Goal: Transaction & Acquisition: Purchase product/service

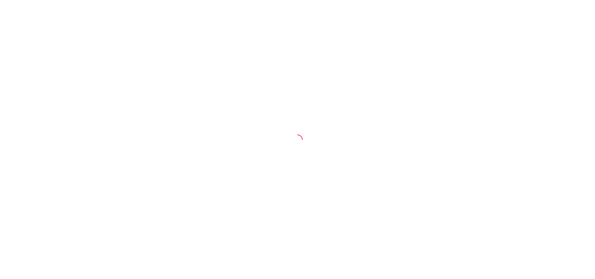
select select "30"
select select "HIGHEST_TOTAL_SPENT_WITH_ORDERS"
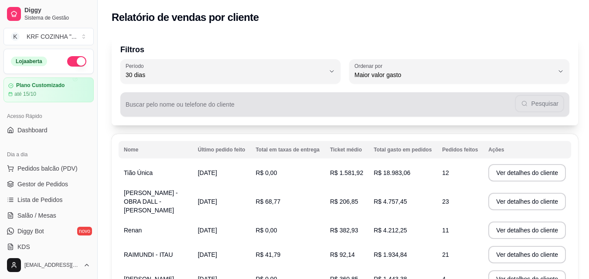
click at [246, 102] on div "Pesquisar" at bounding box center [344, 104] width 438 height 17
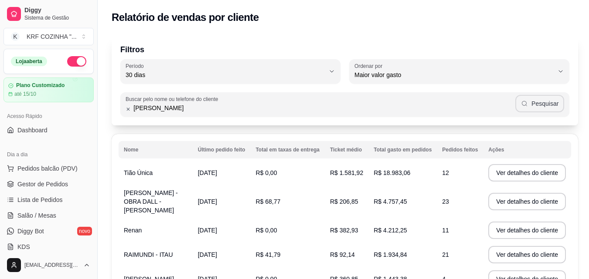
type input "[PERSON_NAME]"
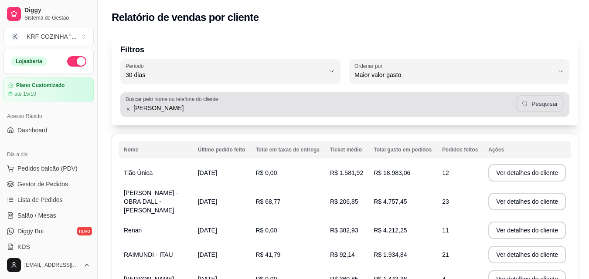
click at [542, 104] on button "Pesquisar" at bounding box center [539, 103] width 47 height 17
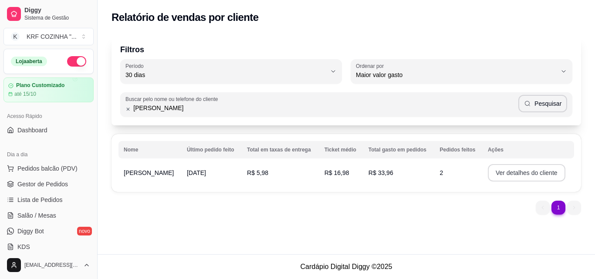
click at [518, 172] on button "Ver detalhes do cliente" at bounding box center [527, 172] width 78 height 17
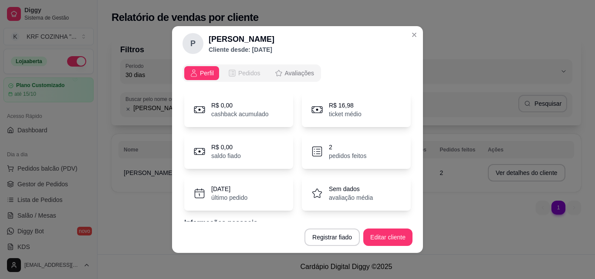
click at [243, 73] on span "Pedidos" at bounding box center [249, 73] width 22 height 9
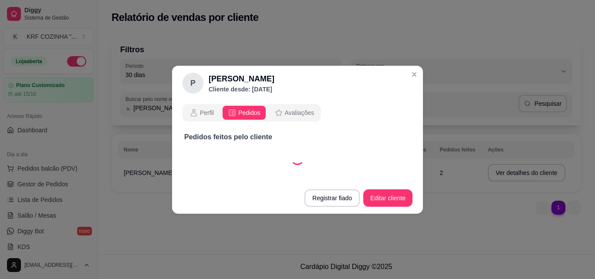
select select "30"
select select "ALL"
select select "30"
select select "ALL"
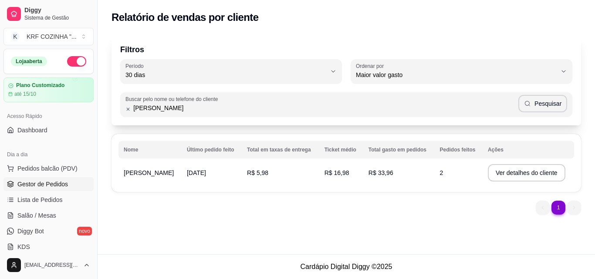
click at [31, 181] on span "Gestor de Pedidos" at bounding box center [42, 184] width 51 height 9
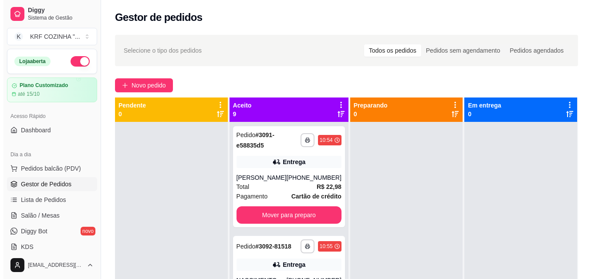
scroll to position [654, 0]
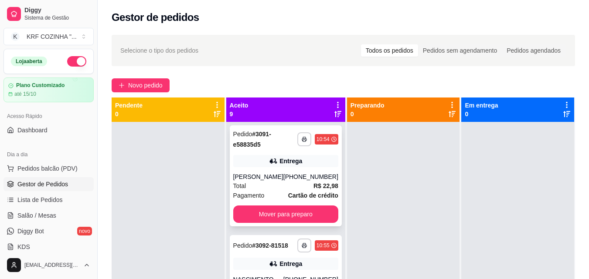
click at [249, 181] on div "[PERSON_NAME]" at bounding box center [258, 177] width 50 height 9
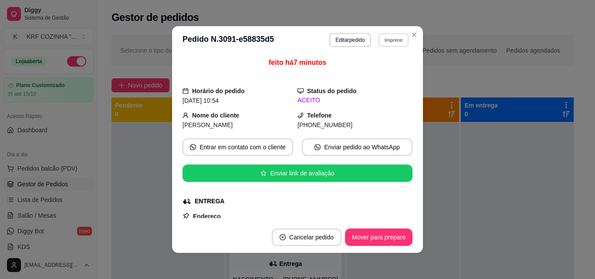
click at [395, 43] on button "Imprimir" at bounding box center [394, 40] width 30 height 14
click at [386, 75] on button "IMPRESSORA" at bounding box center [374, 71] width 61 height 14
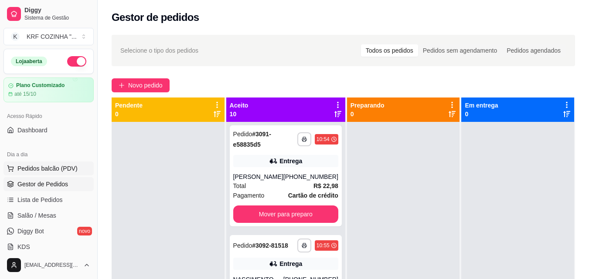
click at [49, 168] on span "Pedidos balcão (PDV)" at bounding box center [47, 168] width 60 height 9
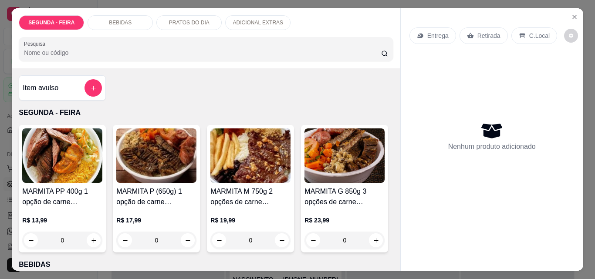
click at [244, 157] on img at bounding box center [250, 156] width 80 height 54
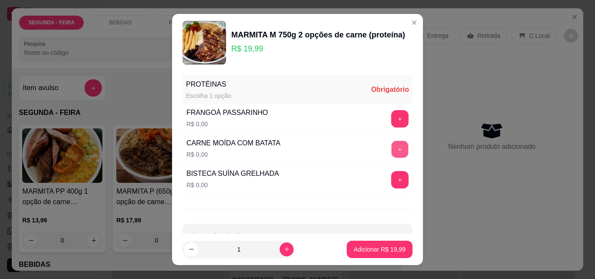
click at [392, 143] on button "+" at bounding box center [400, 149] width 17 height 17
click at [392, 115] on button "+" at bounding box center [400, 119] width 17 height 17
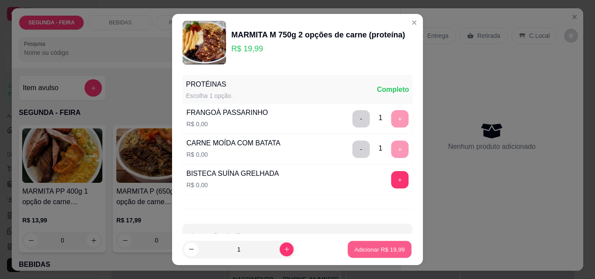
click at [376, 249] on p "Adicionar R$ 19,99" at bounding box center [380, 249] width 51 height 8
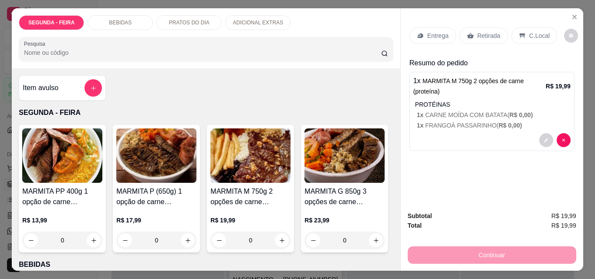
click at [146, 180] on img at bounding box center [156, 156] width 80 height 54
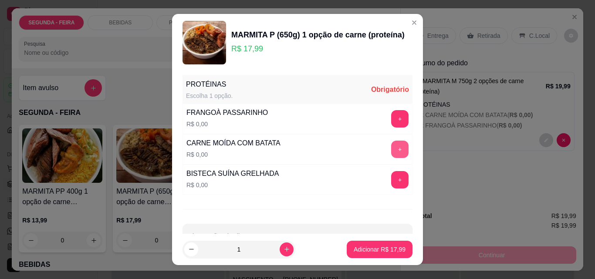
click at [391, 148] on button "+" at bounding box center [399, 149] width 17 height 17
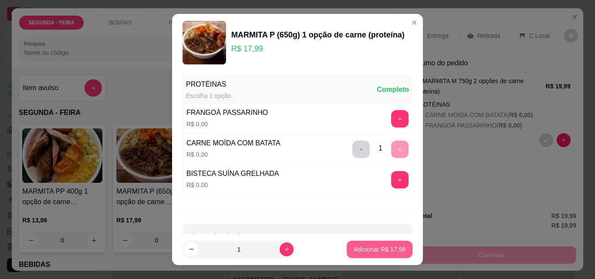
click at [377, 249] on p "Adicionar R$ 17,99" at bounding box center [380, 249] width 52 height 9
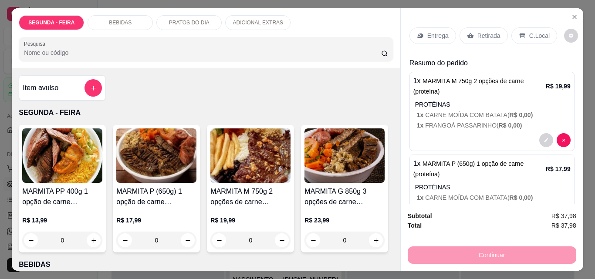
click at [432, 35] on p "Entrega" at bounding box center [437, 35] width 21 height 9
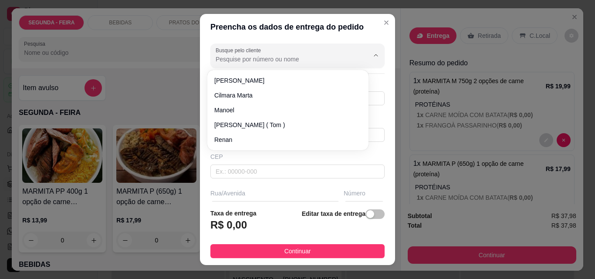
click at [242, 62] on input "Busque pelo cliente" at bounding box center [285, 59] width 139 height 9
type input "p"
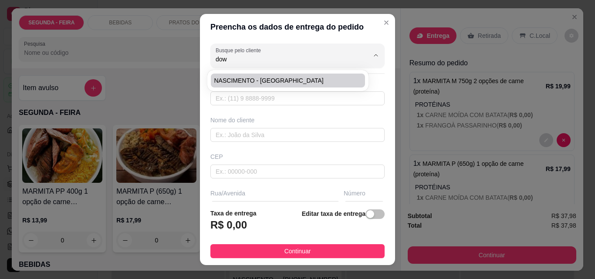
click at [266, 83] on span "NASCIMENTO - [GEOGRAPHIC_DATA]" at bounding box center [283, 80] width 139 height 9
type input "NASCIMENTO - [GEOGRAPHIC_DATA]"
type input "47992929318"
type input "NASCIMENTO - [GEOGRAPHIC_DATA]"
type input "[PERSON_NAME]"
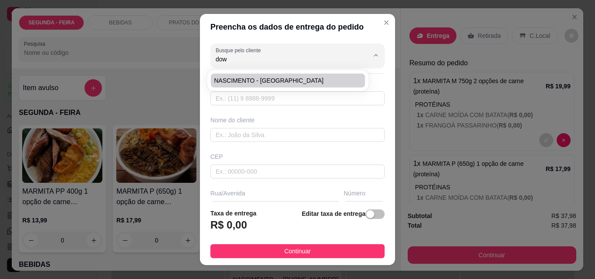
type input "33"
type input "ITAJAI"
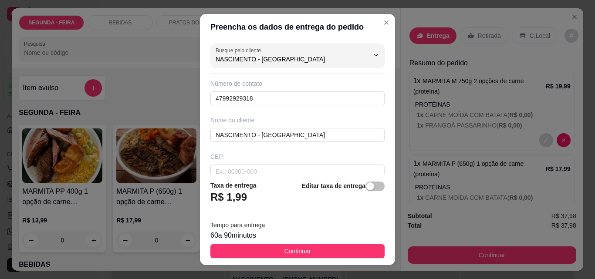
type input "NASCIMENTO - [GEOGRAPHIC_DATA]"
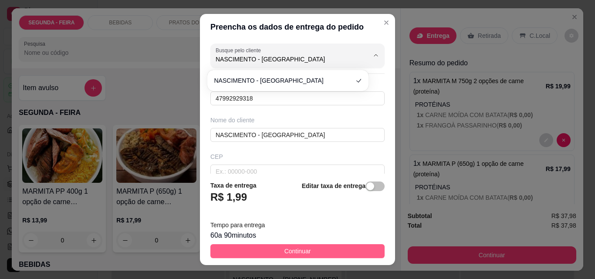
click at [290, 251] on span "Continuar" at bounding box center [298, 252] width 27 height 10
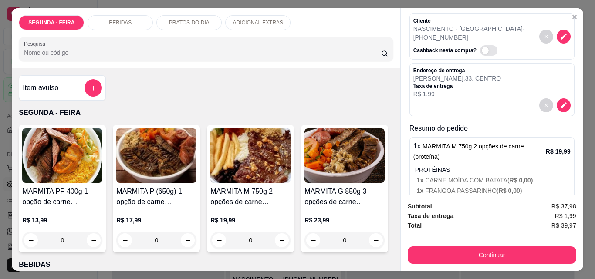
scroll to position [131, 0]
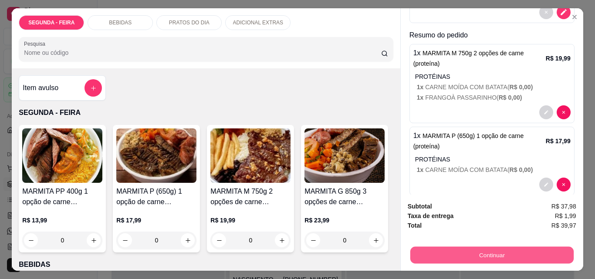
click at [419, 256] on button "Continuar" at bounding box center [491, 255] width 163 height 17
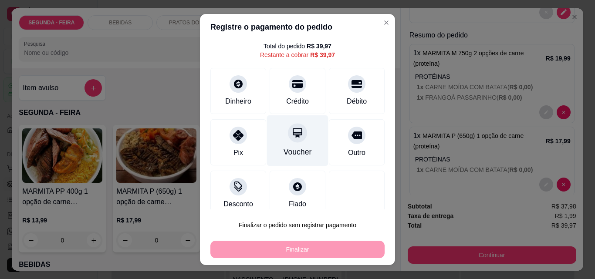
scroll to position [35, 0]
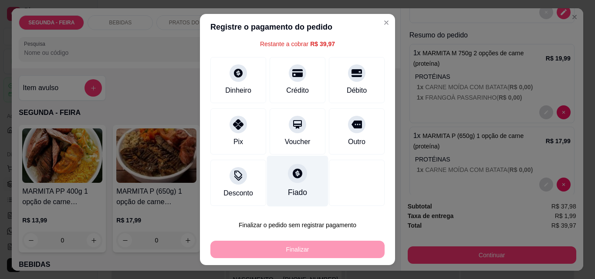
click at [292, 178] on icon at bounding box center [297, 173] width 11 height 11
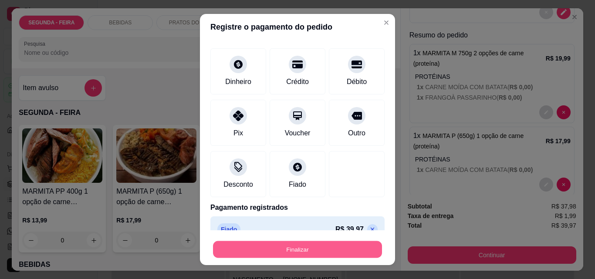
click at [310, 253] on button "Finalizar" at bounding box center [297, 249] width 169 height 17
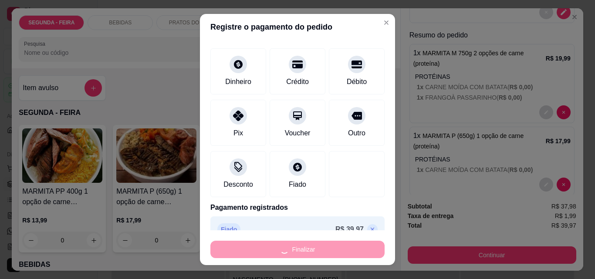
type input "-R$ 39,97"
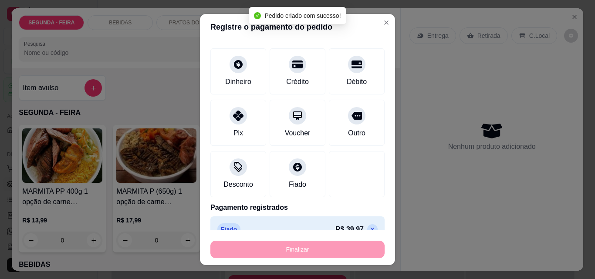
scroll to position [0, 0]
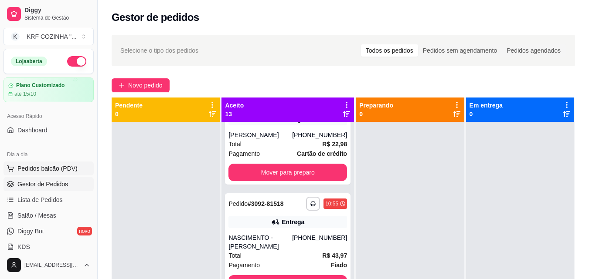
click at [55, 163] on button "Pedidos balcão (PDV)" at bounding box center [48, 169] width 90 height 14
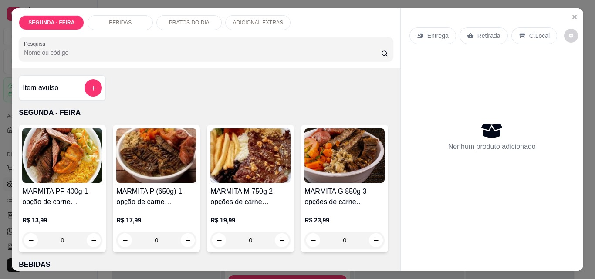
click at [239, 163] on img at bounding box center [250, 156] width 80 height 54
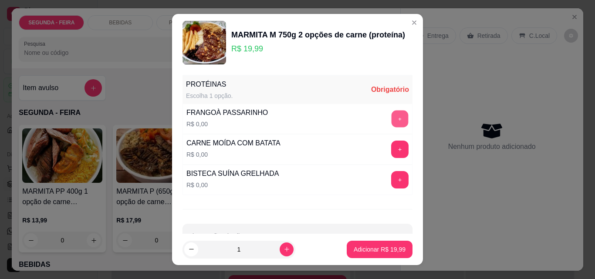
click at [392, 115] on button "+" at bounding box center [400, 119] width 17 height 17
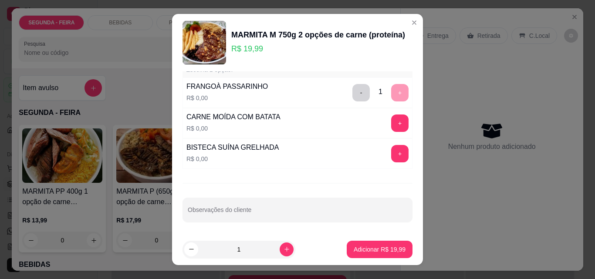
scroll to position [27, 0]
click at [376, 251] on p "Adicionar R$ 19,99" at bounding box center [380, 249] width 51 height 8
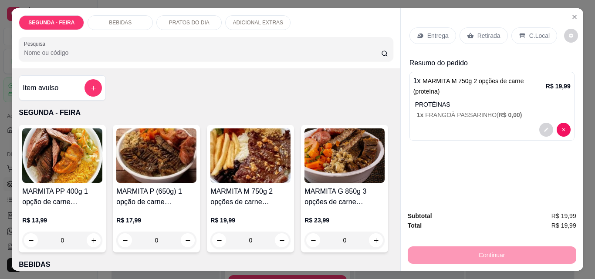
click at [429, 32] on p "Entrega" at bounding box center [437, 35] width 21 height 9
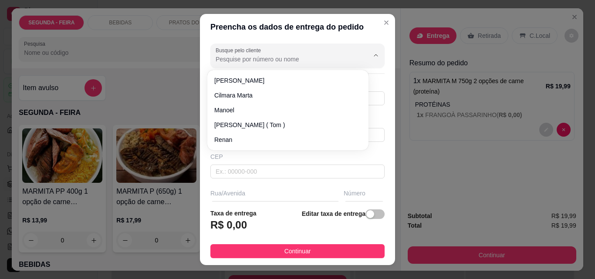
click at [258, 61] on input "Busque pelo cliente" at bounding box center [285, 59] width 139 height 9
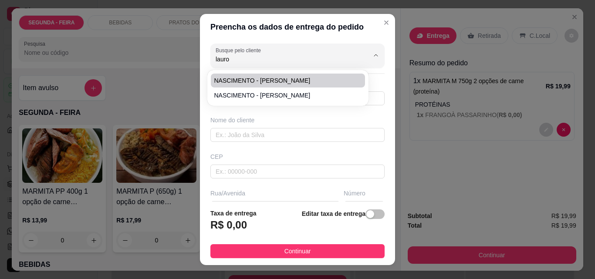
click at [304, 78] on span "NASCIMENTO - [PERSON_NAME]" at bounding box center [283, 80] width 139 height 9
type input "NASCIMENTO - [PERSON_NAME]"
type input "47996741165"
type input "NASCIMENTO - [PERSON_NAME]"
type input "[PERSON_NAME]"
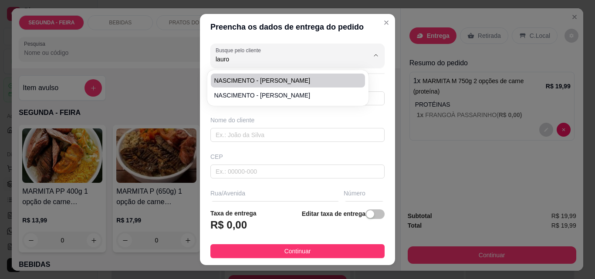
type input "30"
type input "ITAJAI"
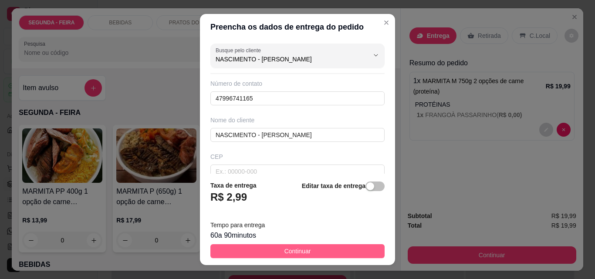
type input "NASCIMENTO - [PERSON_NAME]"
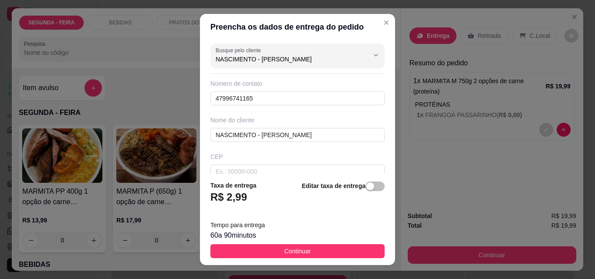
drag, startPoint x: 258, startPoint y: 246, endPoint x: 259, endPoint y: 251, distance: 4.4
click at [259, 250] on button "Continuar" at bounding box center [297, 251] width 174 height 14
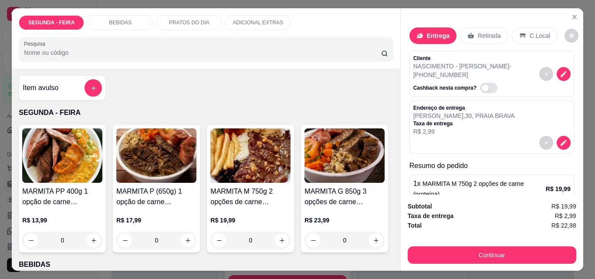
click at [236, 178] on img at bounding box center [250, 156] width 80 height 54
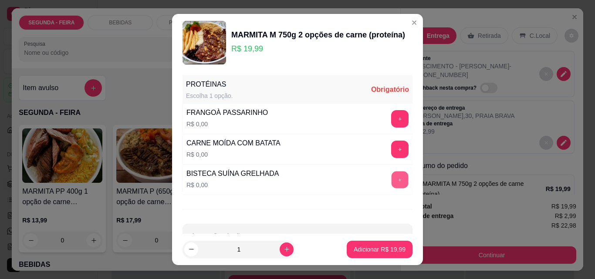
click at [392, 175] on button "+" at bounding box center [400, 180] width 17 height 17
click at [392, 119] on button "+" at bounding box center [400, 119] width 17 height 17
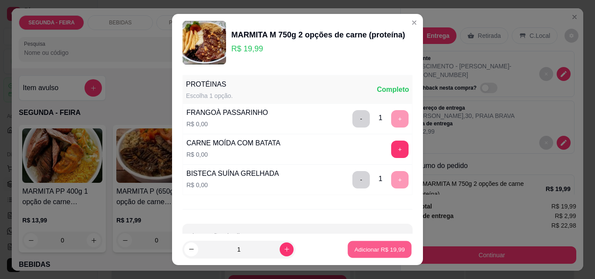
click at [376, 248] on p "Adicionar R$ 19,99" at bounding box center [380, 249] width 51 height 8
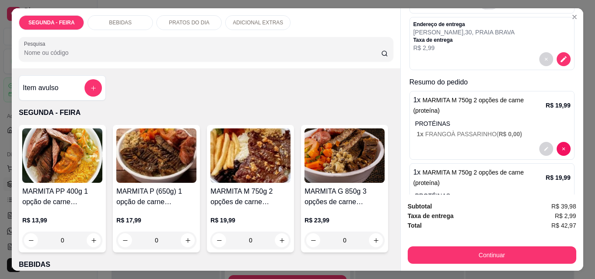
scroll to position [87, 0]
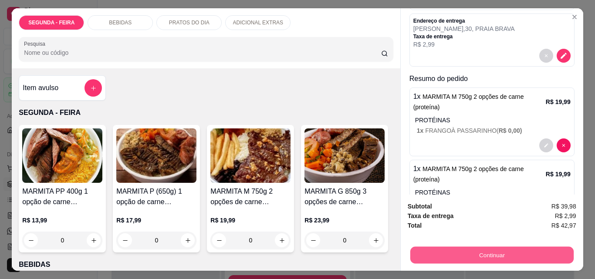
click at [484, 250] on button "Continuar" at bounding box center [491, 255] width 163 height 17
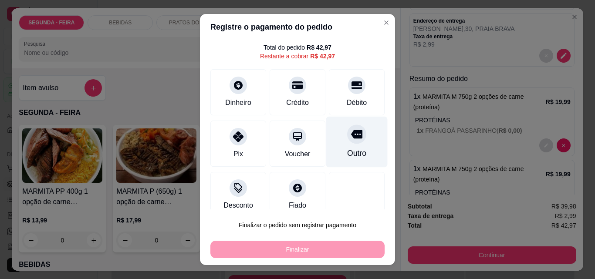
scroll to position [35, 0]
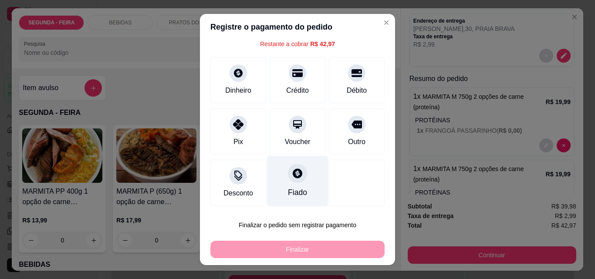
click at [288, 180] on div at bounding box center [297, 173] width 19 height 19
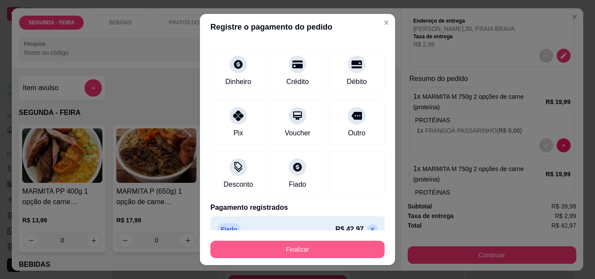
click at [327, 245] on button "Finalizar" at bounding box center [297, 249] width 174 height 17
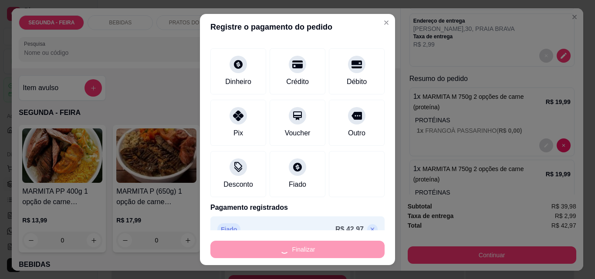
type input "-R$ 42,97"
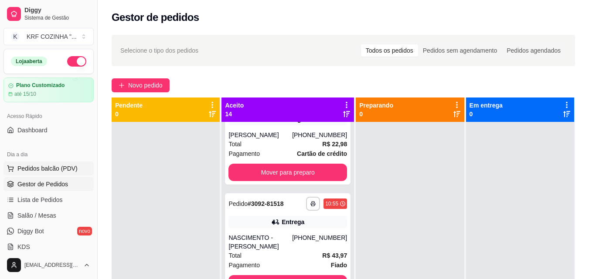
click at [47, 171] on span "Pedidos balcão (PDV)" at bounding box center [47, 168] width 60 height 9
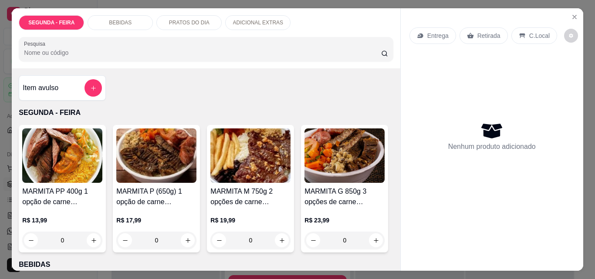
click at [246, 182] on div "MARMITA M 750g 2 opções de carne (proteína) R$ 19,99 0" at bounding box center [250, 189] width 87 height 128
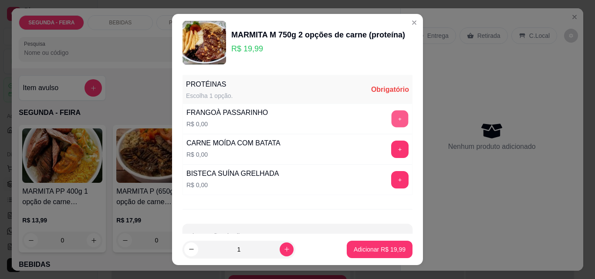
click at [392, 115] on button "+" at bounding box center [400, 119] width 17 height 17
click at [391, 179] on button "+" at bounding box center [399, 179] width 17 height 17
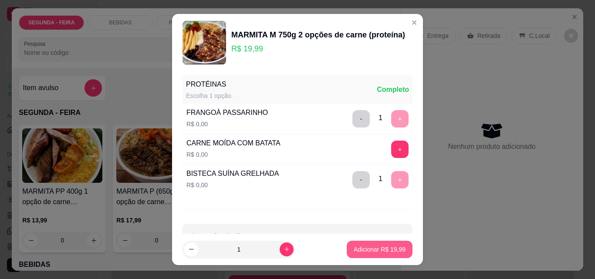
click at [356, 246] on p "Adicionar R$ 19,99" at bounding box center [380, 249] width 52 height 9
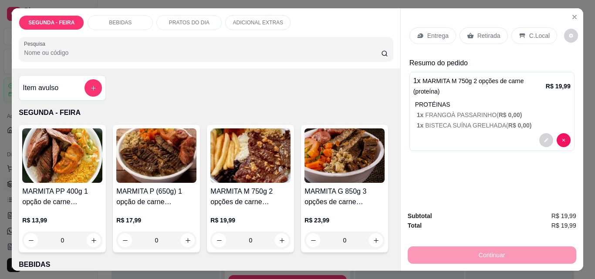
click at [437, 32] on p "Entrega" at bounding box center [437, 35] width 21 height 9
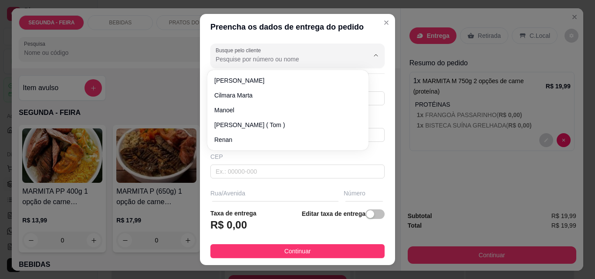
click at [291, 58] on input "Busque pelo cliente" at bounding box center [285, 59] width 139 height 9
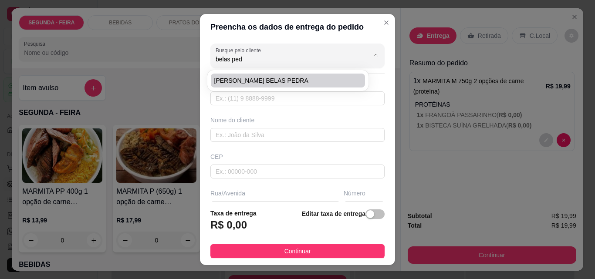
click at [270, 78] on span "[PERSON_NAME] BELAS PEDRA" at bounding box center [283, 80] width 139 height 9
type input "[PERSON_NAME] BELAS PEDRA"
type input "47991229861"
type input "[PERSON_NAME] BELAS PEDRA"
type input "OSNI MELO"
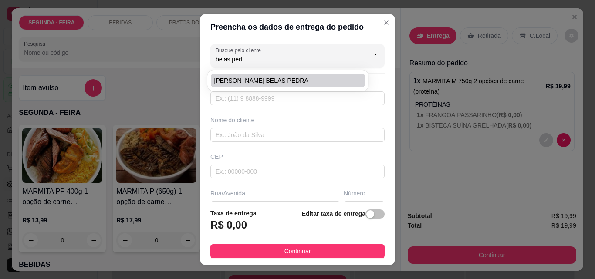
type input "163"
type input "ITAJAI"
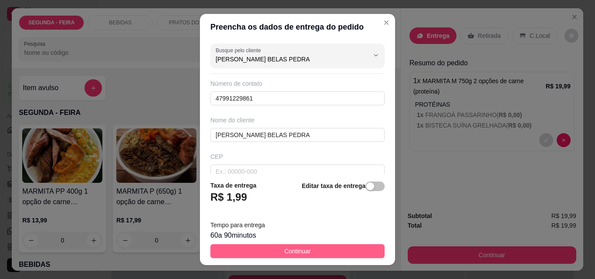
type input "[PERSON_NAME] BELAS PEDRA"
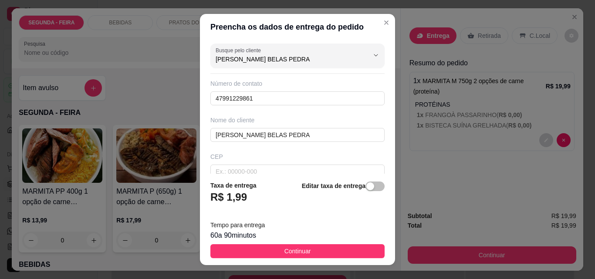
click at [319, 248] on button "Continuar" at bounding box center [297, 251] width 174 height 14
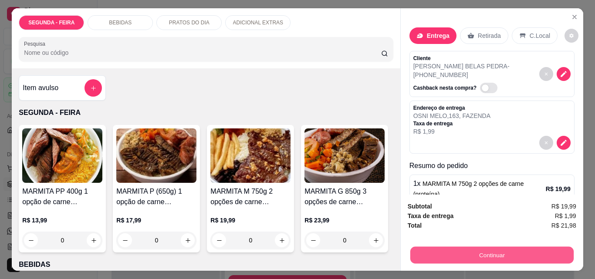
click at [421, 248] on button "Continuar" at bounding box center [491, 255] width 163 height 17
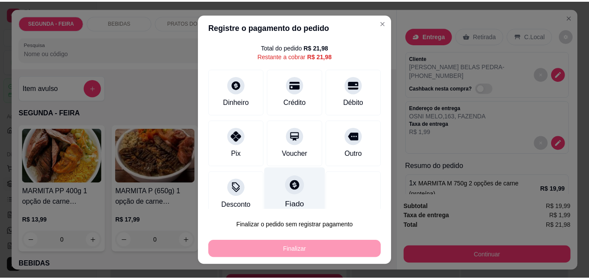
scroll to position [35, 0]
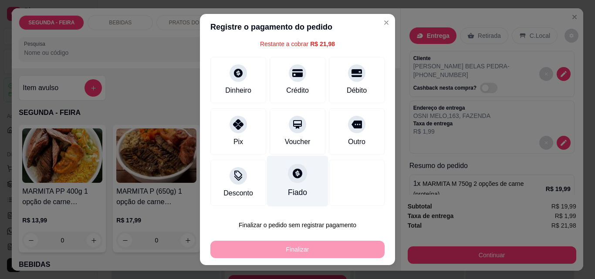
click at [292, 173] on icon at bounding box center [297, 173] width 11 height 11
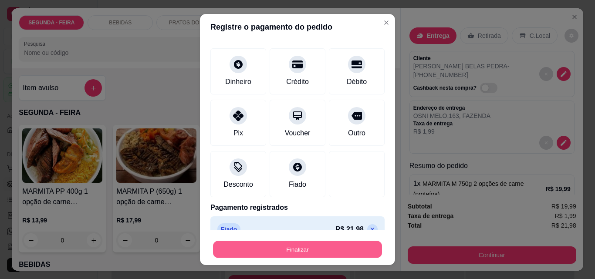
click at [275, 245] on button "Finalizar" at bounding box center [297, 249] width 169 height 17
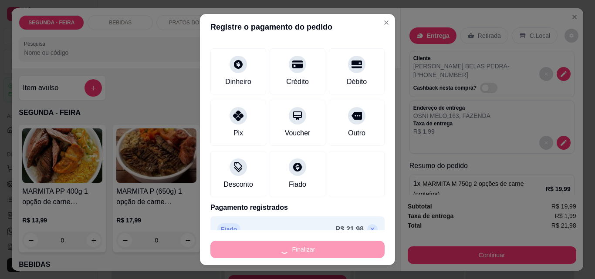
type input "-R$ 21,98"
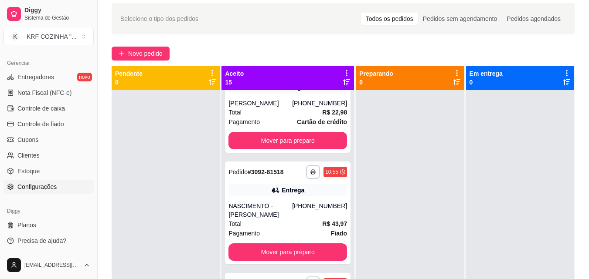
scroll to position [87, 0]
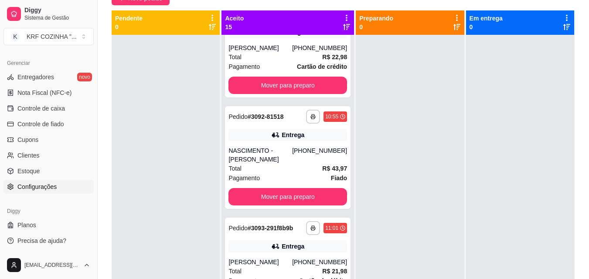
click at [55, 189] on span "Configurações" at bounding box center [36, 187] width 39 height 9
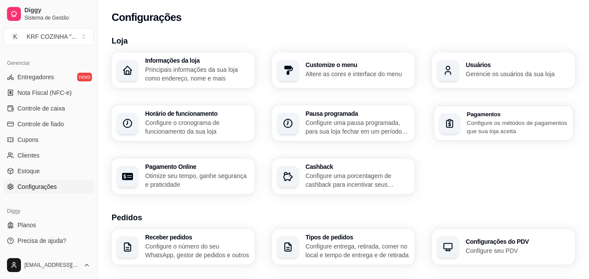
click at [484, 123] on p "Configure os métodos de pagamentos que sua loja aceita" at bounding box center [517, 127] width 101 height 17
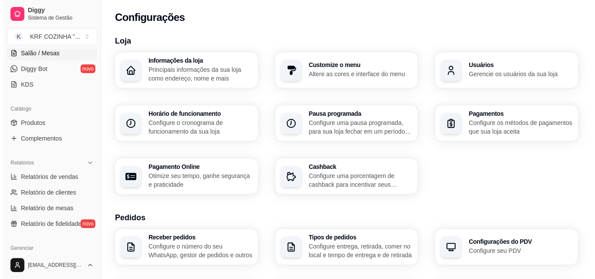
scroll to position [86, 0]
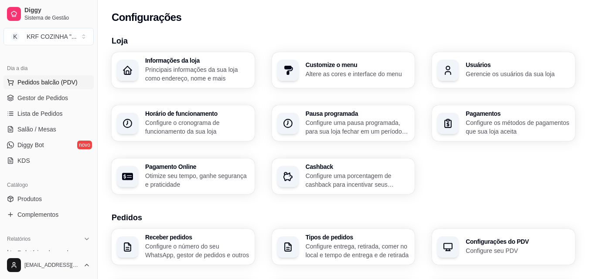
click at [61, 81] on span "Pedidos balcão (PDV)" at bounding box center [47, 82] width 60 height 9
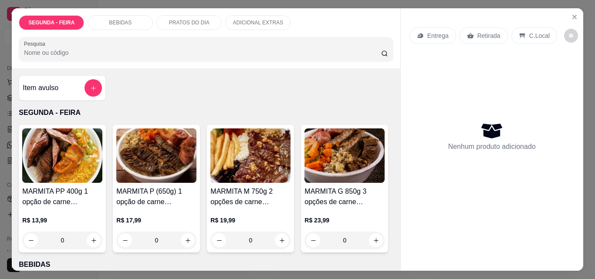
click at [241, 173] on img at bounding box center [250, 156] width 80 height 54
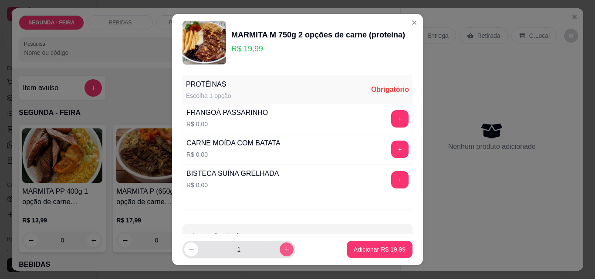
click at [285, 250] on icon "increase-product-quantity" at bounding box center [287, 250] width 5 height 5
click at [284, 247] on icon "increase-product-quantity" at bounding box center [287, 250] width 7 height 7
click at [284, 251] on icon "increase-product-quantity" at bounding box center [287, 250] width 7 height 7
click at [284, 251] on icon "increase-product-quantity" at bounding box center [287, 249] width 7 height 7
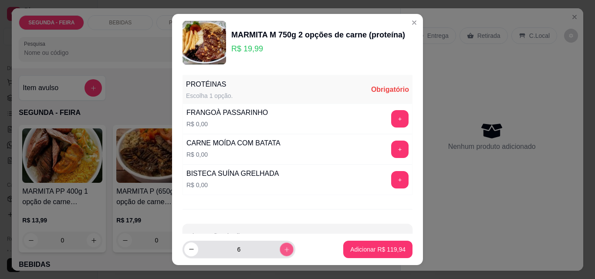
click at [284, 251] on icon "increase-product-quantity" at bounding box center [287, 250] width 7 height 7
click at [284, 251] on icon "increase-product-quantity" at bounding box center [287, 249] width 7 height 7
click at [284, 250] on icon "increase-product-quantity" at bounding box center [287, 249] width 7 height 7
click at [284, 251] on icon "increase-product-quantity" at bounding box center [287, 250] width 7 height 7
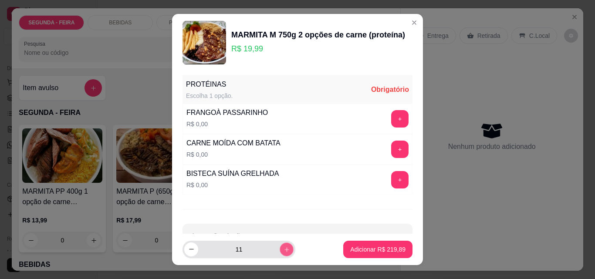
click at [285, 250] on icon "increase-product-quantity" at bounding box center [287, 250] width 4 height 4
click at [284, 248] on icon "increase-product-quantity" at bounding box center [287, 249] width 7 height 7
click at [284, 248] on icon "increase-product-quantity" at bounding box center [287, 250] width 7 height 7
click at [284, 248] on icon "increase-product-quantity" at bounding box center [287, 249] width 7 height 7
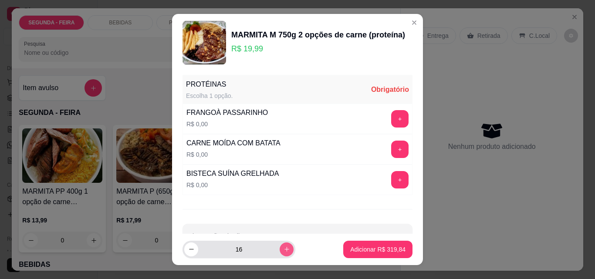
click at [284, 248] on icon "increase-product-quantity" at bounding box center [287, 249] width 7 height 7
click at [284, 247] on icon "increase-product-quantity" at bounding box center [287, 249] width 7 height 7
click at [284, 247] on icon "increase-product-quantity" at bounding box center [287, 250] width 7 height 7
click at [280, 246] on button "increase-product-quantity" at bounding box center [287, 250] width 14 height 14
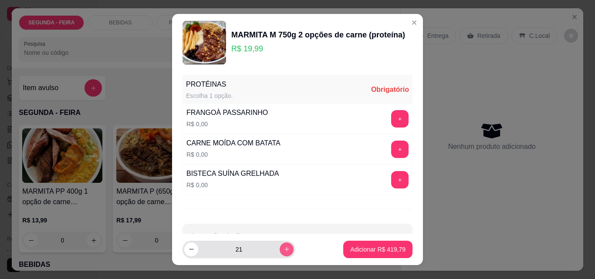
click at [280, 245] on button "increase-product-quantity" at bounding box center [287, 250] width 14 height 14
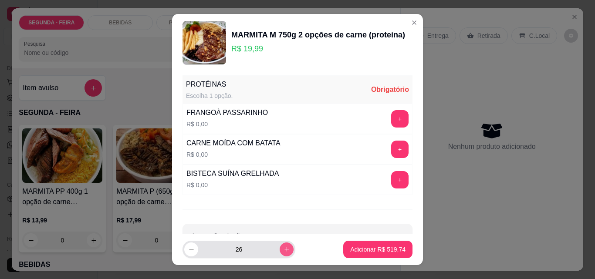
click at [280, 244] on button "increase-product-quantity" at bounding box center [287, 250] width 14 height 14
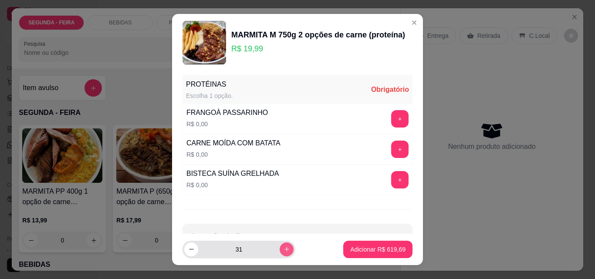
click at [280, 244] on button "increase-product-quantity" at bounding box center [287, 250] width 14 height 14
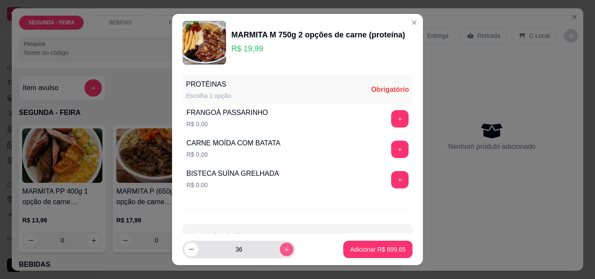
click at [280, 244] on button "increase-product-quantity" at bounding box center [287, 250] width 14 height 14
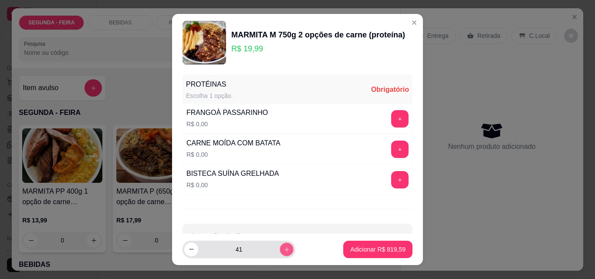
click at [280, 244] on button "increase-product-quantity" at bounding box center [287, 250] width 14 height 14
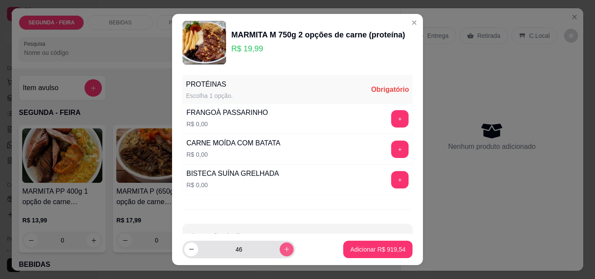
click at [280, 243] on button "increase-product-quantity" at bounding box center [287, 250] width 14 height 14
click at [278, 242] on div "48" at bounding box center [238, 249] width 109 height 17
click at [277, 242] on div "48" at bounding box center [238, 249] width 109 height 17
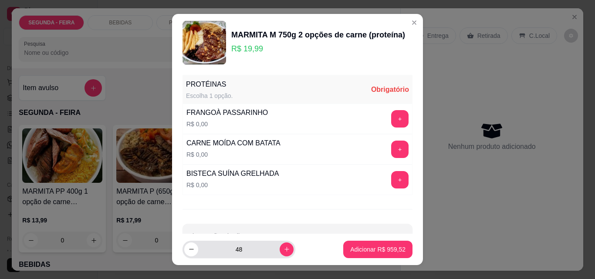
click at [277, 242] on div "48" at bounding box center [238, 249] width 109 height 17
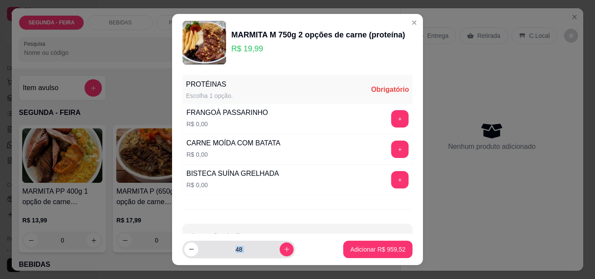
click at [277, 242] on div "48" at bounding box center [238, 249] width 109 height 17
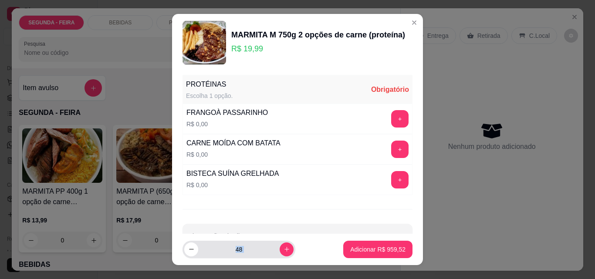
click at [277, 242] on div "48" at bounding box center [238, 249] width 109 height 17
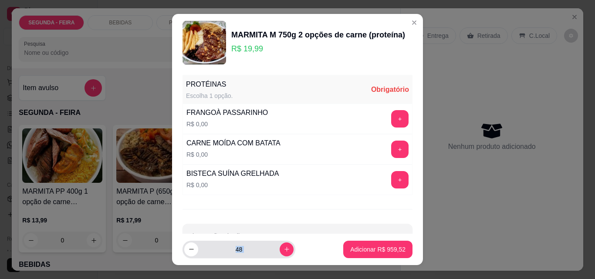
drag, startPoint x: 277, startPoint y: 242, endPoint x: 279, endPoint y: 251, distance: 9.9
click at [278, 245] on div "48" at bounding box center [238, 249] width 109 height 17
click at [280, 252] on button "increase-product-quantity" at bounding box center [287, 250] width 14 height 14
click at [284, 252] on icon "increase-product-quantity" at bounding box center [287, 250] width 7 height 7
click at [284, 249] on icon "increase-product-quantity" at bounding box center [287, 249] width 7 height 7
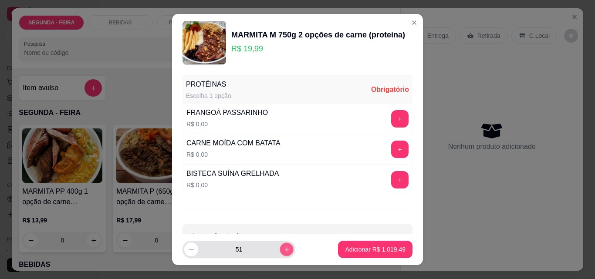
click at [280, 247] on button "increase-product-quantity" at bounding box center [287, 250] width 14 height 14
click at [280, 248] on button "increase-product-quantity" at bounding box center [287, 250] width 14 height 14
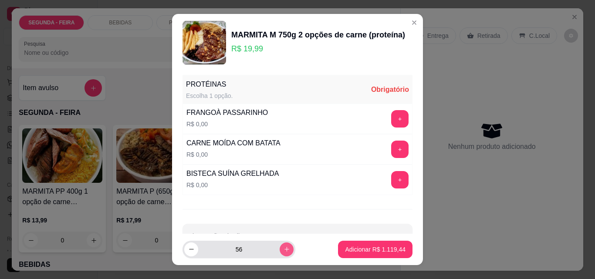
click at [280, 246] on button "increase-product-quantity" at bounding box center [287, 250] width 14 height 14
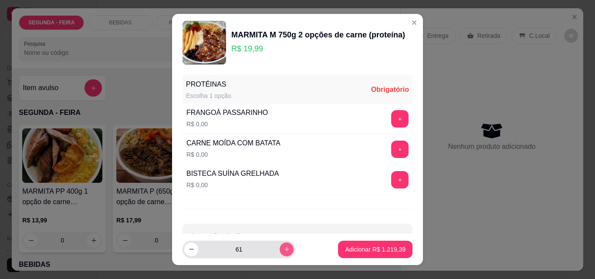
click at [280, 246] on button "increase-product-quantity" at bounding box center [287, 250] width 14 height 14
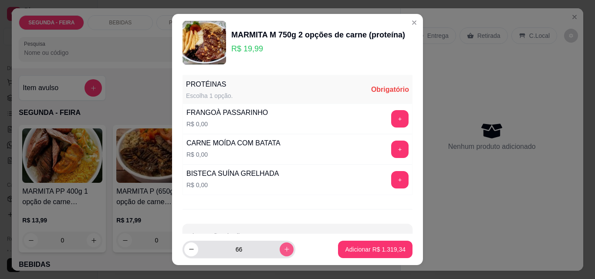
click at [280, 246] on button "increase-product-quantity" at bounding box center [287, 250] width 14 height 14
click at [284, 249] on icon "increase-product-quantity" at bounding box center [287, 250] width 7 height 7
click at [280, 249] on button "increase-product-quantity" at bounding box center [287, 250] width 14 height 14
type input "70"
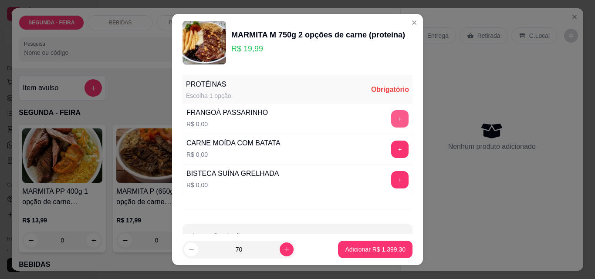
click at [391, 118] on button "+" at bounding box center [399, 118] width 17 height 17
click at [391, 147] on button "+" at bounding box center [399, 149] width 17 height 17
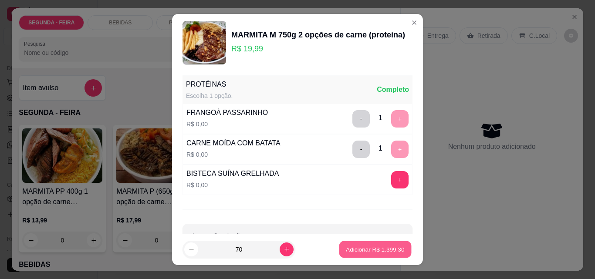
click at [387, 247] on p "Adicionar R$ 1.399,30" at bounding box center [375, 249] width 58 height 8
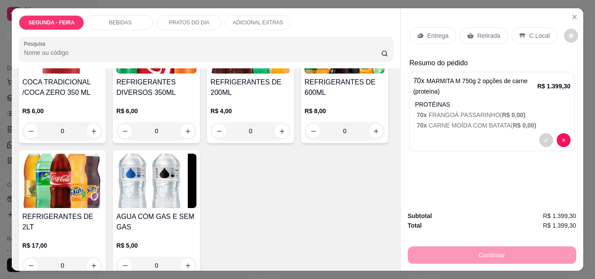
scroll to position [392, 0]
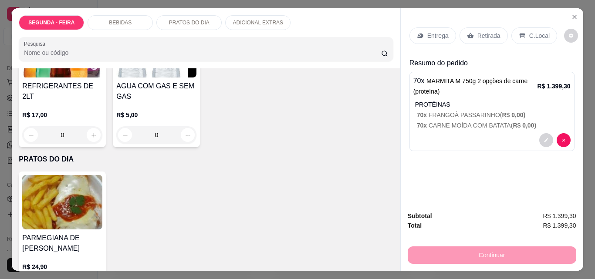
click at [102, 78] on img at bounding box center [62, 50] width 80 height 54
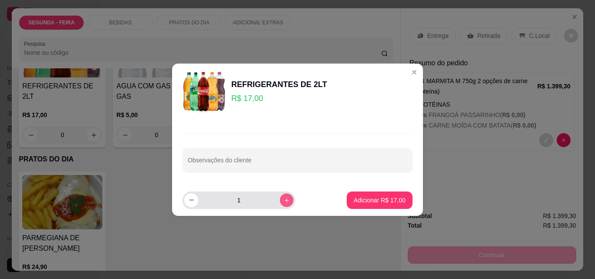
click at [280, 203] on button "increase-product-quantity" at bounding box center [287, 200] width 14 height 14
click at [280, 207] on div "2" at bounding box center [238, 200] width 109 height 17
click at [284, 202] on icon "increase-product-quantity" at bounding box center [287, 200] width 7 height 7
click at [284, 201] on icon "increase-product-quantity" at bounding box center [287, 200] width 7 height 7
click at [284, 200] on icon "increase-product-quantity" at bounding box center [287, 200] width 7 height 7
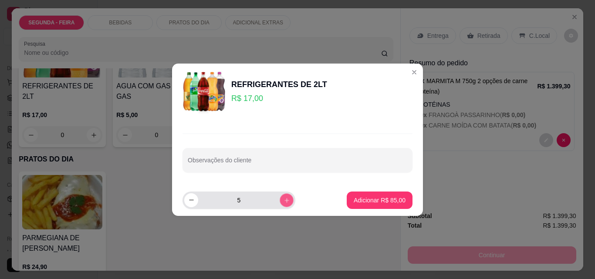
click at [284, 200] on icon "increase-product-quantity" at bounding box center [287, 200] width 7 height 7
click at [284, 197] on icon "increase-product-quantity" at bounding box center [287, 200] width 7 height 7
click at [280, 197] on button "increase-product-quantity" at bounding box center [287, 200] width 14 height 14
click at [280, 196] on button "increase-product-quantity" at bounding box center [287, 200] width 14 height 14
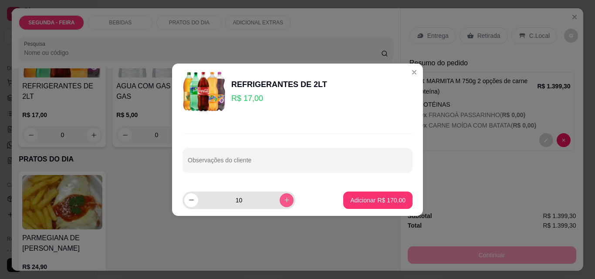
click at [280, 197] on button "increase-product-quantity" at bounding box center [287, 200] width 14 height 14
click at [280, 196] on button "increase-product-quantity" at bounding box center [287, 200] width 14 height 14
click at [280, 195] on button "increase-product-quantity" at bounding box center [287, 200] width 14 height 14
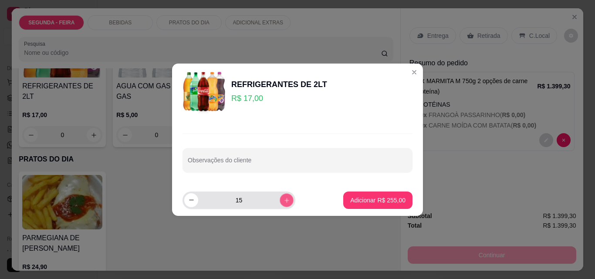
click at [280, 196] on button "increase-product-quantity" at bounding box center [287, 200] width 14 height 14
click at [190, 197] on icon "decrease-product-quantity" at bounding box center [191, 200] width 7 height 7
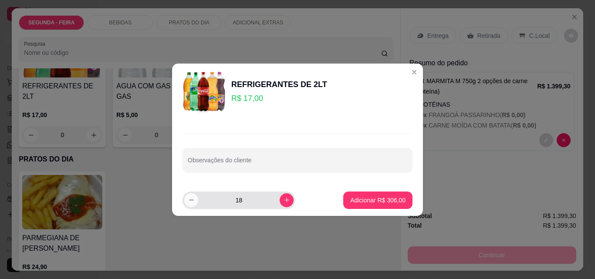
click at [190, 197] on icon "decrease-product-quantity" at bounding box center [191, 200] width 7 height 7
click at [190, 195] on button "decrease-product-quantity" at bounding box center [191, 200] width 14 height 14
type input "16"
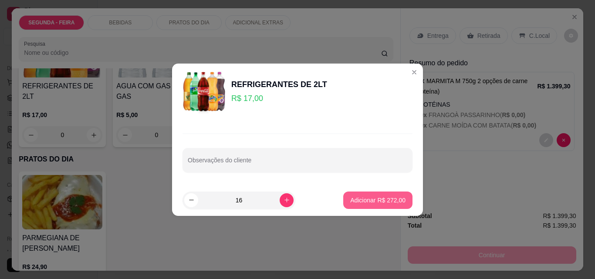
click at [392, 201] on p "Adicionar R$ 272,00" at bounding box center [377, 200] width 55 height 9
type input "16"
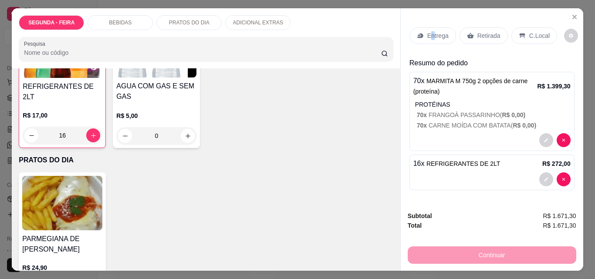
click at [429, 36] on p "Entrega" at bounding box center [437, 35] width 21 height 9
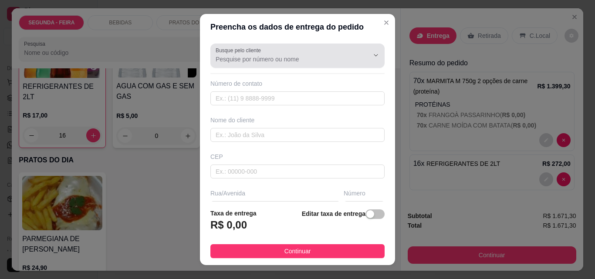
click at [279, 56] on input "Busque pelo cliente" at bounding box center [285, 59] width 139 height 9
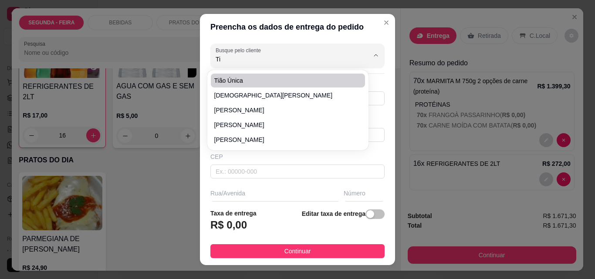
click at [263, 81] on span "Tião Única" at bounding box center [283, 80] width 139 height 9
type input "Tião Única"
type input "11999963009"
type input "Tião Única"
type input "marejada"
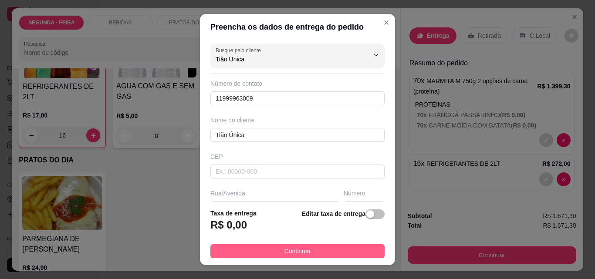
type input "Tião Única"
click at [328, 251] on button "Continuar" at bounding box center [297, 251] width 174 height 14
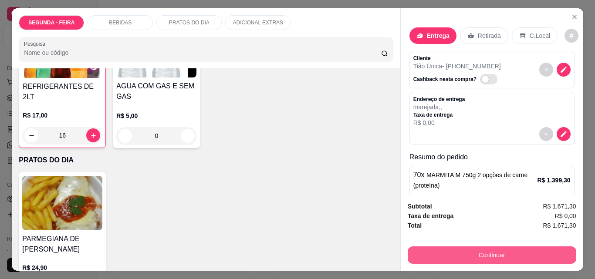
click at [472, 249] on button "Continuar" at bounding box center [492, 255] width 169 height 17
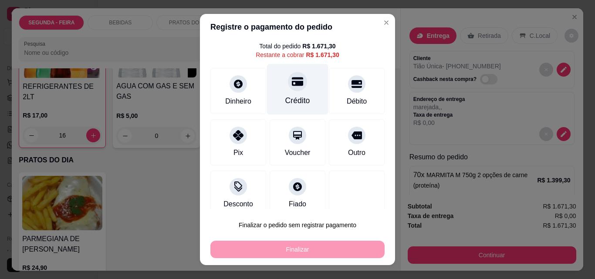
scroll to position [35, 0]
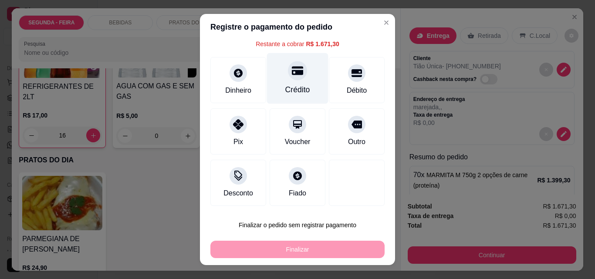
click at [292, 72] on icon at bounding box center [297, 71] width 11 height 9
type input "R$ 0,00"
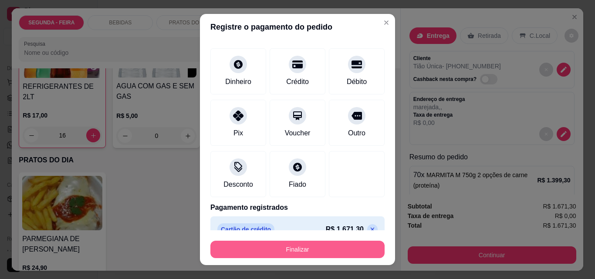
click at [316, 248] on button "Finalizar" at bounding box center [297, 249] width 174 height 17
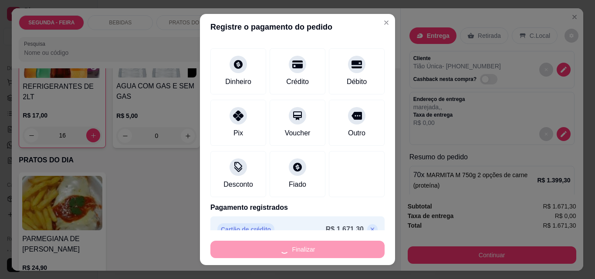
type input "0"
type input "-R$ 1.671,30"
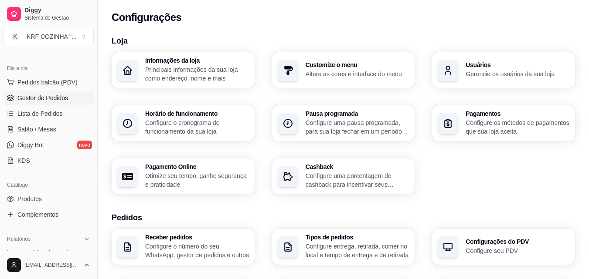
click at [27, 93] on link "Gestor de Pedidos" at bounding box center [48, 98] width 90 height 14
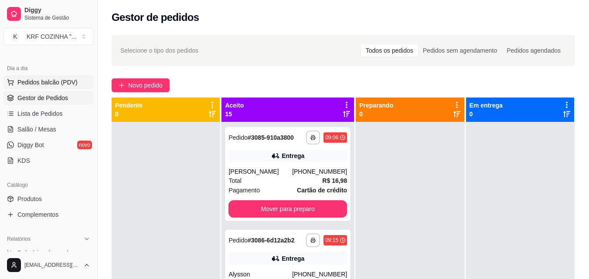
click at [31, 82] on span "Pedidos balcão (PDV)" at bounding box center [47, 82] width 60 height 9
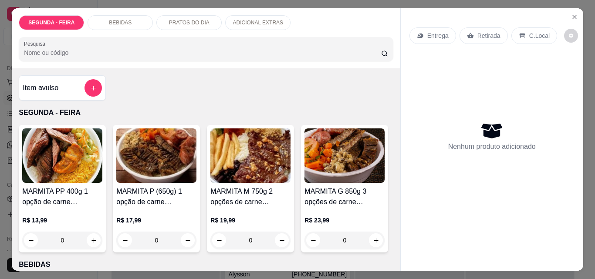
click at [246, 177] on img at bounding box center [250, 156] width 80 height 54
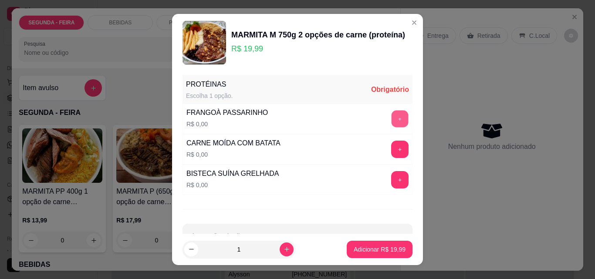
click at [392, 118] on button "+" at bounding box center [400, 119] width 17 height 17
click at [392, 148] on button "+" at bounding box center [400, 149] width 17 height 17
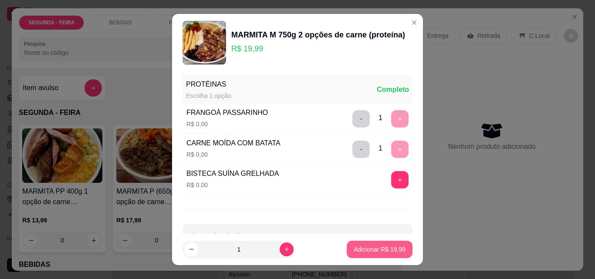
click at [369, 246] on p "Adicionar R$ 19,99" at bounding box center [380, 249] width 52 height 9
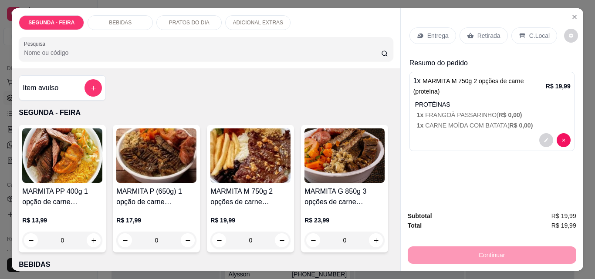
click at [458, 88] on p "1 x MARMITA M 750g 2 opções de carne (proteína)" at bounding box center [480, 86] width 132 height 21
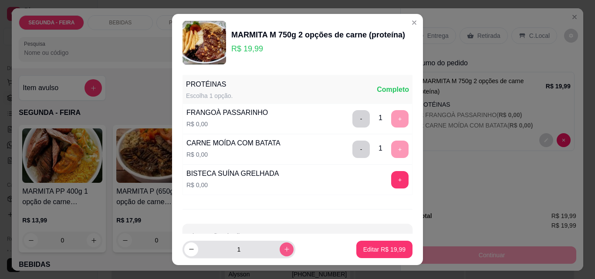
click at [284, 248] on icon "increase-product-quantity" at bounding box center [287, 249] width 7 height 7
click at [284, 248] on icon "increase-product-quantity" at bounding box center [287, 250] width 7 height 7
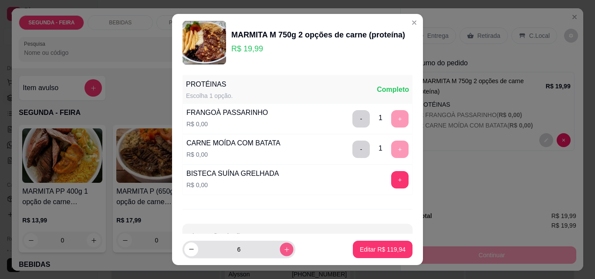
click at [284, 248] on icon "increase-product-quantity" at bounding box center [287, 250] width 7 height 7
click at [284, 248] on icon "increase-product-quantity" at bounding box center [287, 249] width 7 height 7
click at [284, 248] on icon "increase-product-quantity" at bounding box center [287, 250] width 7 height 7
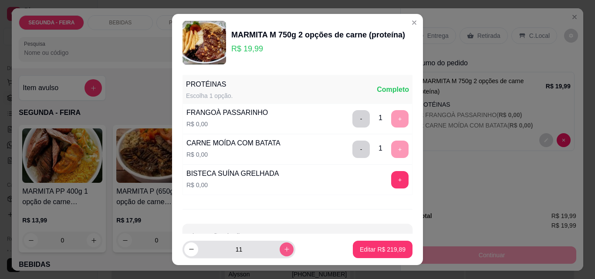
click at [284, 248] on icon "increase-product-quantity" at bounding box center [287, 249] width 7 height 7
click at [284, 248] on icon "increase-product-quantity" at bounding box center [287, 250] width 7 height 7
click at [284, 248] on icon "increase-product-quantity" at bounding box center [287, 249] width 7 height 7
click at [189, 250] on icon "decrease-product-quantity" at bounding box center [191, 249] width 5 height 0
type input "13"
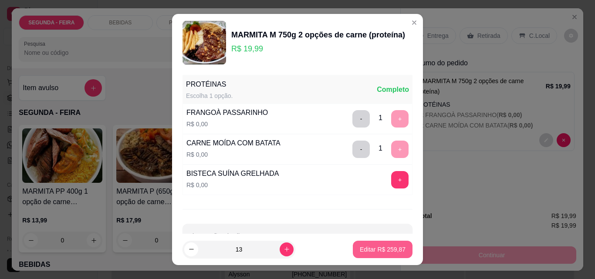
click at [375, 248] on p "Editar R$ 259,87" at bounding box center [383, 249] width 46 height 9
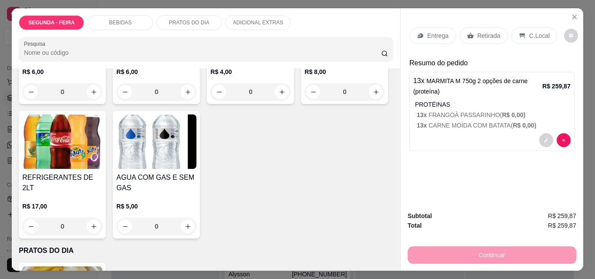
scroll to position [349, 0]
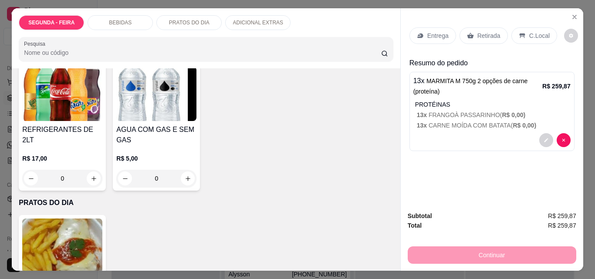
click at [102, 121] on img at bounding box center [62, 94] width 80 height 54
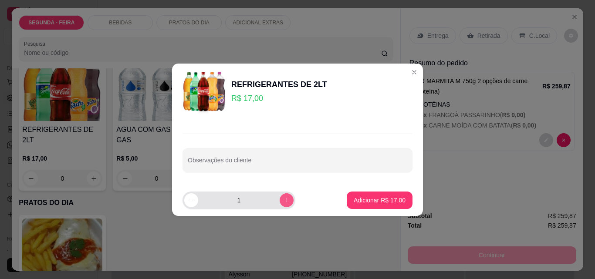
click at [284, 199] on icon "increase-product-quantity" at bounding box center [287, 200] width 7 height 7
click at [189, 198] on icon "decrease-product-quantity" at bounding box center [191, 200] width 7 height 7
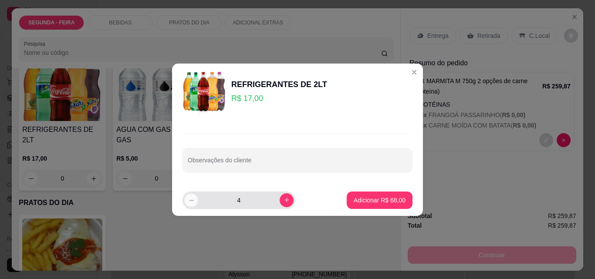
click at [189, 198] on icon "decrease-product-quantity" at bounding box center [191, 200] width 7 height 7
click at [284, 201] on icon "increase-product-quantity" at bounding box center [287, 200] width 7 height 7
type input "3"
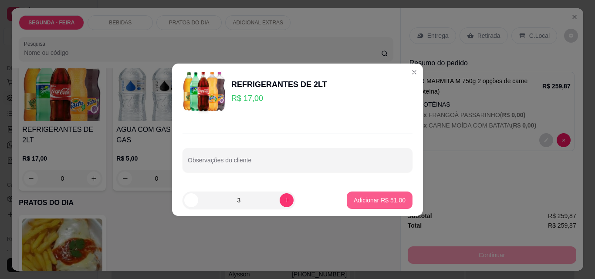
click at [365, 196] on button "Adicionar R$ 51,00" at bounding box center [380, 200] width 66 height 17
type input "3"
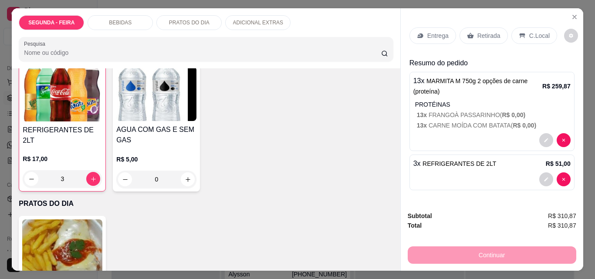
click at [431, 33] on p "Entrega" at bounding box center [437, 35] width 21 height 9
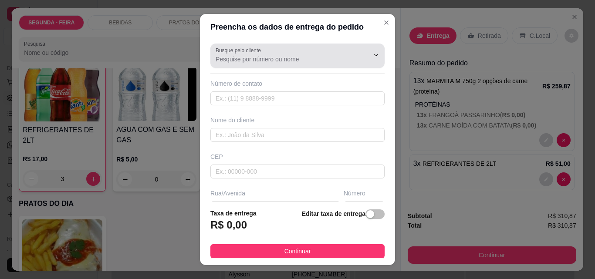
click at [308, 56] on input "Busque pelo cliente" at bounding box center [285, 59] width 139 height 9
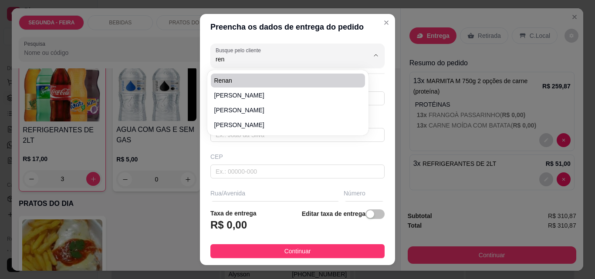
click at [218, 76] on li "Renan" at bounding box center [288, 81] width 154 height 14
type input "Renan"
type input "14981711349"
type input "Renan"
type input "Marejada"
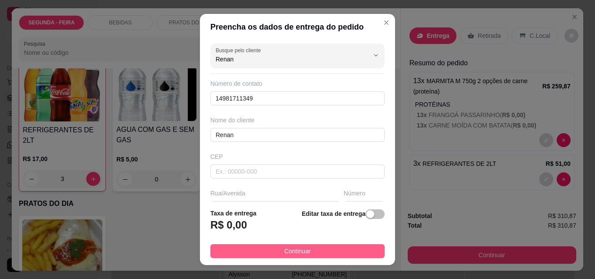
type input "Renan"
click at [306, 250] on button "Continuar" at bounding box center [297, 251] width 174 height 14
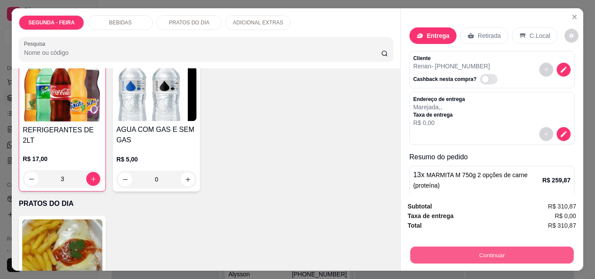
click at [517, 250] on button "Continuar" at bounding box center [491, 255] width 163 height 17
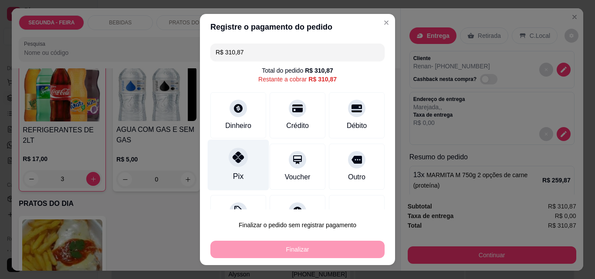
click at [233, 161] on icon at bounding box center [238, 157] width 11 height 11
type input "R$ 0,00"
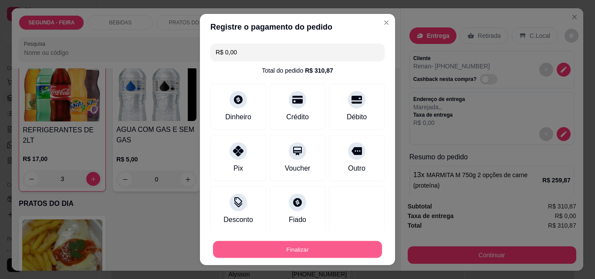
click at [291, 241] on button "Finalizar" at bounding box center [297, 249] width 169 height 17
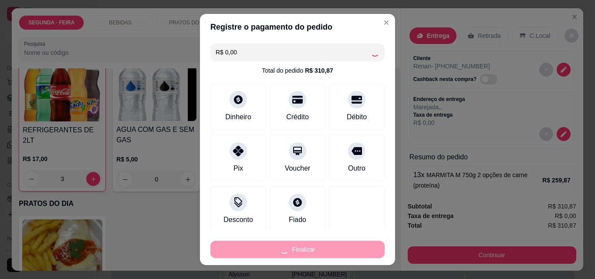
type input "0"
type input "-R$ 310,87"
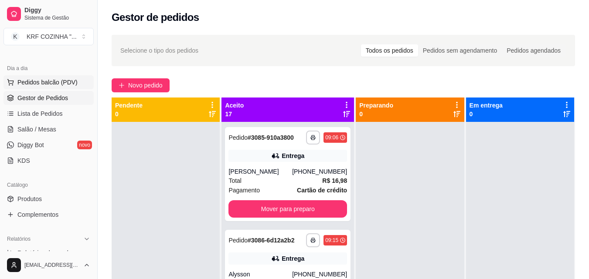
click at [34, 81] on span "Pedidos balcão (PDV)" at bounding box center [47, 82] width 60 height 9
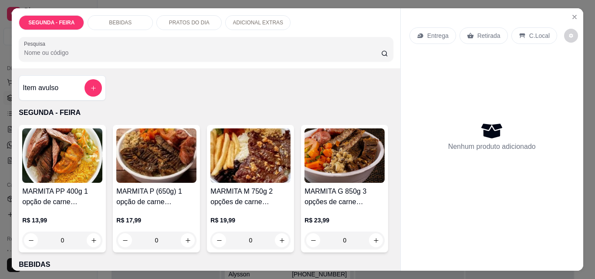
click at [250, 174] on img at bounding box center [250, 156] width 80 height 54
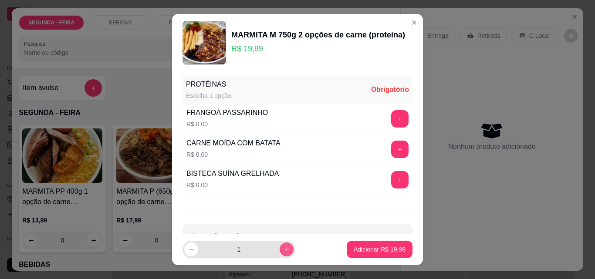
click at [284, 248] on icon "increase-product-quantity" at bounding box center [287, 249] width 7 height 7
click at [284, 247] on icon "increase-product-quantity" at bounding box center [287, 250] width 7 height 7
click at [284, 246] on icon "increase-product-quantity" at bounding box center [287, 249] width 7 height 7
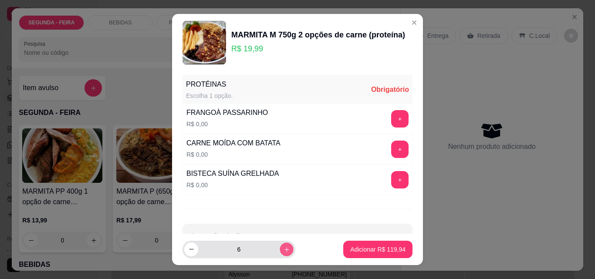
click at [280, 244] on button "increase-product-quantity" at bounding box center [287, 250] width 14 height 14
click at [280, 245] on button "increase-product-quantity" at bounding box center [287, 250] width 14 height 14
click at [280, 244] on button "increase-product-quantity" at bounding box center [287, 250] width 14 height 14
click at [280, 245] on button "increase-product-quantity" at bounding box center [287, 250] width 14 height 14
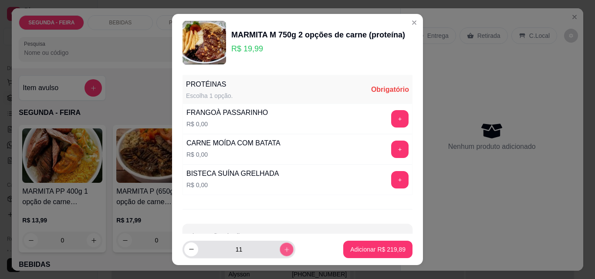
click at [280, 245] on button "increase-product-quantity" at bounding box center [287, 250] width 14 height 14
click at [280, 244] on button "increase-product-quantity" at bounding box center [287, 250] width 14 height 14
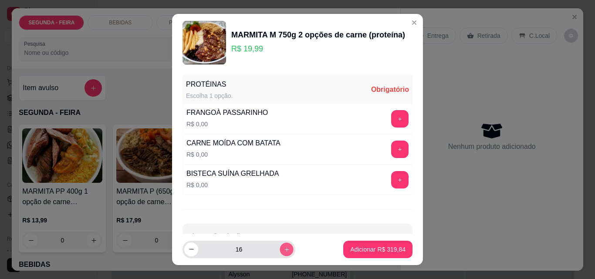
click at [280, 244] on button "increase-product-quantity" at bounding box center [287, 250] width 14 height 14
type input "17"
click at [392, 117] on button "+" at bounding box center [400, 119] width 17 height 17
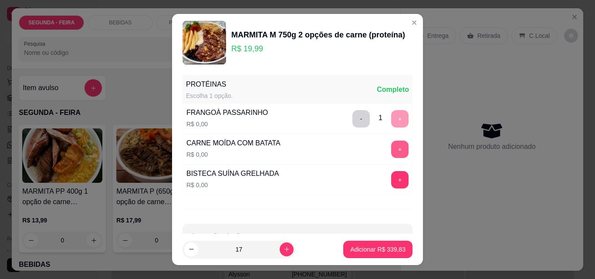
click at [391, 149] on button "+" at bounding box center [399, 149] width 17 height 17
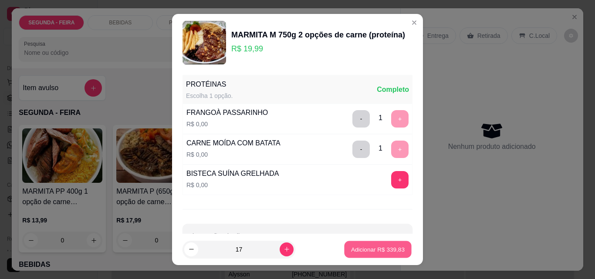
click at [373, 249] on p "Adicionar R$ 339,83" at bounding box center [378, 249] width 54 height 8
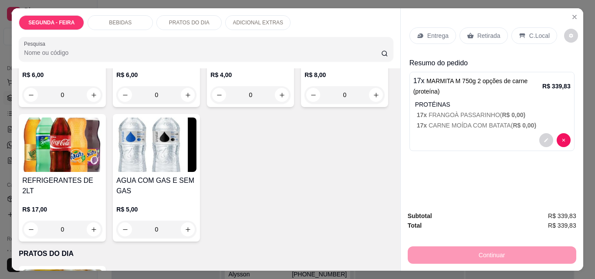
scroll to position [305, 0]
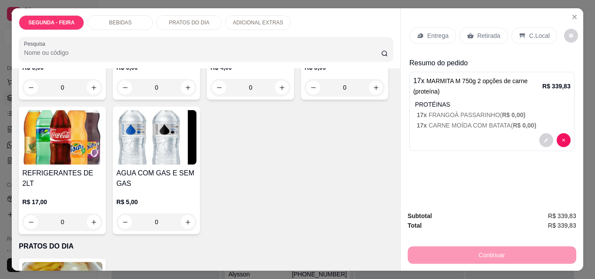
click at [102, 165] on img at bounding box center [62, 137] width 80 height 54
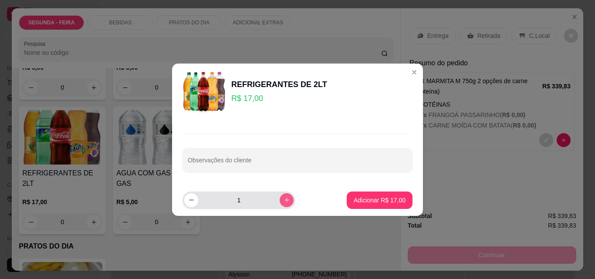
click at [285, 200] on icon "increase-product-quantity" at bounding box center [287, 200] width 5 height 5
click at [285, 200] on icon "increase-product-quantity" at bounding box center [287, 200] width 4 height 4
type input "4"
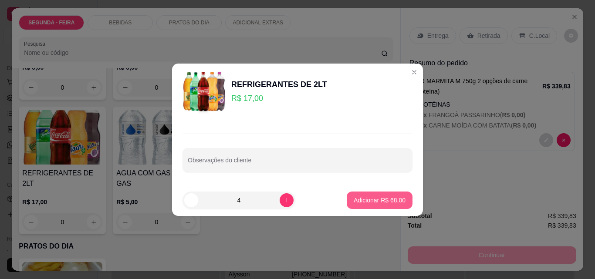
click at [381, 197] on p "Adicionar R$ 68,00" at bounding box center [380, 200] width 52 height 9
type input "4"
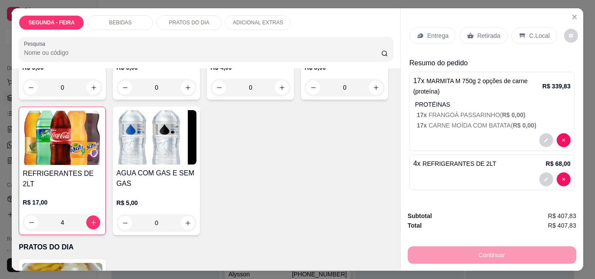
click at [427, 34] on p "Entrega" at bounding box center [437, 35] width 21 height 9
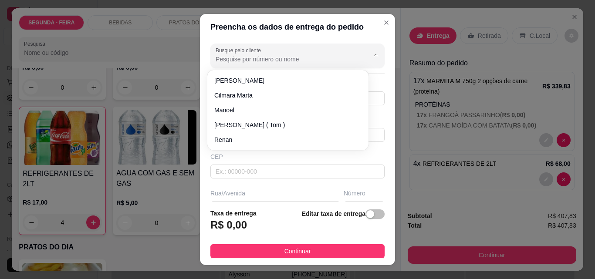
click at [313, 56] on input "Busque pelo cliente" at bounding box center [285, 59] width 139 height 9
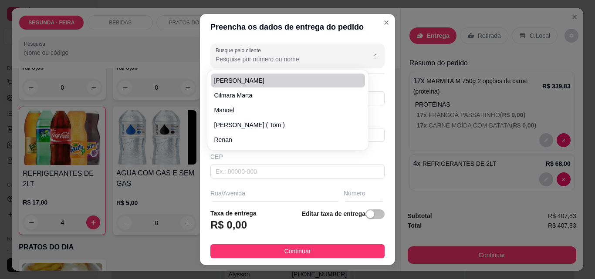
click at [238, 81] on span "[PERSON_NAME]" at bounding box center [283, 80] width 139 height 9
type input "[PERSON_NAME]"
type input "11969716639"
type input "[PERSON_NAME]"
type input "marejada"
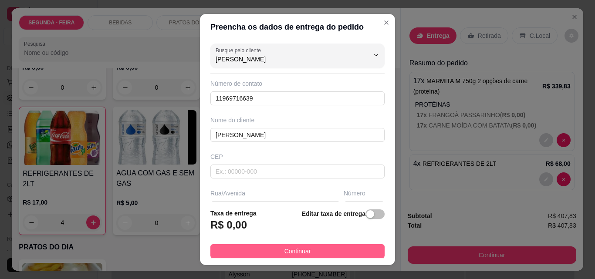
click at [295, 245] on button "Continuar" at bounding box center [297, 251] width 174 height 14
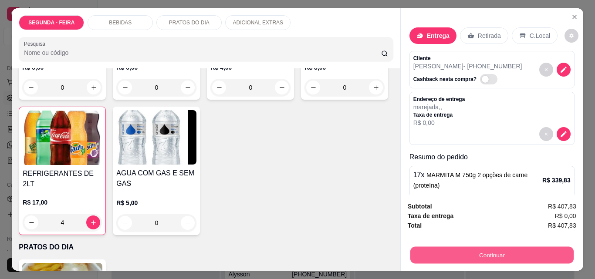
click at [453, 254] on button "Continuar" at bounding box center [491, 255] width 163 height 17
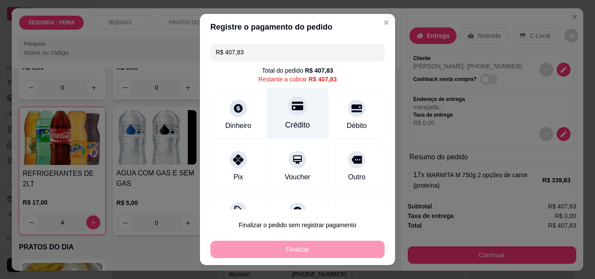
click at [292, 109] on icon at bounding box center [297, 106] width 11 height 9
type input "R$ 0,00"
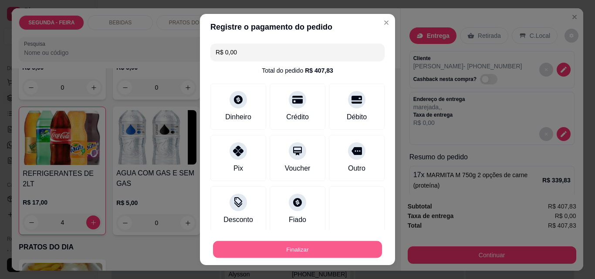
click at [317, 244] on button "Finalizar" at bounding box center [297, 249] width 169 height 17
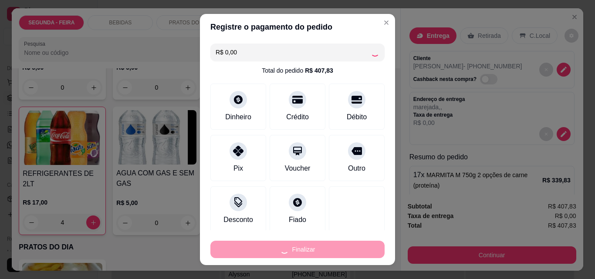
type input "0"
type input "-R$ 407,83"
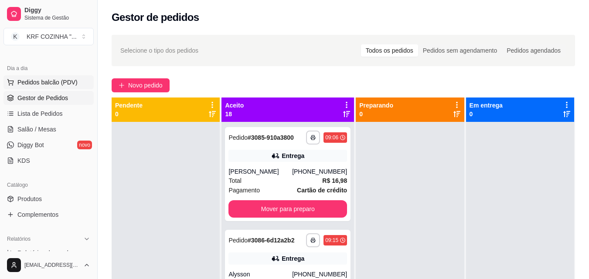
click at [68, 79] on span "Pedidos balcão (PDV)" at bounding box center [47, 82] width 60 height 9
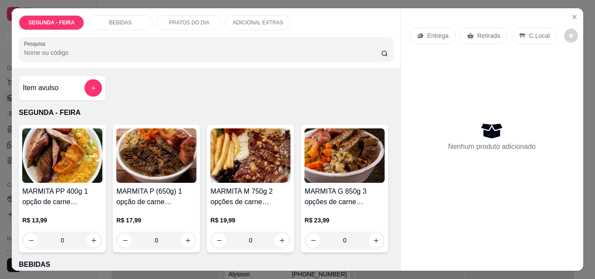
click at [242, 200] on h4 "MARMITA M 750g 2 opções de carne (proteína)" at bounding box center [250, 196] width 80 height 21
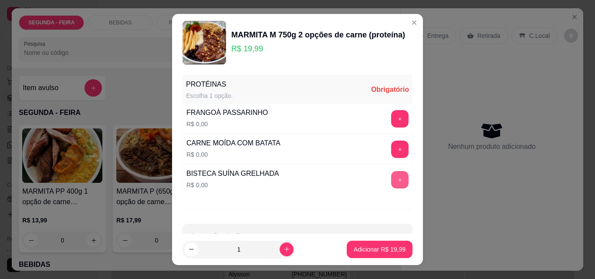
click at [391, 178] on button "+" at bounding box center [399, 179] width 17 height 17
click at [392, 148] on button "+" at bounding box center [400, 149] width 17 height 17
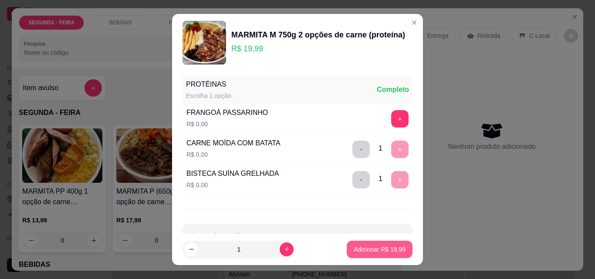
click at [385, 248] on p "Adicionar R$ 19,99" at bounding box center [380, 249] width 52 height 9
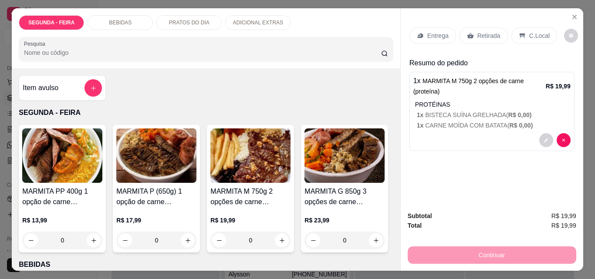
click at [441, 32] on p "Entrega" at bounding box center [437, 35] width 21 height 9
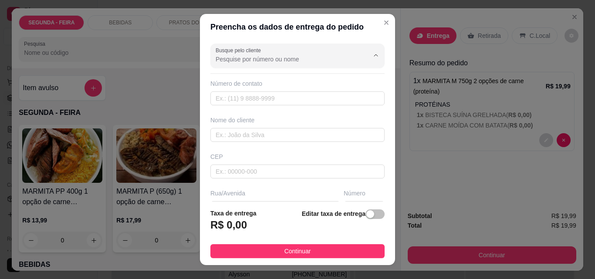
click at [290, 63] on input "Busque pelo cliente" at bounding box center [285, 59] width 139 height 9
click at [383, 24] on icon "Close" at bounding box center [386, 22] width 7 height 7
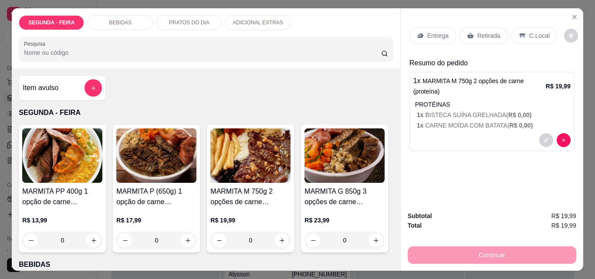
click at [488, 33] on p "Retirada" at bounding box center [489, 35] width 23 height 9
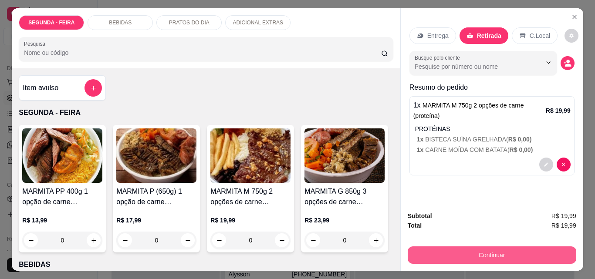
click at [501, 253] on button "Continuar" at bounding box center [492, 255] width 169 height 17
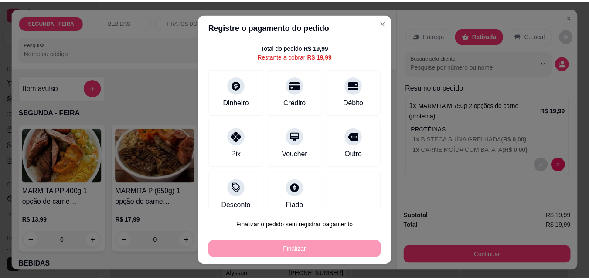
scroll to position [35, 0]
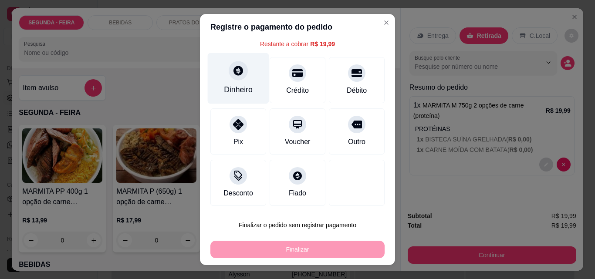
click at [236, 81] on div "Dinheiro" at bounding box center [238, 78] width 61 height 51
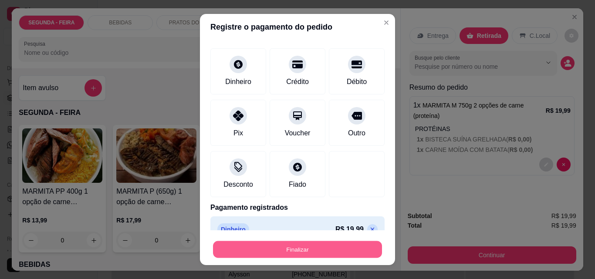
click at [348, 247] on button "Finalizar" at bounding box center [297, 249] width 169 height 17
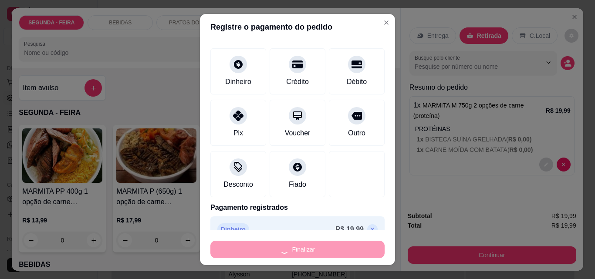
type input "-R$ 19,99"
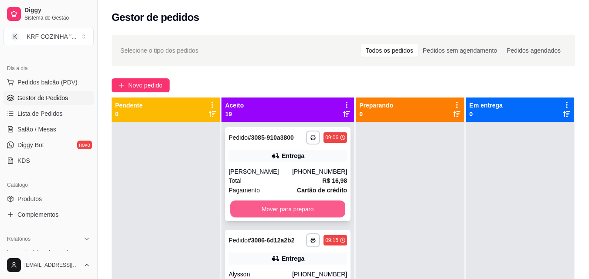
click at [282, 218] on button "Mover para preparo" at bounding box center [287, 209] width 115 height 17
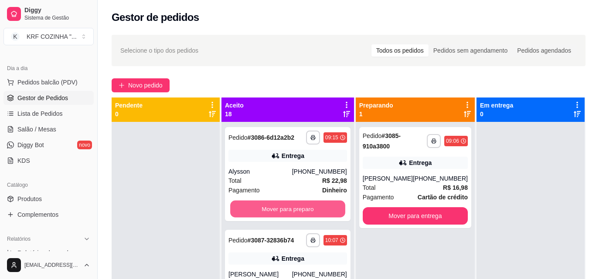
click at [282, 218] on button "Mover para preparo" at bounding box center [287, 209] width 115 height 17
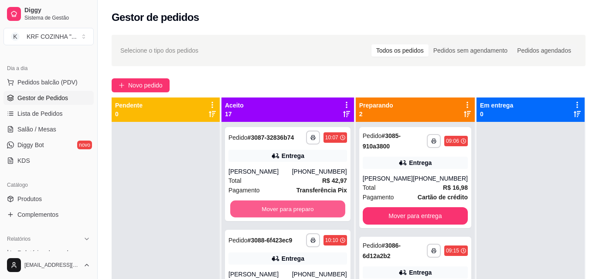
click at [282, 218] on button "Mover para preparo" at bounding box center [287, 209] width 115 height 17
click at [294, 218] on button "Mover para preparo" at bounding box center [287, 209] width 115 height 17
click at [297, 218] on button "Mover para preparo" at bounding box center [287, 209] width 115 height 17
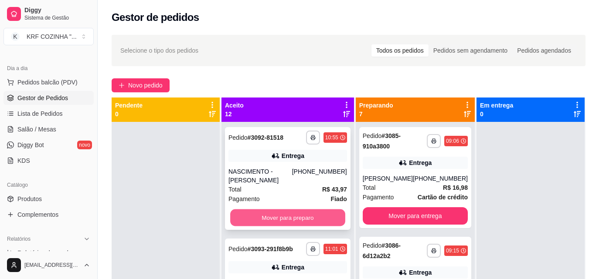
click at [292, 227] on button "Mover para preparo" at bounding box center [287, 218] width 115 height 17
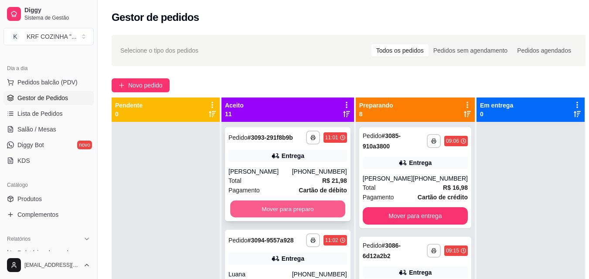
click at [291, 217] on button "Mover para preparo" at bounding box center [287, 209] width 115 height 17
click at [291, 215] on button "Mover para preparo" at bounding box center [287, 208] width 119 height 17
click at [291, 215] on button "Mover para preparo" at bounding box center [287, 209] width 115 height 17
click at [292, 214] on button "Mover para preparo" at bounding box center [287, 208] width 119 height 17
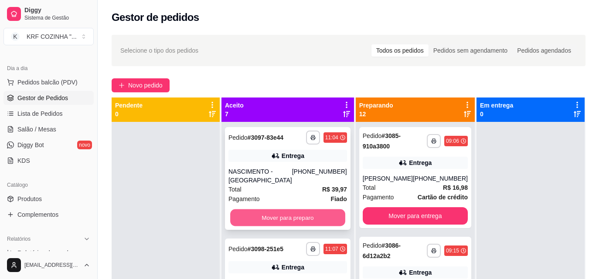
click at [292, 220] on button "Mover para preparo" at bounding box center [287, 218] width 115 height 17
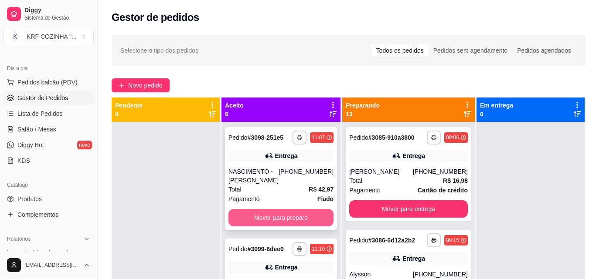
click at [292, 221] on button "Mover para preparo" at bounding box center [280, 217] width 105 height 17
click at [293, 227] on button "Mover para preparo" at bounding box center [281, 218] width 102 height 17
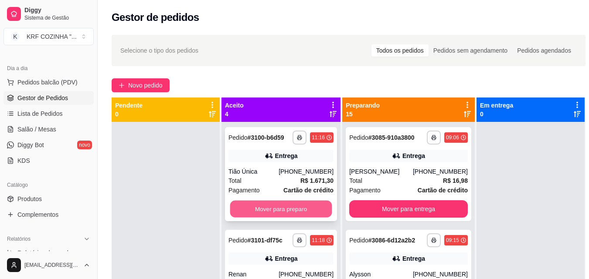
click at [298, 218] on button "Mover para preparo" at bounding box center [281, 209] width 102 height 17
click at [301, 213] on button "Mover para preparo" at bounding box center [280, 208] width 105 height 17
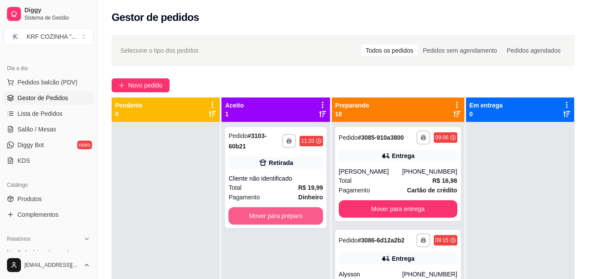
click at [301, 213] on button "Mover para preparo" at bounding box center [275, 215] width 94 height 17
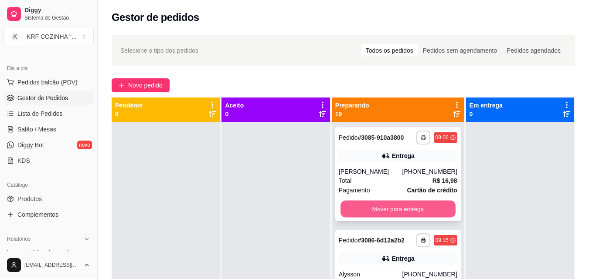
click at [386, 218] on button "Mover para entrega" at bounding box center [397, 209] width 115 height 17
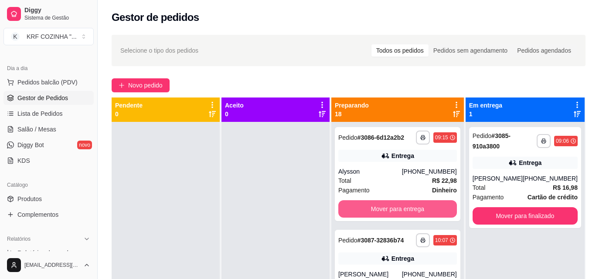
click at [386, 218] on button "Mover para entrega" at bounding box center [397, 208] width 119 height 17
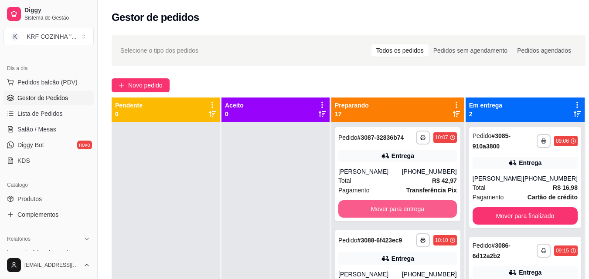
click at [386, 218] on button "Mover para entrega" at bounding box center [397, 208] width 119 height 17
click at [387, 218] on button "Mover para entrega" at bounding box center [397, 208] width 119 height 17
click at [387, 218] on button "Mover para entrega" at bounding box center [397, 209] width 115 height 17
click at [387, 218] on button "Mover para entrega" at bounding box center [397, 208] width 119 height 17
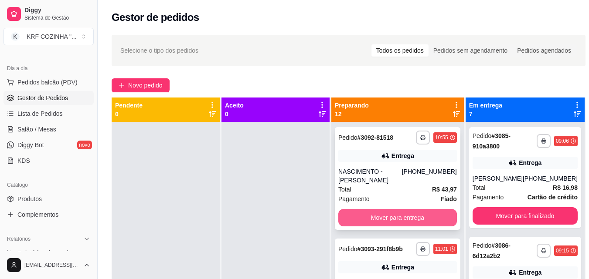
click at [387, 219] on button "Mover para entrega" at bounding box center [397, 217] width 119 height 17
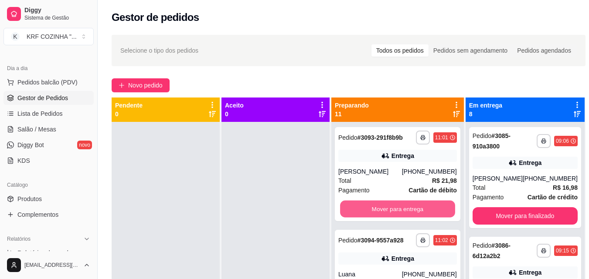
click at [387, 218] on button "Mover para entrega" at bounding box center [397, 209] width 115 height 17
click at [388, 218] on button "Mover para entrega" at bounding box center [397, 209] width 115 height 17
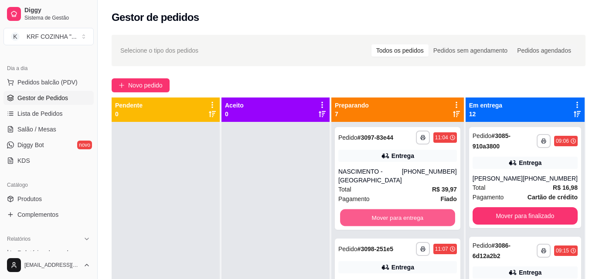
click at [388, 218] on button "Mover para entrega" at bounding box center [397, 218] width 115 height 17
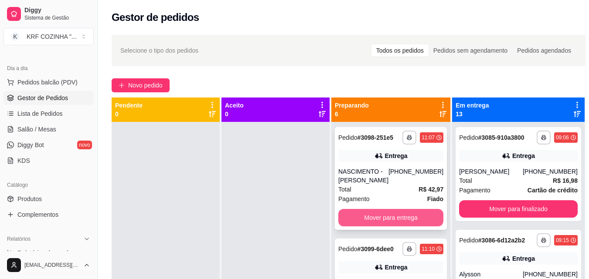
click at [392, 222] on button "Mover para entrega" at bounding box center [390, 217] width 105 height 17
click at [394, 227] on button "Mover para entrega" at bounding box center [391, 218] width 102 height 17
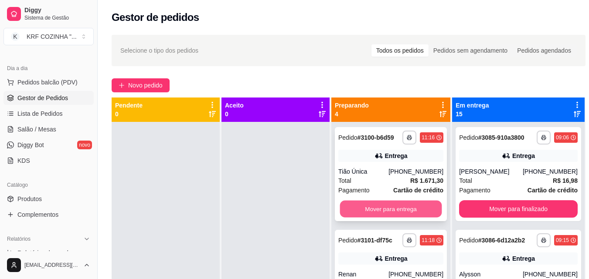
click at [399, 218] on button "Mover para entrega" at bounding box center [391, 209] width 102 height 17
click at [404, 213] on button "Mover para entrega" at bounding box center [391, 209] width 102 height 17
click at [404, 212] on button "Mover para entrega" at bounding box center [391, 209] width 102 height 17
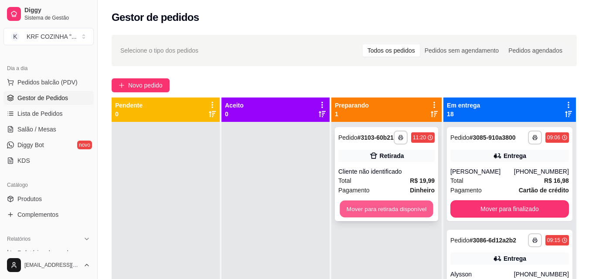
click at [405, 211] on button "Mover para retirada disponível" at bounding box center [385, 209] width 93 height 17
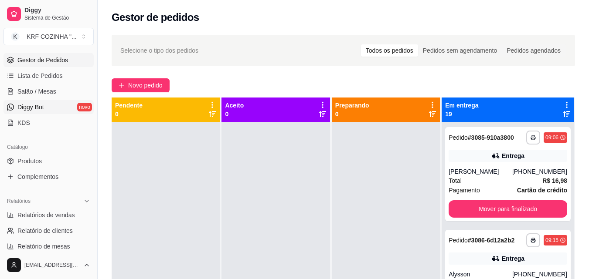
scroll to position [131, 0]
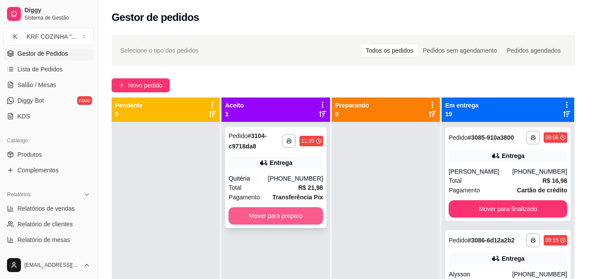
click at [296, 216] on button "Mover para preparo" at bounding box center [275, 215] width 94 height 17
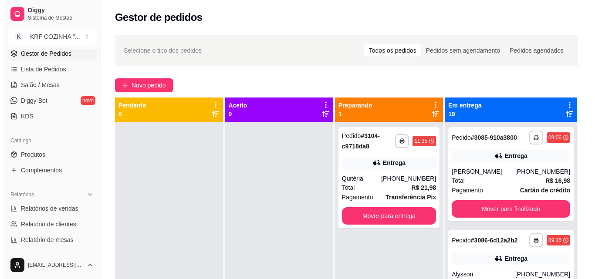
scroll to position [44, 0]
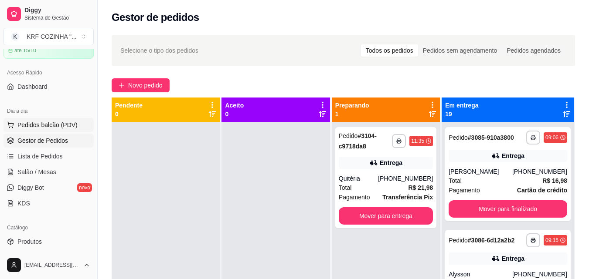
click at [46, 123] on span "Pedidos balcão (PDV)" at bounding box center [47, 125] width 60 height 9
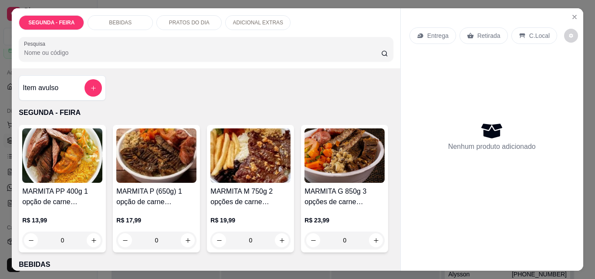
click at [221, 165] on img at bounding box center [250, 156] width 80 height 54
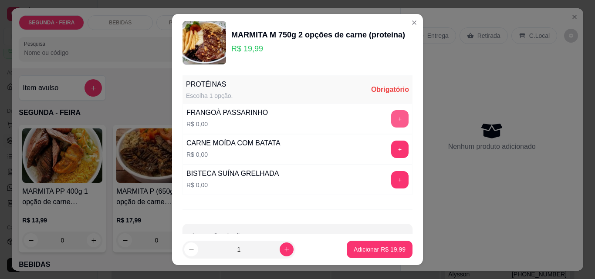
click at [391, 117] on button "+" at bounding box center [399, 118] width 17 height 17
click at [392, 175] on button "+" at bounding box center [400, 180] width 17 height 17
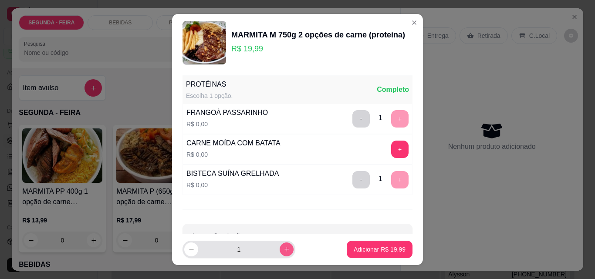
click at [282, 248] on button "increase-product-quantity" at bounding box center [287, 250] width 14 height 14
type input "2"
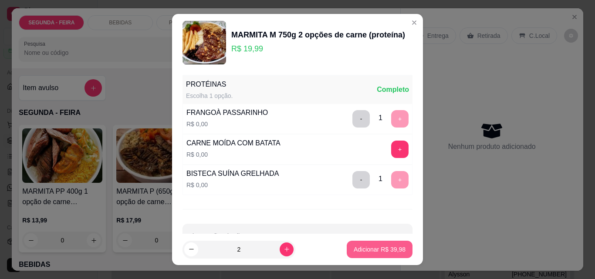
click at [399, 248] on button "Adicionar R$ 39,98" at bounding box center [380, 249] width 66 height 17
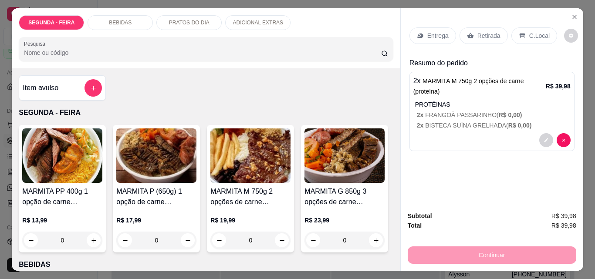
click at [482, 31] on p "Retirada" at bounding box center [489, 35] width 23 height 9
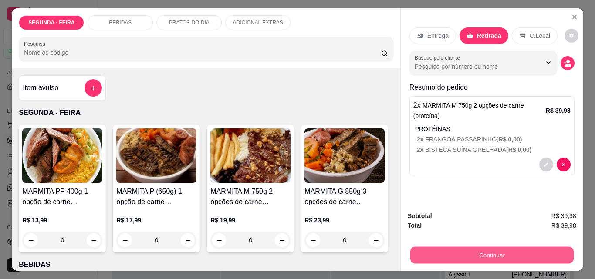
click at [466, 251] on button "Continuar" at bounding box center [491, 255] width 163 height 17
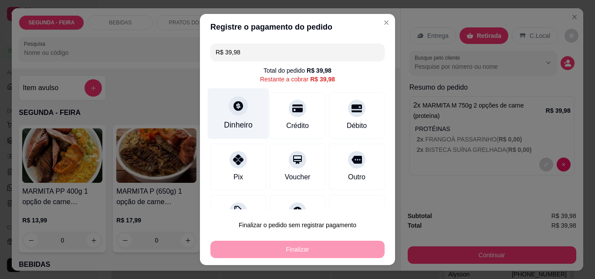
click at [234, 109] on icon at bounding box center [239, 106] width 10 height 10
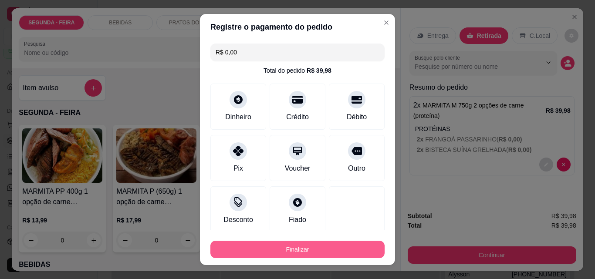
click at [337, 248] on button "Finalizar" at bounding box center [297, 249] width 174 height 17
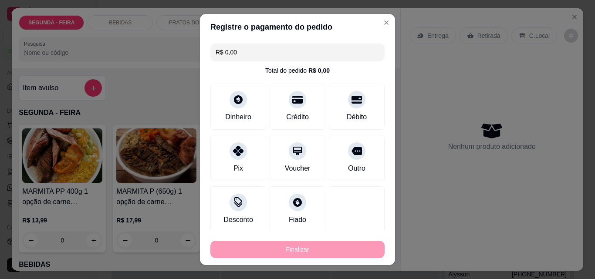
type input "-R$ 39,98"
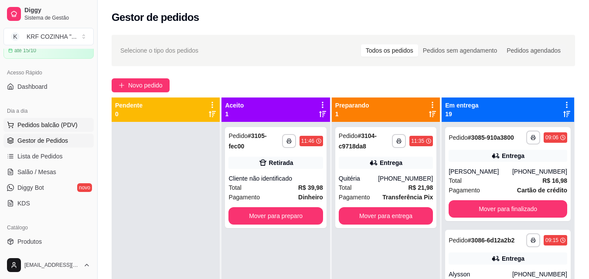
click at [57, 125] on span "Pedidos balcão (PDV)" at bounding box center [47, 125] width 60 height 9
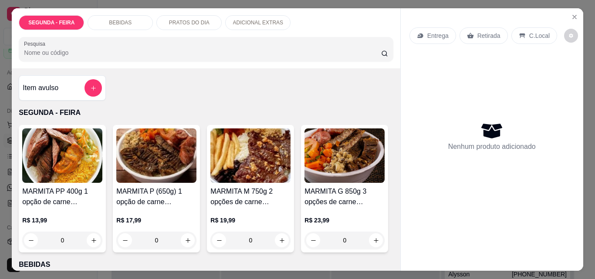
click at [253, 172] on img at bounding box center [250, 156] width 80 height 54
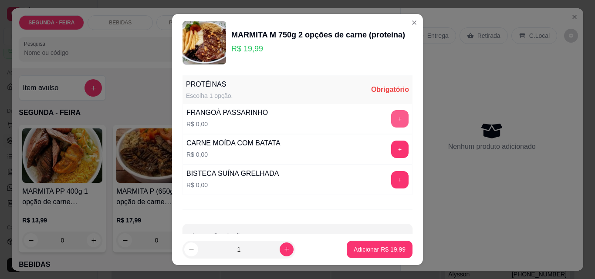
click at [391, 122] on button "+" at bounding box center [399, 118] width 17 height 17
click at [392, 147] on button "+" at bounding box center [400, 149] width 17 height 17
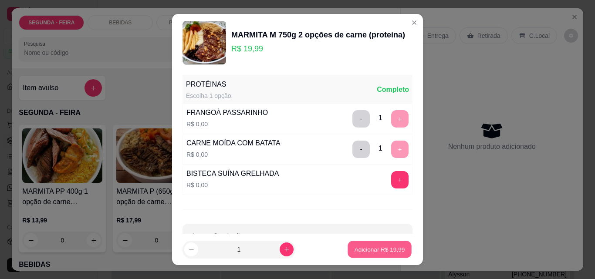
click at [363, 248] on p "Adicionar R$ 19,99" at bounding box center [380, 249] width 51 height 8
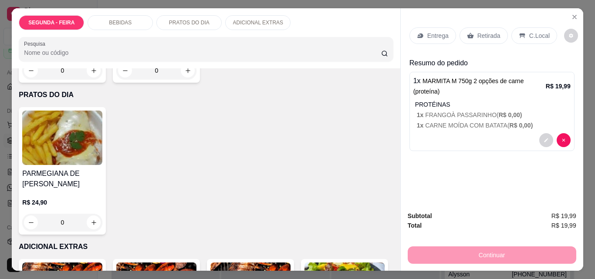
scroll to position [479, 0]
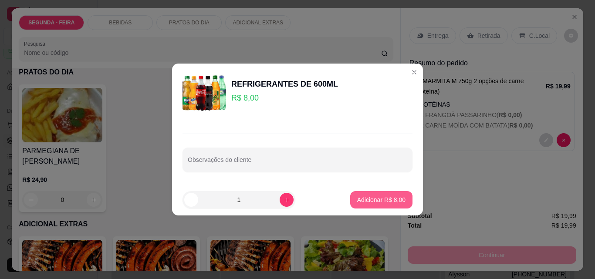
click at [363, 202] on p "Adicionar R$ 8,00" at bounding box center [381, 200] width 48 height 9
type input "1"
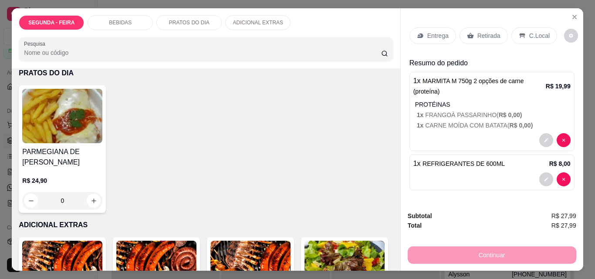
scroll to position [480, 0]
click at [470, 27] on div "Retirada" at bounding box center [484, 35] width 48 height 17
click at [471, 27] on div "Retirada" at bounding box center [484, 35] width 48 height 17
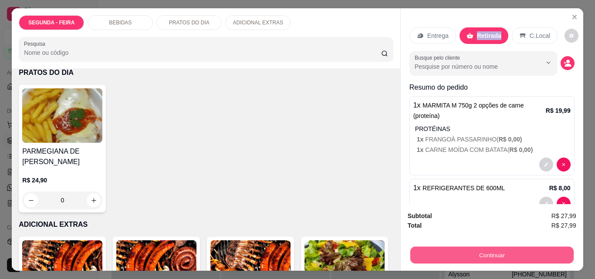
click at [488, 248] on button "Continuar" at bounding box center [491, 255] width 163 height 17
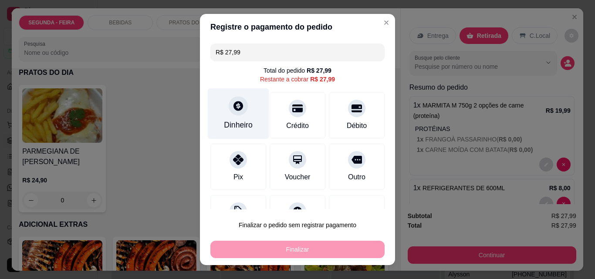
click at [226, 118] on div "Dinheiro" at bounding box center [238, 113] width 61 height 51
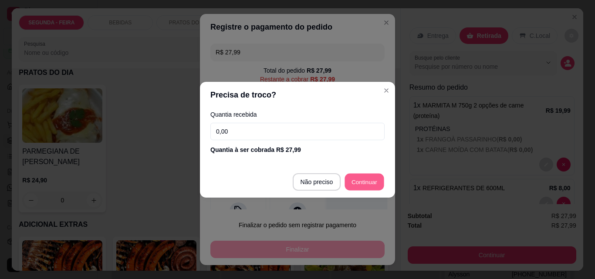
type input "R$ 0,00"
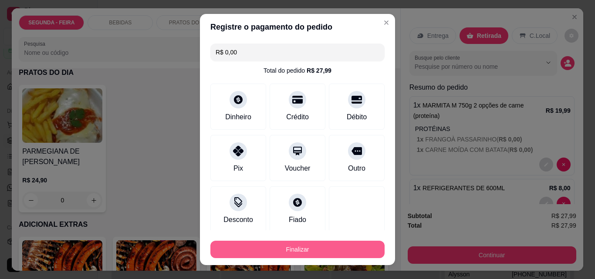
click at [332, 252] on button "Finalizar" at bounding box center [297, 249] width 174 height 17
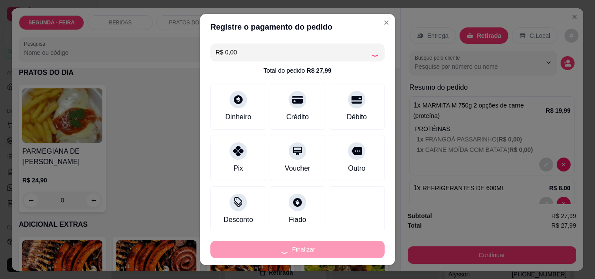
type input "0"
type input "-R$ 27,99"
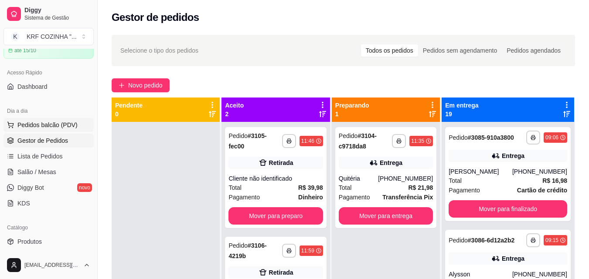
click at [43, 122] on span "Pedidos balcão (PDV)" at bounding box center [47, 125] width 60 height 9
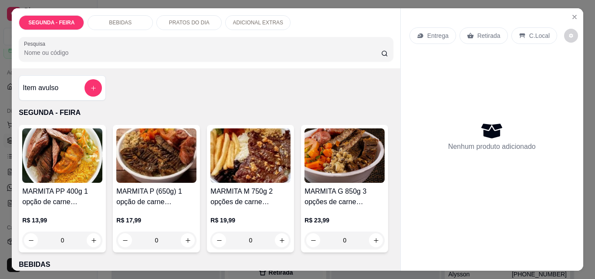
click at [244, 154] on img at bounding box center [250, 156] width 80 height 54
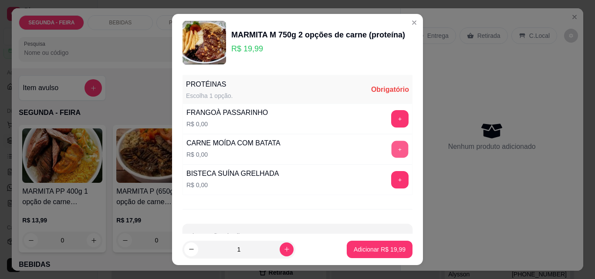
click at [392, 156] on button "+" at bounding box center [400, 149] width 17 height 17
click at [392, 181] on button "+" at bounding box center [400, 180] width 17 height 17
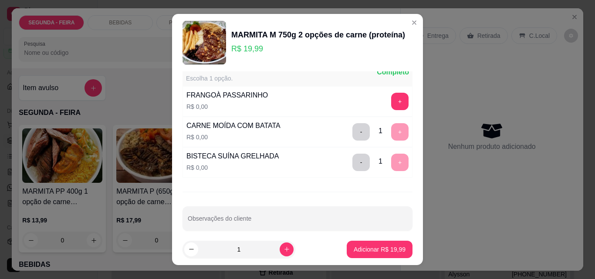
scroll to position [27, 0]
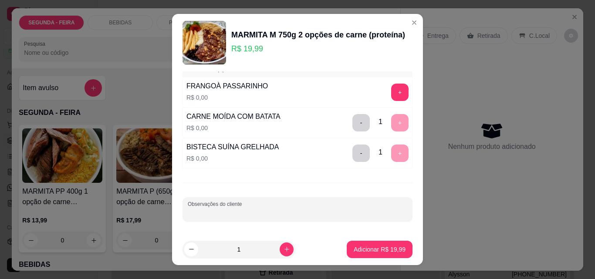
click at [294, 211] on input "Observações do cliente" at bounding box center [298, 213] width 220 height 9
type input "pouco feijao"
click at [384, 254] on button "Adicionar R$ 19,99" at bounding box center [380, 249] width 66 height 17
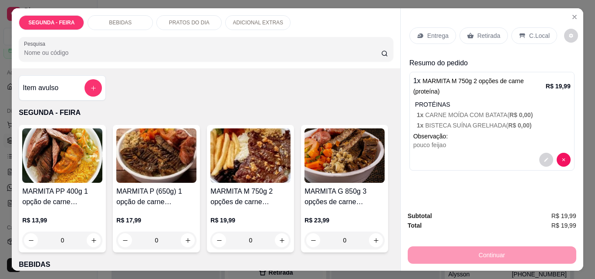
click at [478, 34] on p "Retirada" at bounding box center [489, 35] width 23 height 9
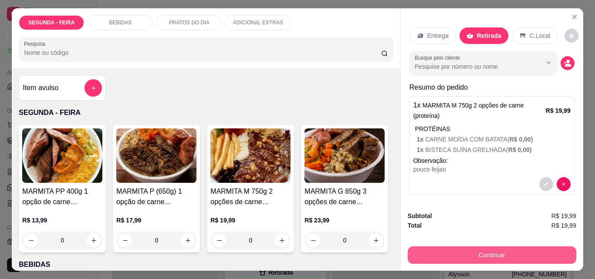
click at [501, 248] on button "Continuar" at bounding box center [492, 255] width 169 height 17
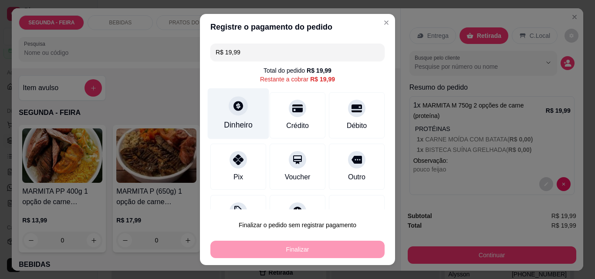
click at [229, 111] on div at bounding box center [238, 105] width 19 height 19
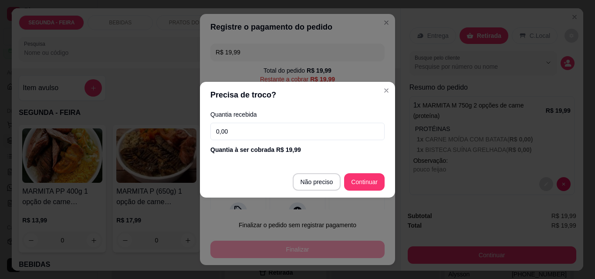
drag, startPoint x: 255, startPoint y: 137, endPoint x: 264, endPoint y: 134, distance: 9.5
click at [255, 136] on input "0,00" at bounding box center [297, 131] width 174 height 17
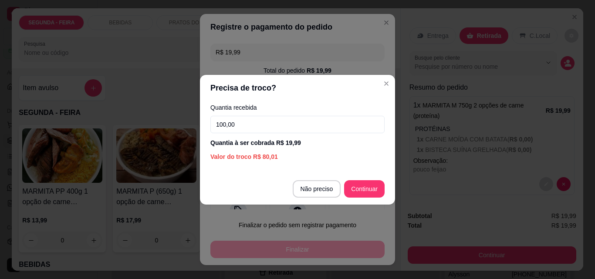
type input "100,00"
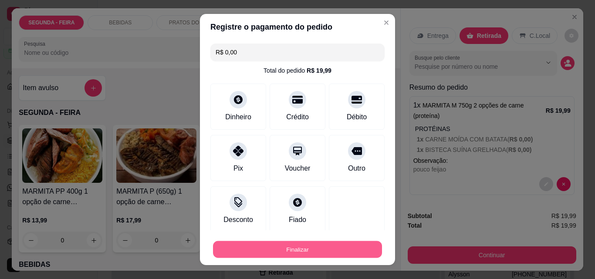
click at [331, 249] on button "Finalizar" at bounding box center [297, 249] width 169 height 17
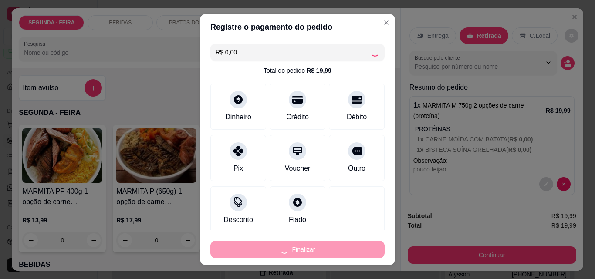
type input "-R$ 19,99"
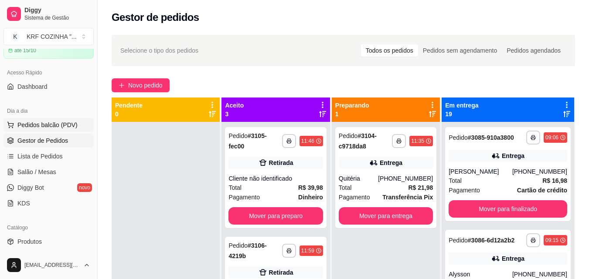
click at [45, 123] on span "Pedidos balcão (PDV)" at bounding box center [47, 125] width 60 height 9
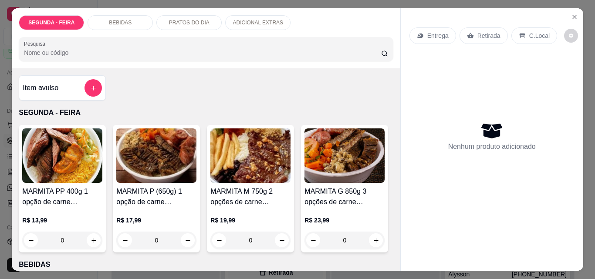
click at [238, 167] on img at bounding box center [250, 156] width 80 height 54
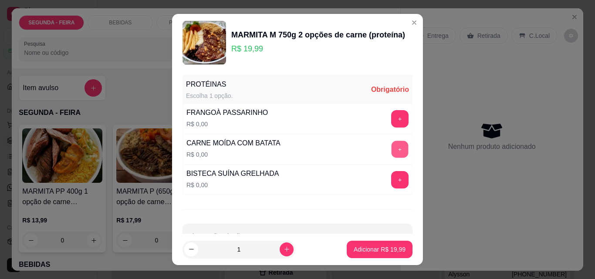
click at [392, 153] on button "+" at bounding box center [400, 149] width 17 height 17
click at [391, 180] on button "+" at bounding box center [399, 179] width 17 height 17
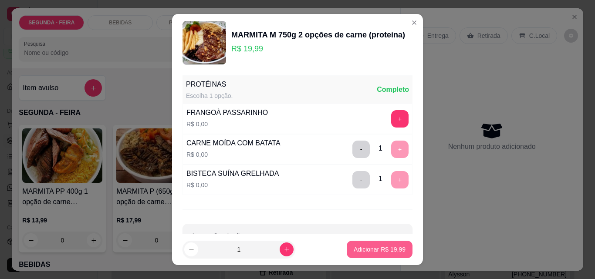
click at [387, 243] on button "Adicionar R$ 19,99" at bounding box center [380, 249] width 66 height 17
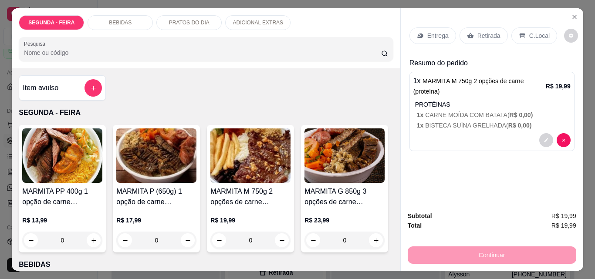
click at [256, 193] on h4 "MARMITA M 750g 2 opções de carne (proteína)" at bounding box center [250, 196] width 80 height 21
click at [543, 134] on button "decrease-product-quantity" at bounding box center [546, 141] width 14 height 14
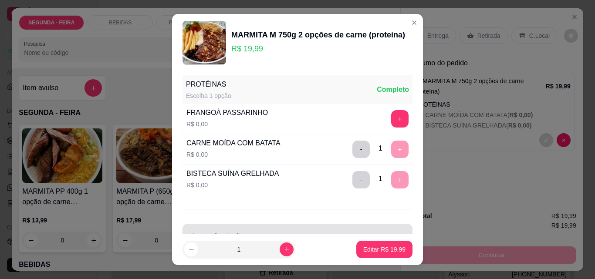
click at [266, 227] on div at bounding box center [298, 235] width 220 height 17
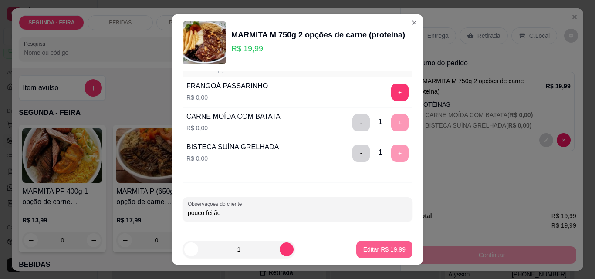
type input "pouco feijão"
click at [389, 251] on p "Editar R$ 19,99" at bounding box center [384, 249] width 42 height 9
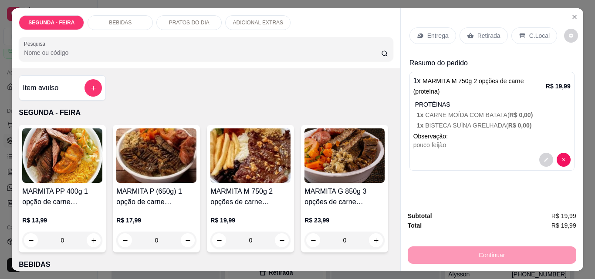
click at [470, 32] on div "Retirada" at bounding box center [484, 35] width 48 height 17
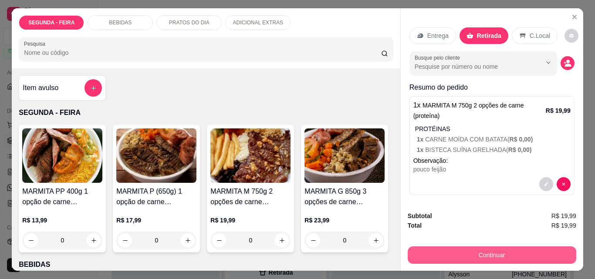
click at [483, 252] on button "Continuar" at bounding box center [492, 255] width 169 height 17
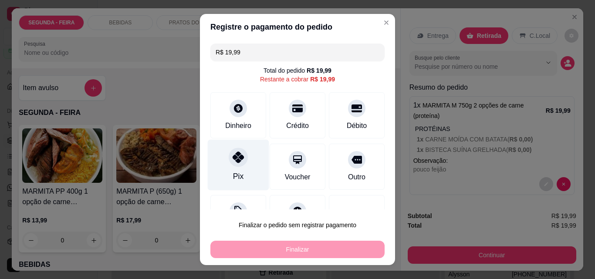
click at [234, 161] on icon at bounding box center [238, 157] width 11 height 11
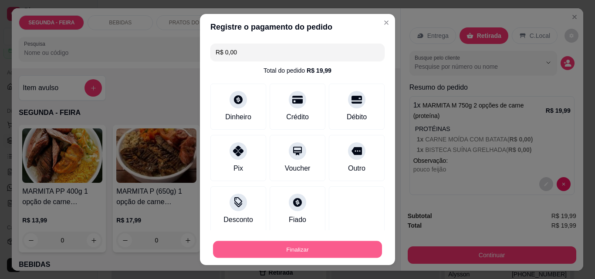
click at [292, 249] on button "Finalizar" at bounding box center [297, 249] width 169 height 17
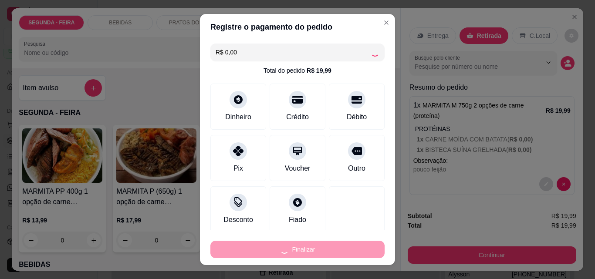
type input "-R$ 19,99"
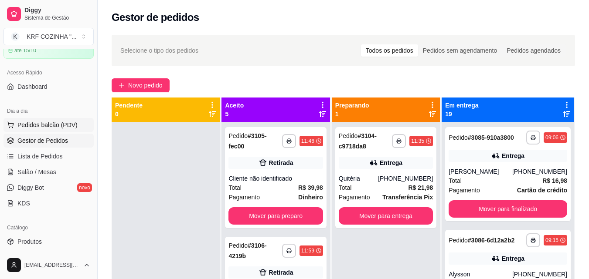
click at [58, 128] on span "Pedidos balcão (PDV)" at bounding box center [47, 125] width 60 height 9
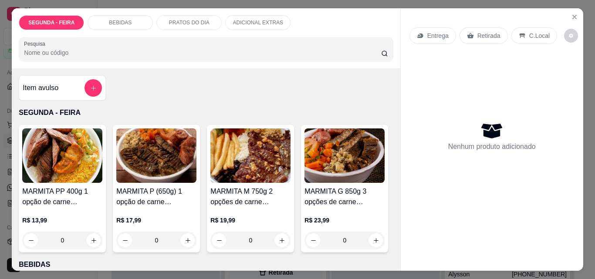
click at [273, 153] on img at bounding box center [250, 156] width 80 height 54
click at [67, 167] on img at bounding box center [62, 156] width 80 height 54
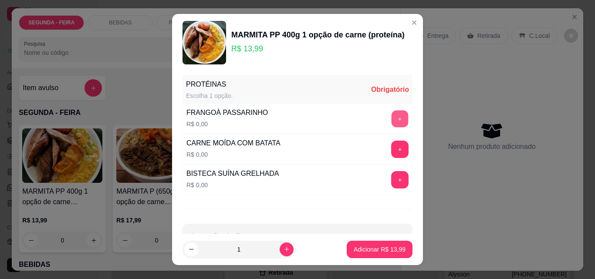
click at [392, 118] on button "+" at bounding box center [400, 118] width 17 height 17
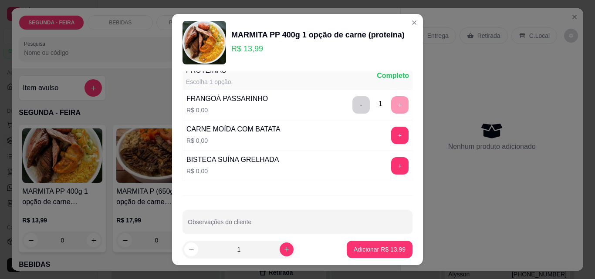
scroll to position [27, 0]
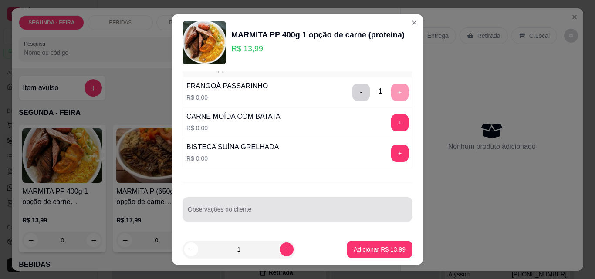
click at [289, 204] on div at bounding box center [298, 209] width 220 height 17
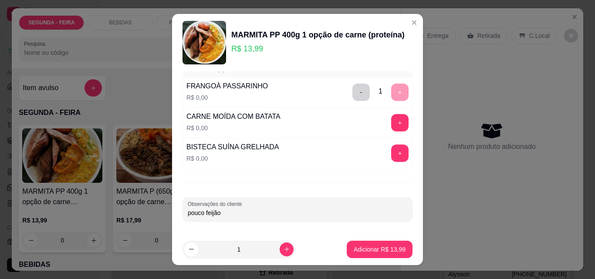
type input "pouco feijão"
click at [368, 256] on footer "1 Adicionar R$ 13,99" at bounding box center [297, 249] width 251 height 31
click at [370, 253] on p "Adicionar R$ 13,99" at bounding box center [380, 249] width 52 height 9
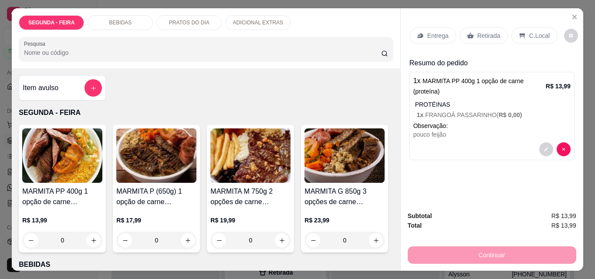
click at [472, 36] on div "Retirada" at bounding box center [484, 35] width 48 height 17
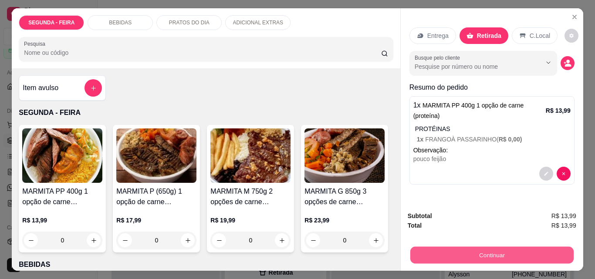
click at [461, 248] on button "Continuar" at bounding box center [491, 255] width 163 height 17
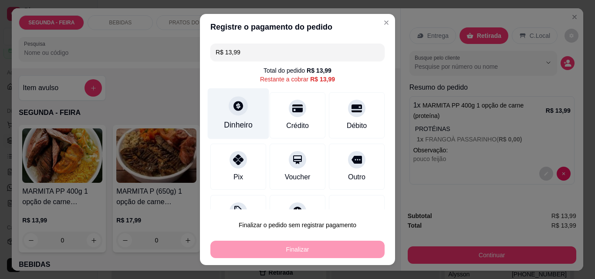
click at [233, 111] on icon at bounding box center [238, 105] width 11 height 11
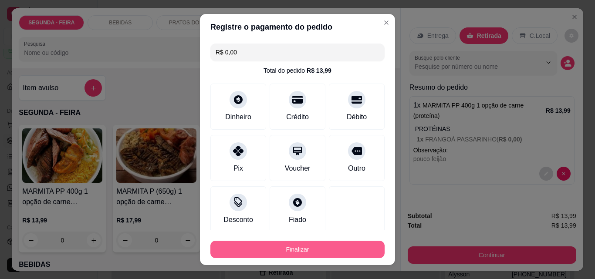
click at [312, 251] on button "Finalizar" at bounding box center [297, 249] width 174 height 17
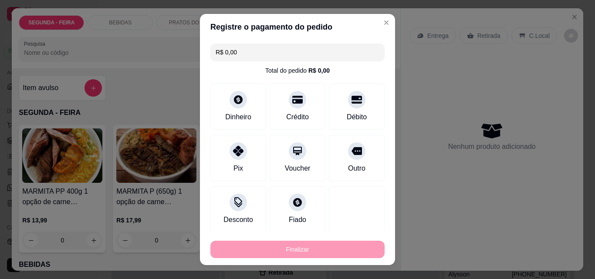
type input "-R$ 13,99"
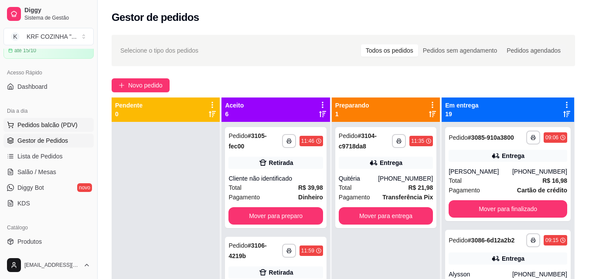
click at [31, 122] on span "Pedidos balcão (PDV)" at bounding box center [47, 125] width 60 height 9
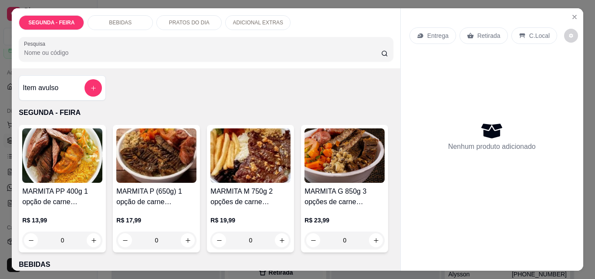
click at [239, 180] on div "MARMITA M 750g 2 opções de carne (proteína) R$ 19,99 0" at bounding box center [250, 189] width 87 height 128
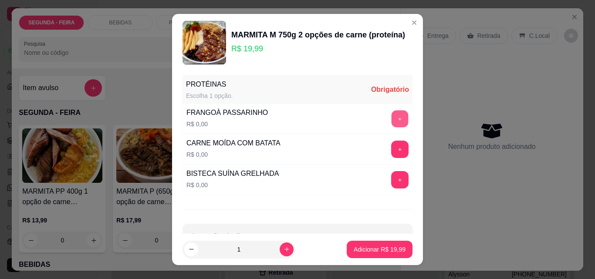
click at [392, 121] on button "+" at bounding box center [400, 119] width 17 height 17
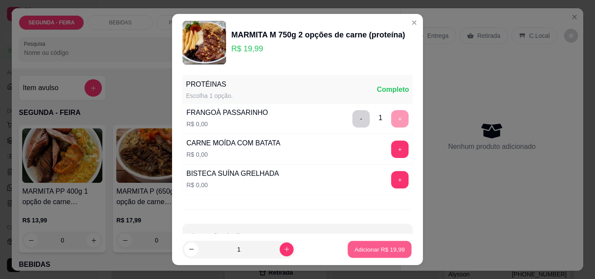
click at [356, 246] on p "Adicionar R$ 19,99" at bounding box center [380, 249] width 51 height 8
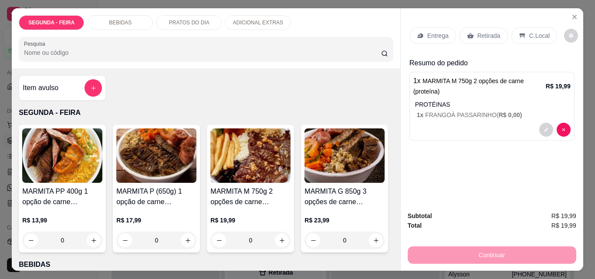
click at [249, 168] on img at bounding box center [250, 156] width 80 height 54
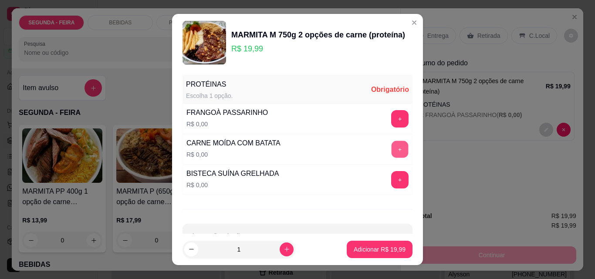
click at [392, 149] on button "+" at bounding box center [400, 149] width 17 height 17
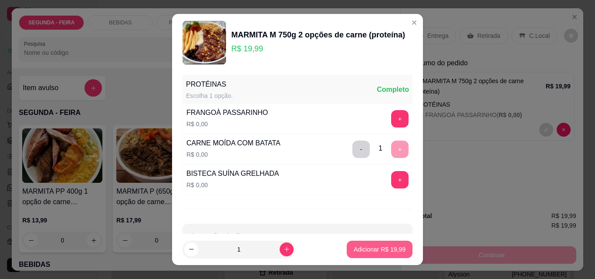
click at [377, 251] on p "Adicionar R$ 19,99" at bounding box center [380, 249] width 52 height 9
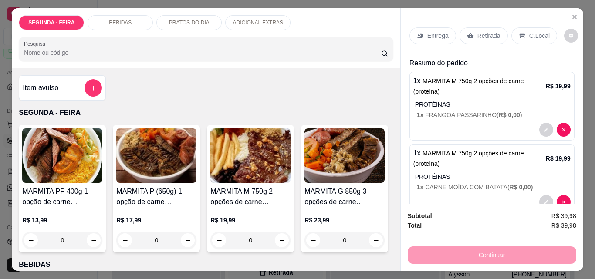
click at [484, 27] on div "Retirada" at bounding box center [484, 35] width 48 height 17
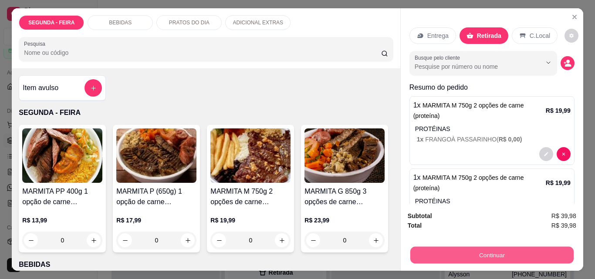
click at [502, 252] on button "Continuar" at bounding box center [491, 255] width 163 height 17
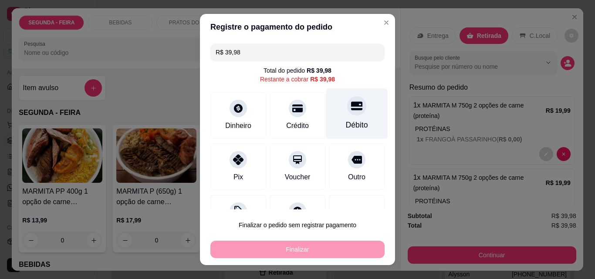
click at [348, 117] on div "Débito" at bounding box center [356, 113] width 61 height 51
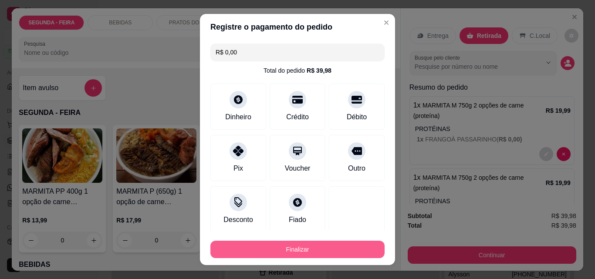
click at [291, 248] on button "Finalizar" at bounding box center [297, 249] width 174 height 17
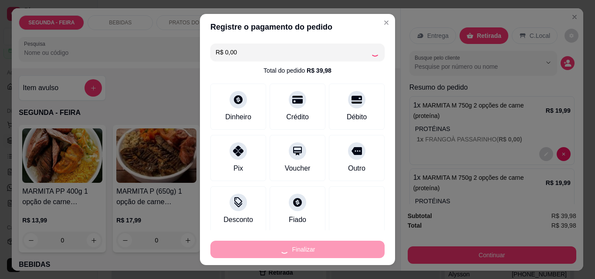
type input "-R$ 39,98"
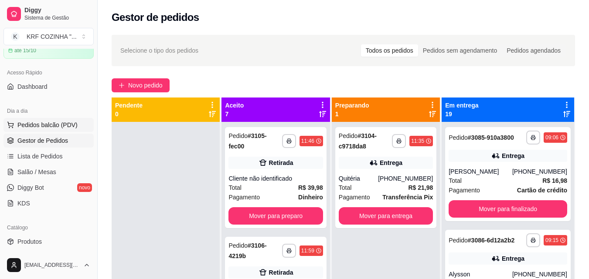
click at [52, 122] on span "Pedidos balcão (PDV)" at bounding box center [47, 125] width 60 height 9
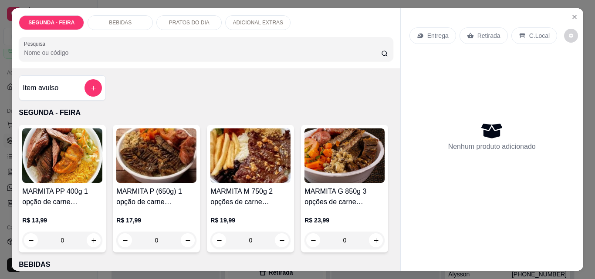
click at [72, 170] on img at bounding box center [62, 156] width 80 height 54
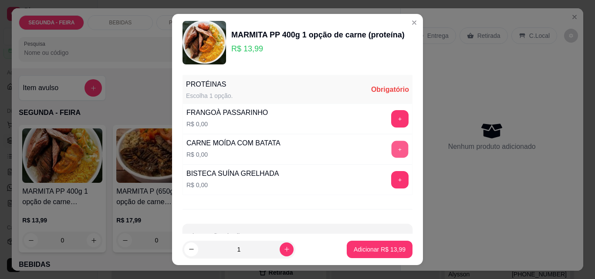
click at [392, 147] on button "+" at bounding box center [400, 149] width 17 height 17
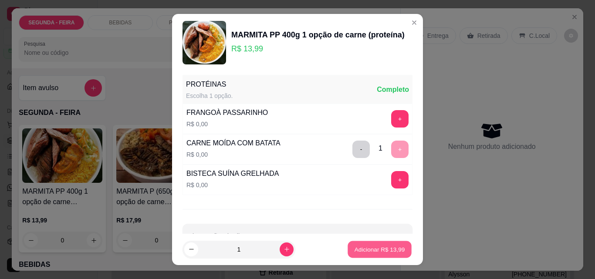
click at [369, 249] on p "Adicionar R$ 13,99" at bounding box center [380, 249] width 51 height 8
click at [369, 249] on div "MARMITA PP 400g 1 opção de carne (proteína) R$ 13,99 0 MARMITA P (650g) 1 opção…" at bounding box center [206, 189] width 374 height 128
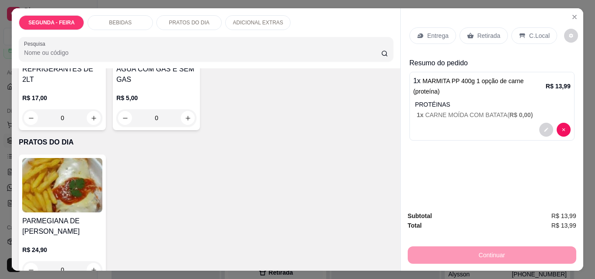
scroll to position [349, 0]
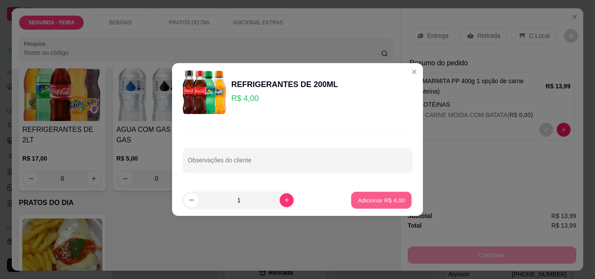
click at [380, 195] on button "Adicionar R$ 4,00" at bounding box center [381, 200] width 61 height 17
type input "1"
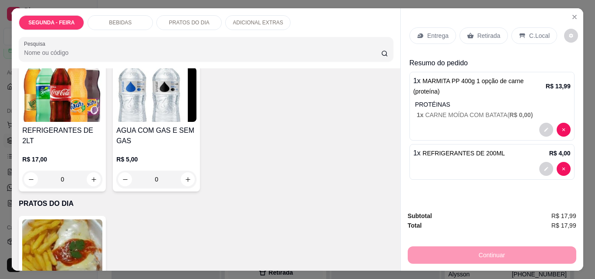
click at [478, 32] on p "Retirada" at bounding box center [489, 35] width 23 height 9
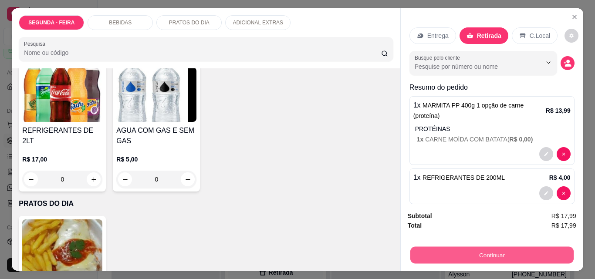
click at [505, 251] on button "Continuar" at bounding box center [491, 255] width 163 height 17
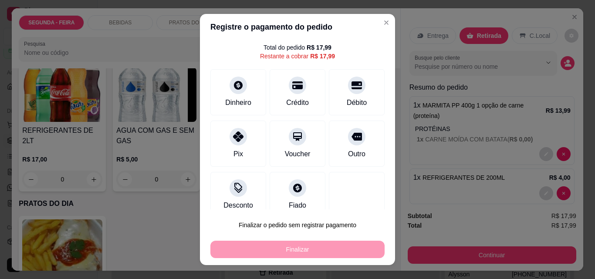
scroll to position [35, 0]
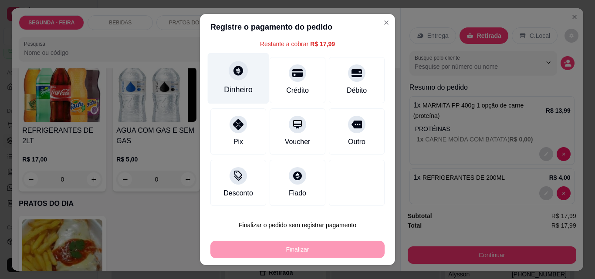
click at [233, 76] on icon at bounding box center [238, 70] width 11 height 11
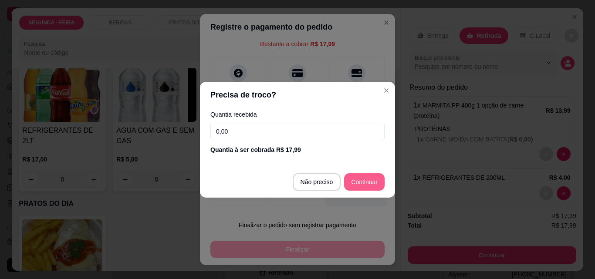
type input "R$ 0,00"
click at [356, 181] on div at bounding box center [356, 181] width 61 height 51
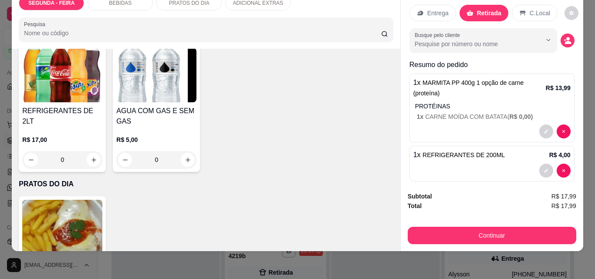
scroll to position [0, 0]
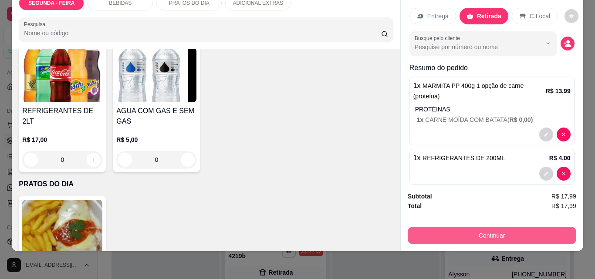
click at [486, 228] on button "Continuar" at bounding box center [492, 235] width 169 height 17
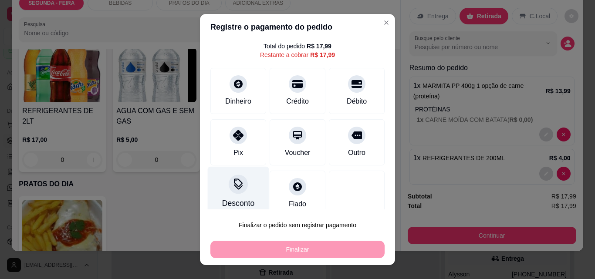
scroll to position [35, 0]
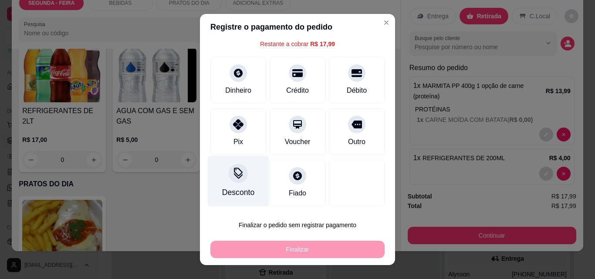
click at [229, 180] on div at bounding box center [238, 173] width 19 height 19
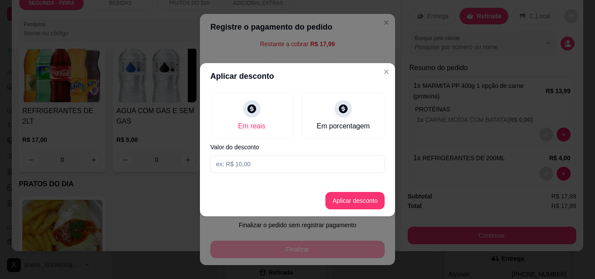
click at [250, 164] on input at bounding box center [297, 164] width 174 height 17
type input "1,00"
click at [347, 205] on button "Aplicar desconto" at bounding box center [355, 200] width 59 height 17
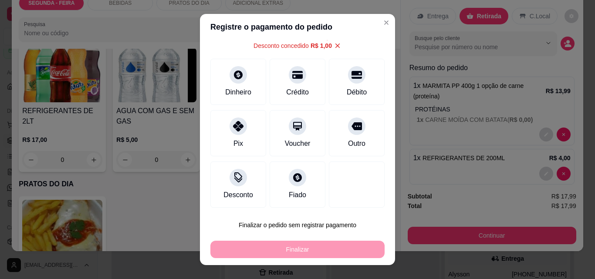
scroll to position [44, 0]
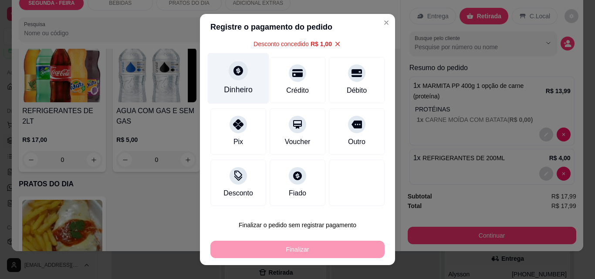
click at [234, 73] on icon at bounding box center [239, 71] width 10 height 10
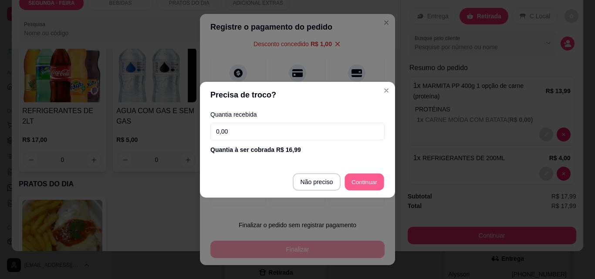
type input "R$ 0,00"
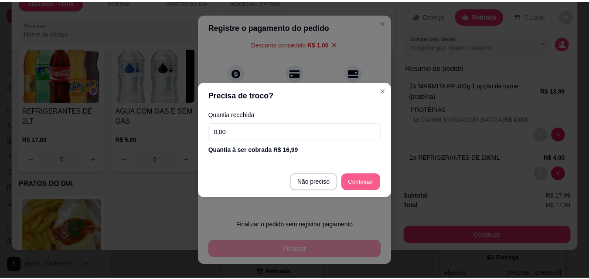
scroll to position [35, 0]
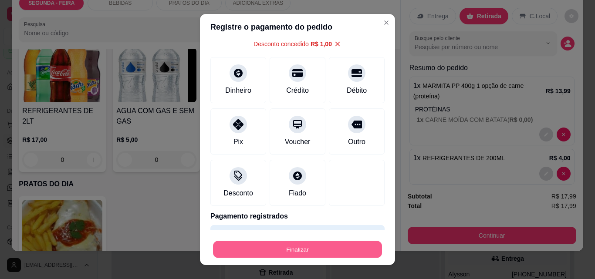
click at [337, 243] on button "Finalizar" at bounding box center [297, 249] width 169 height 17
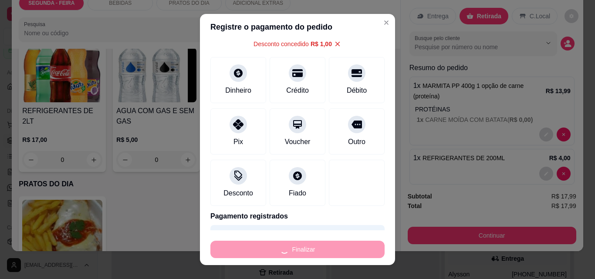
type input "0"
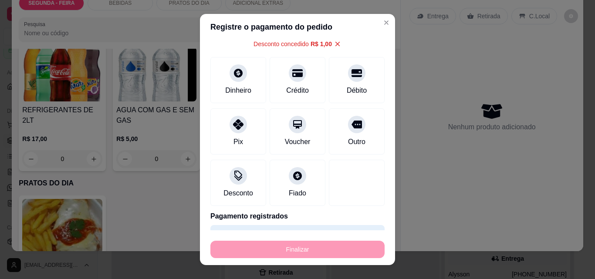
type input "-R$ 17,99"
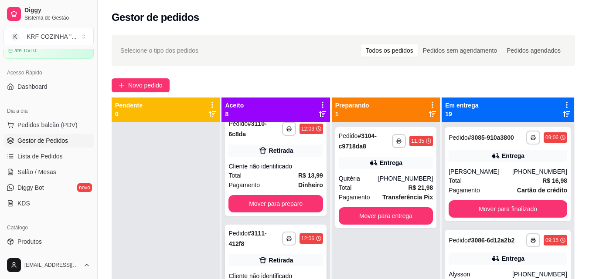
scroll to position [566, 0]
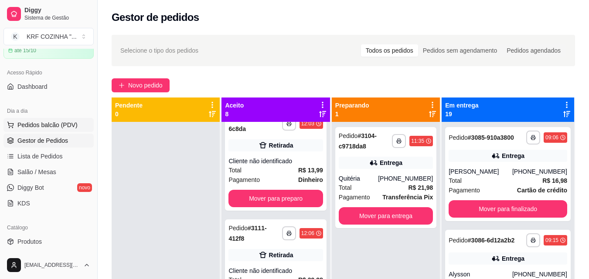
click at [53, 123] on span "Pedidos balcão (PDV)" at bounding box center [47, 125] width 60 height 9
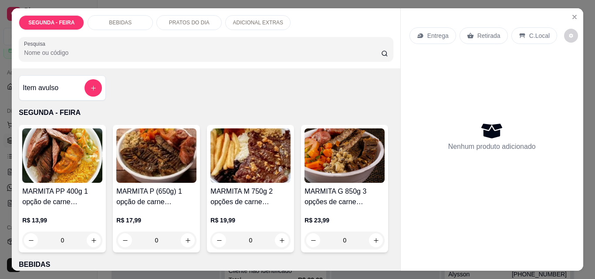
click at [74, 165] on img at bounding box center [62, 156] width 80 height 54
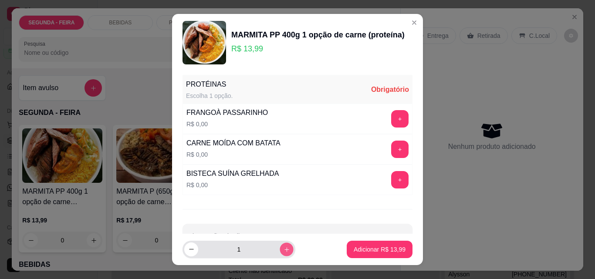
click at [284, 251] on icon "increase-product-quantity" at bounding box center [287, 250] width 7 height 7
type input "2"
click at [391, 146] on button "+" at bounding box center [399, 149] width 17 height 17
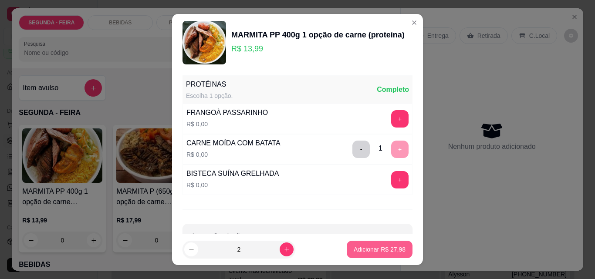
click at [371, 249] on p "Adicionar R$ 27,98" at bounding box center [380, 249] width 52 height 9
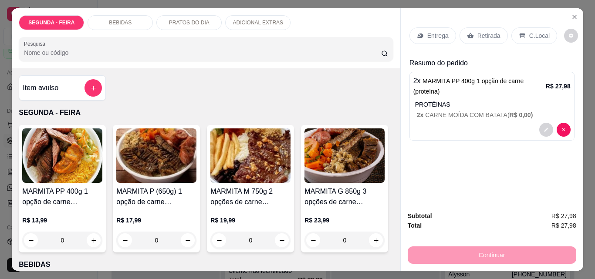
click at [76, 207] on div "R$ 13,99 0" at bounding box center [62, 228] width 80 height 42
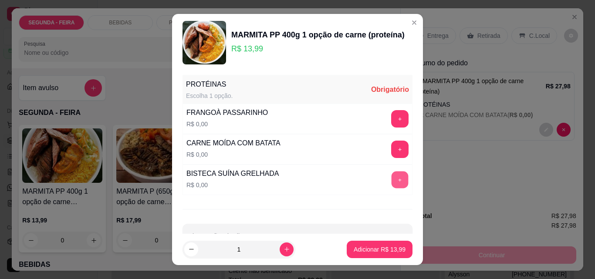
click at [392, 176] on button "+" at bounding box center [400, 179] width 17 height 17
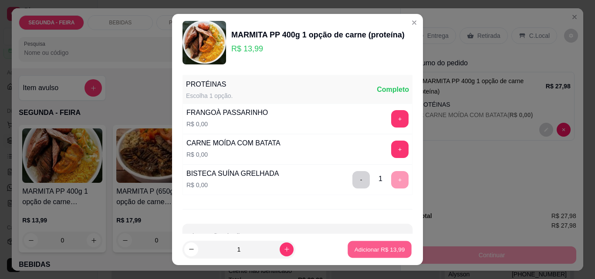
click at [386, 245] on button "Adicionar R$ 13,99" at bounding box center [380, 249] width 64 height 17
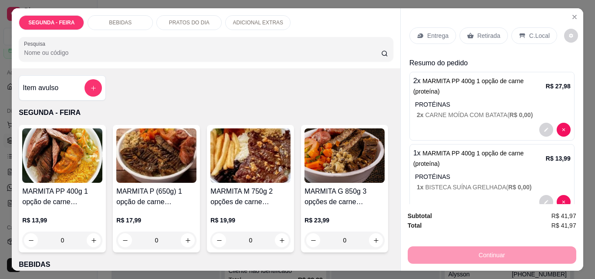
click at [470, 32] on icon at bounding box center [470, 35] width 7 height 7
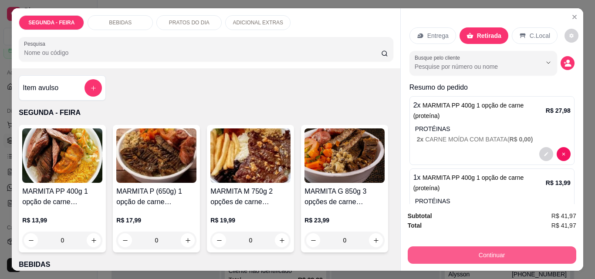
click at [475, 250] on button "Continuar" at bounding box center [492, 255] width 169 height 17
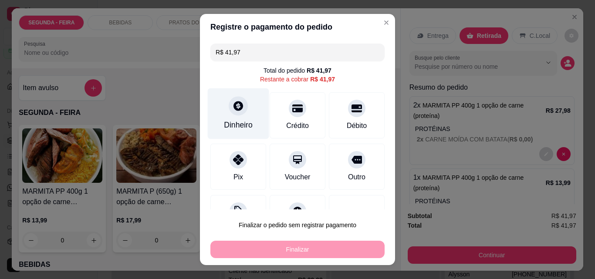
click at [235, 115] on div at bounding box center [238, 105] width 19 height 19
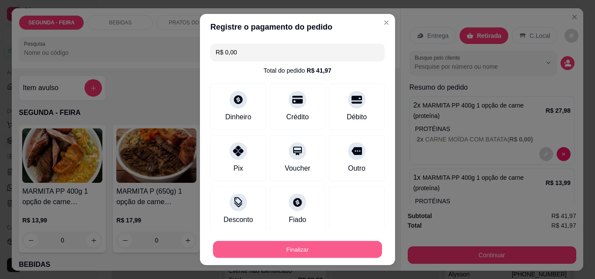
click at [337, 245] on button "Finalizar" at bounding box center [297, 249] width 169 height 17
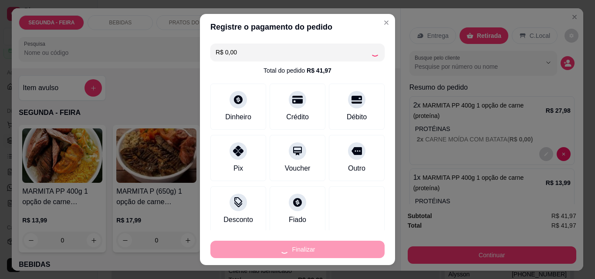
type input "-R$ 41,97"
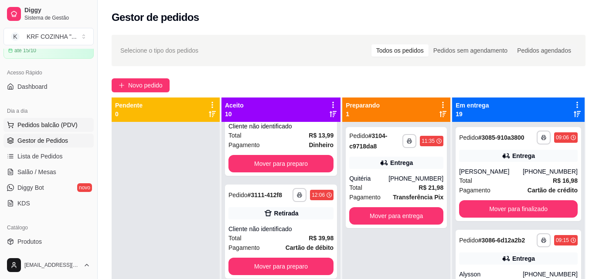
click at [56, 126] on span "Pedidos balcão (PDV)" at bounding box center [47, 125] width 60 height 9
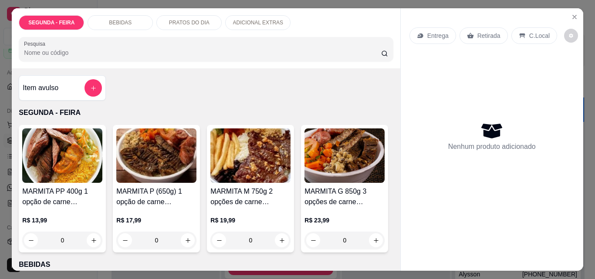
click at [248, 183] on div "MARMITA M 750g 2 opções de carne (proteína) R$ 19,99 0" at bounding box center [250, 189] width 87 height 128
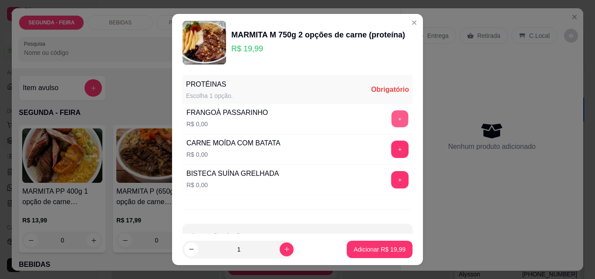
click at [392, 117] on button "+" at bounding box center [400, 119] width 17 height 17
click at [392, 176] on button "+" at bounding box center [400, 180] width 17 height 17
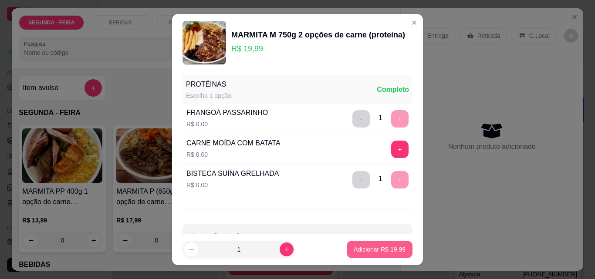
click at [370, 248] on p "Adicionar R$ 19,99" at bounding box center [380, 249] width 52 height 9
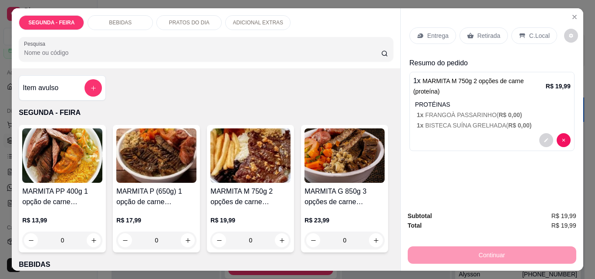
click at [478, 34] on p "Retirada" at bounding box center [489, 35] width 23 height 9
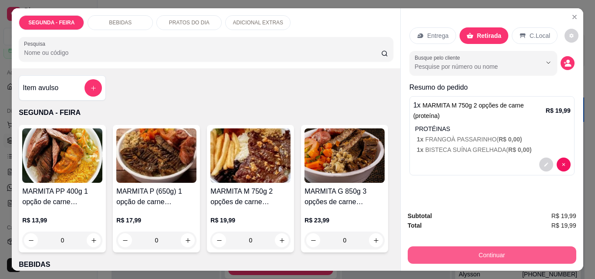
click at [467, 249] on button "Continuar" at bounding box center [492, 255] width 169 height 17
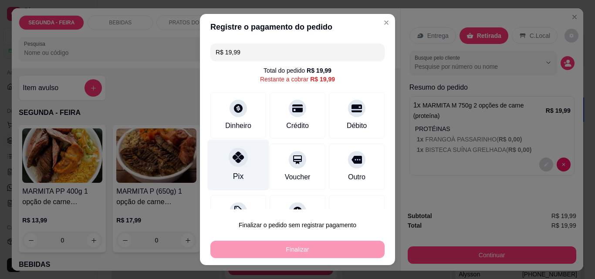
click at [238, 163] on div at bounding box center [238, 157] width 19 height 19
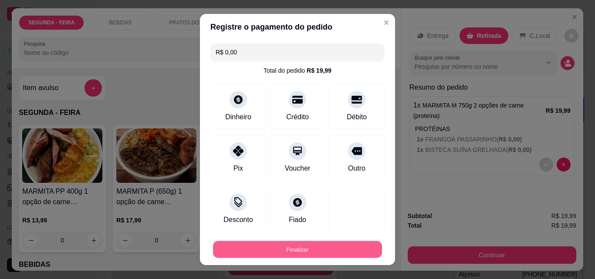
click at [301, 248] on button "Finalizar" at bounding box center [297, 249] width 169 height 17
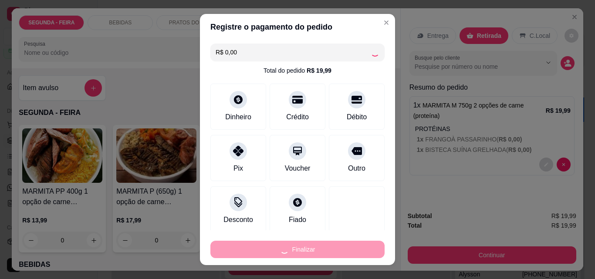
type input "-R$ 19,99"
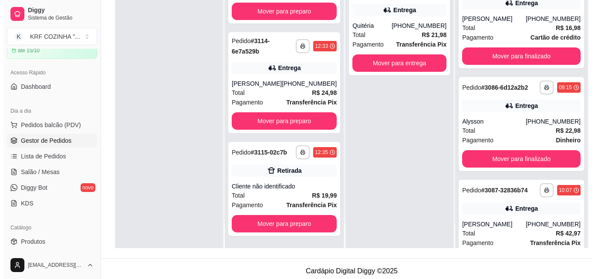
scroll to position [131, 0]
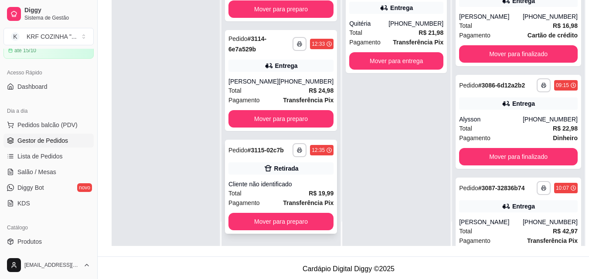
click at [255, 158] on div "**********" at bounding box center [281, 187] width 112 height 94
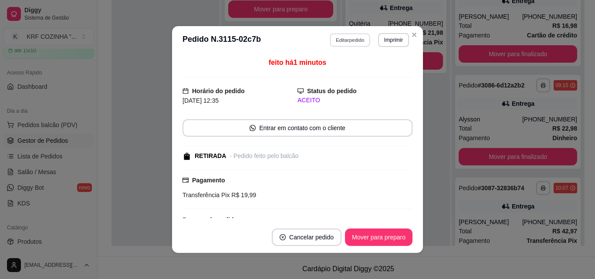
click at [355, 38] on button "Editar pedido" at bounding box center [350, 40] width 41 height 14
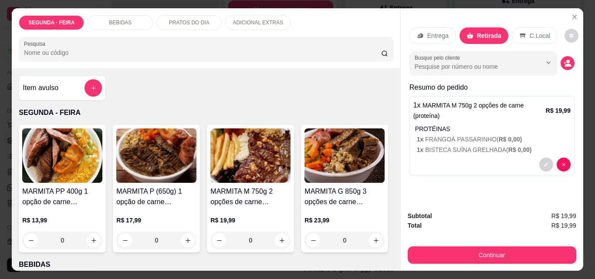
click at [465, 118] on p "1 x MARMITA M 750g 2 opções de carne (proteína)" at bounding box center [480, 110] width 132 height 21
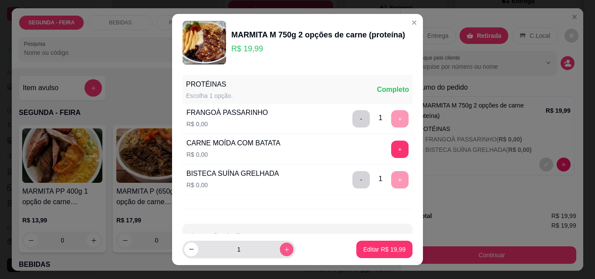
click at [284, 250] on icon "increase-product-quantity" at bounding box center [287, 250] width 7 height 7
click at [285, 250] on icon "increase-product-quantity" at bounding box center [287, 250] width 5 height 5
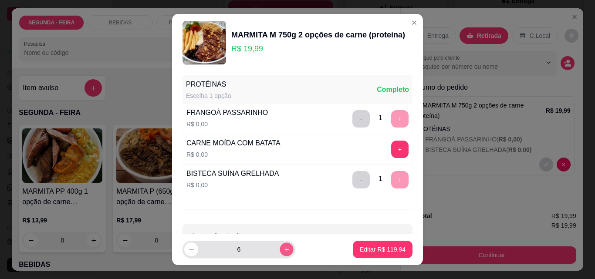
click at [285, 250] on icon "increase-product-quantity" at bounding box center [287, 250] width 4 height 4
click at [184, 252] on button "decrease-product-quantity" at bounding box center [191, 250] width 14 height 14
click at [188, 248] on icon "decrease-product-quantity" at bounding box center [191, 250] width 7 height 7
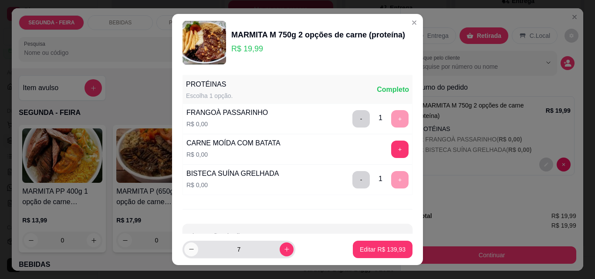
click at [188, 248] on icon "decrease-product-quantity" at bounding box center [191, 249] width 7 height 7
type input "6"
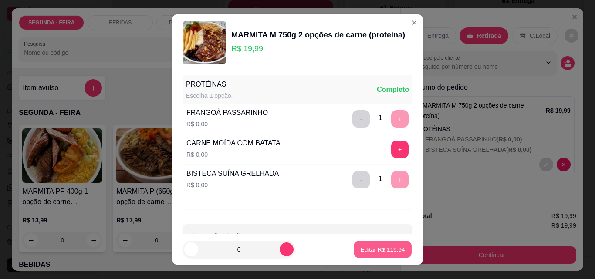
click at [374, 249] on p "Editar R$ 119,94" at bounding box center [382, 249] width 44 height 8
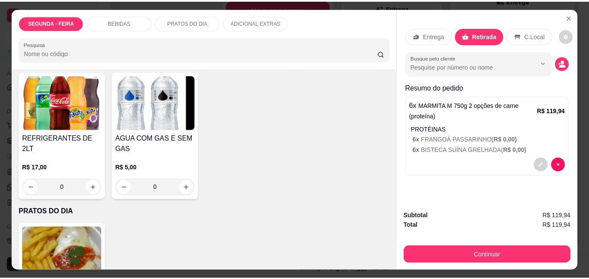
scroll to position [392, 0]
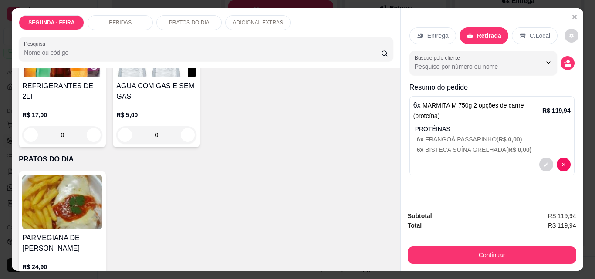
click at [102, 78] on img at bounding box center [62, 50] width 80 height 54
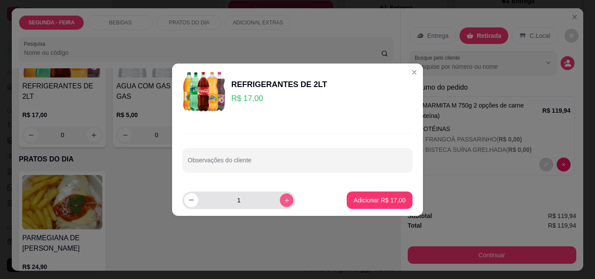
click at [284, 201] on icon "increase-product-quantity" at bounding box center [287, 200] width 7 height 7
type input "2"
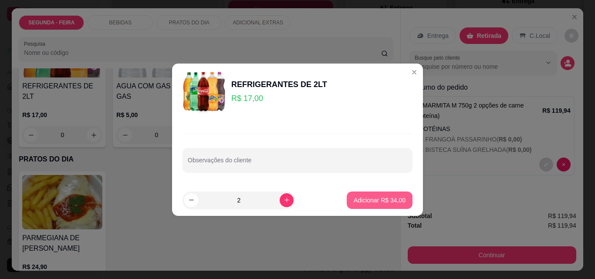
click at [370, 201] on p "Adicionar R$ 34,00" at bounding box center [380, 200] width 52 height 9
type input "2"
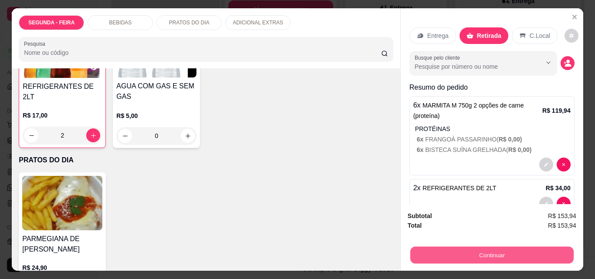
click at [466, 251] on button "Continuar" at bounding box center [491, 255] width 163 height 17
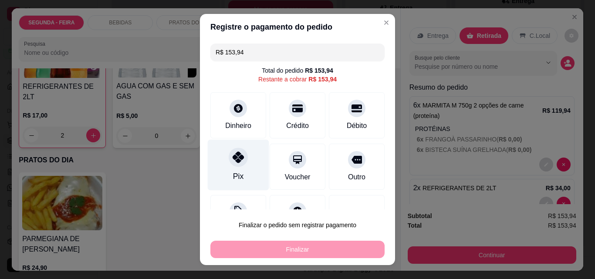
click at [220, 161] on div "Pix" at bounding box center [238, 165] width 61 height 51
type input "R$ 0,00"
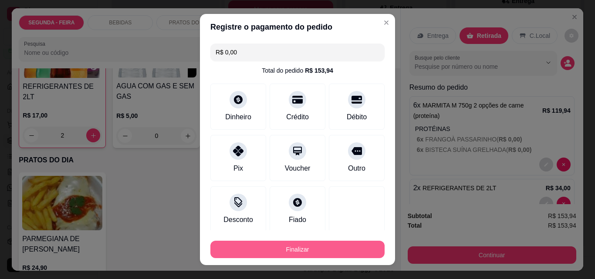
click at [316, 248] on button "Finalizar" at bounding box center [297, 249] width 174 height 17
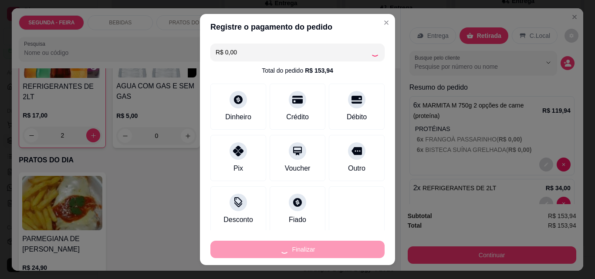
type input "0"
type input "-R$ 153,94"
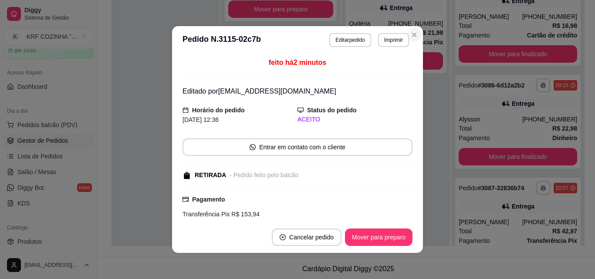
click at [416, 33] on div "Total R$ 21,98" at bounding box center [396, 33] width 94 height 10
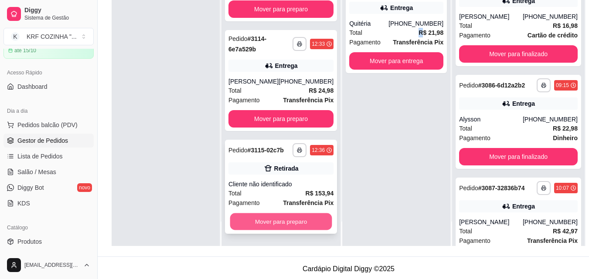
click at [279, 220] on button "Mover para preparo" at bounding box center [281, 222] width 102 height 17
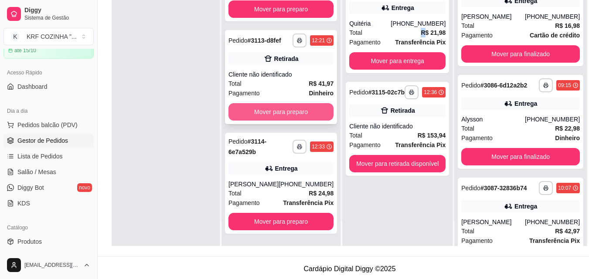
click at [255, 107] on button "Mover para preparo" at bounding box center [280, 111] width 105 height 17
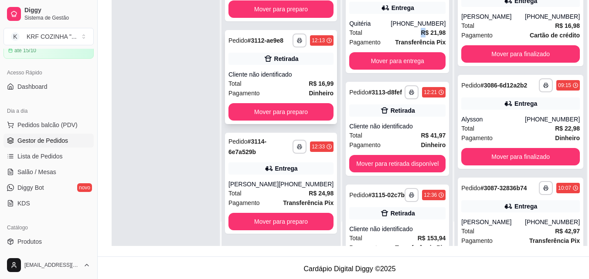
scroll to position [718, 0]
click at [278, 112] on button "Mover para preparo" at bounding box center [280, 111] width 105 height 17
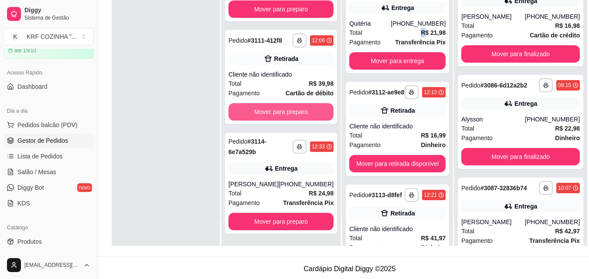
scroll to position [608, 0]
click at [278, 112] on button "Mover para preparo" at bounding box center [280, 111] width 105 height 17
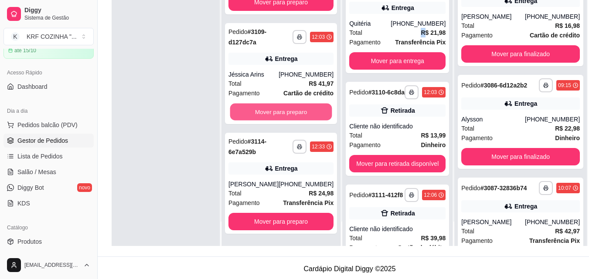
click at [278, 112] on button "Mover para preparo" at bounding box center [281, 112] width 102 height 17
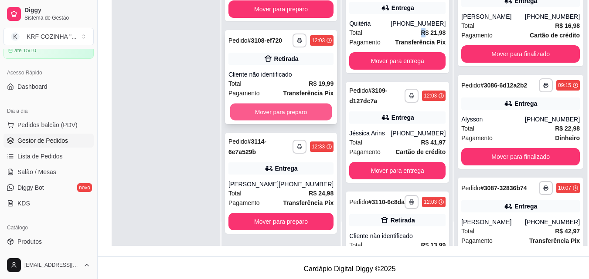
click at [279, 113] on button "Mover para preparo" at bounding box center [281, 112] width 102 height 17
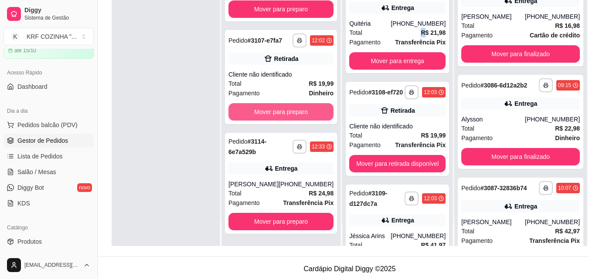
click at [279, 113] on button "Mover para preparo" at bounding box center [280, 111] width 105 height 17
click at [279, 113] on div "Mover para preparo" at bounding box center [280, 111] width 105 height 17
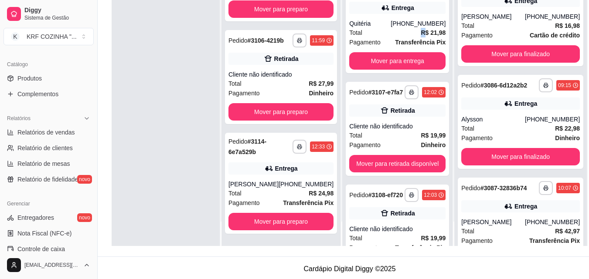
scroll to position [218, 0]
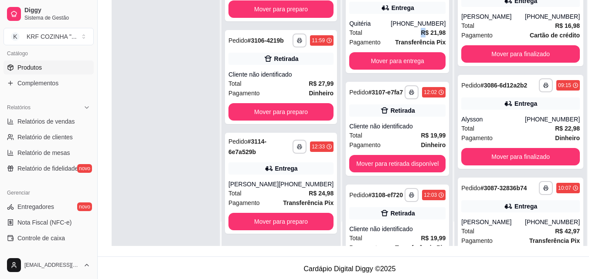
click at [26, 65] on span "Produtos" at bounding box center [29, 67] width 24 height 9
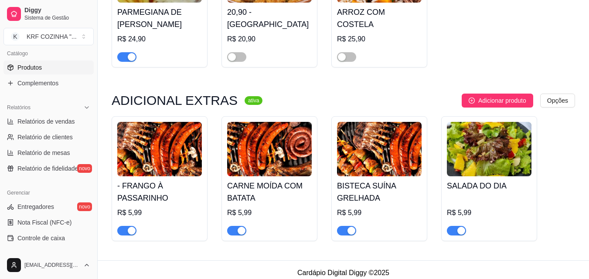
scroll to position [1823, 0]
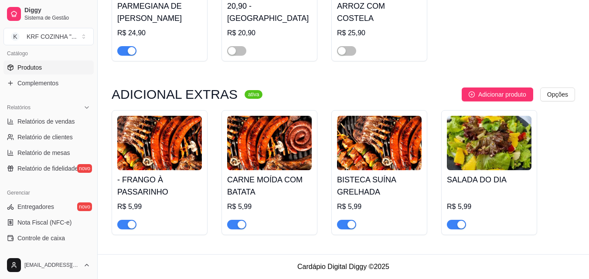
click at [122, 222] on span "button" at bounding box center [126, 225] width 19 height 10
click at [21, 82] on span "Complementos" at bounding box center [37, 83] width 41 height 9
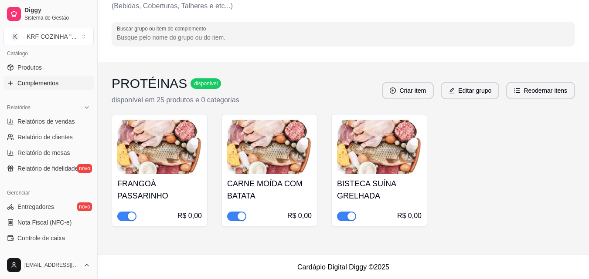
scroll to position [55, 0]
click at [118, 214] on span "button" at bounding box center [126, 216] width 19 height 10
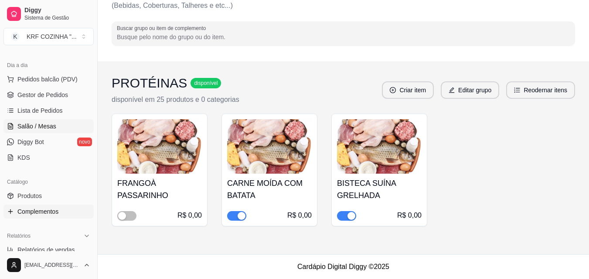
scroll to position [87, 0]
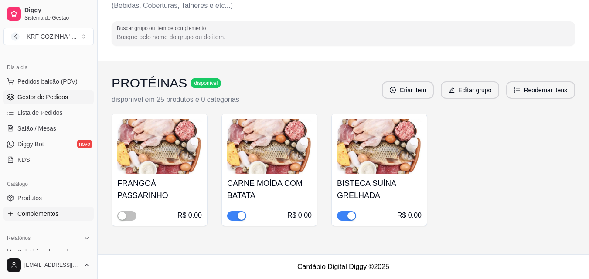
click at [35, 94] on span "Gestor de Pedidos" at bounding box center [42, 97] width 51 height 9
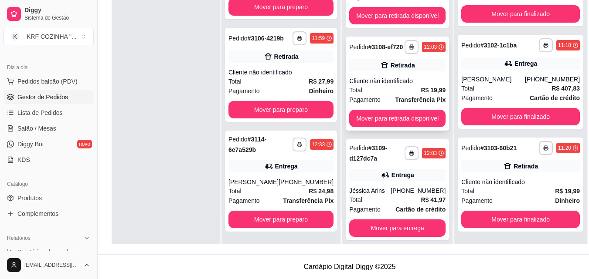
scroll to position [174, 0]
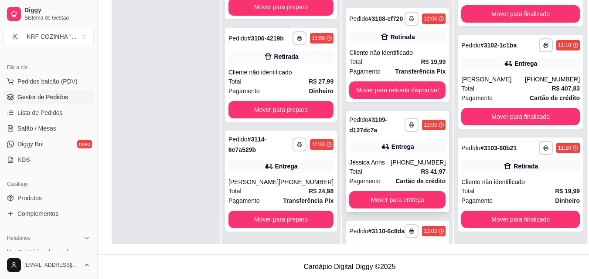
click at [369, 167] on div "Total R$ 41,97" at bounding box center [397, 172] width 96 height 10
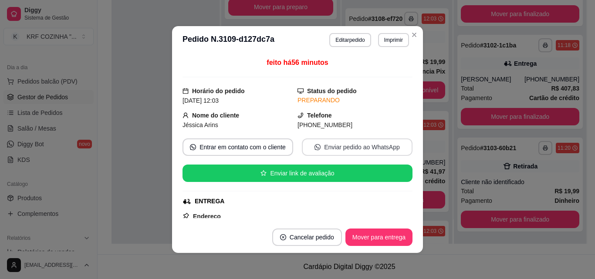
click at [315, 149] on icon "whats-app" at bounding box center [318, 147] width 6 height 6
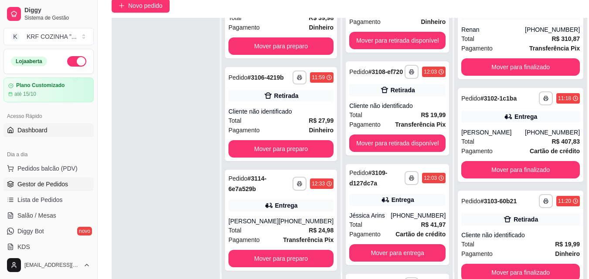
scroll to position [0, 0]
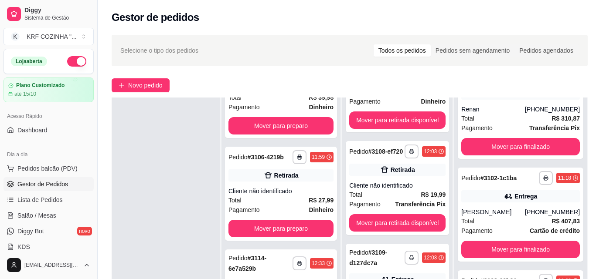
click at [67, 62] on button "button" at bounding box center [76, 61] width 19 height 10
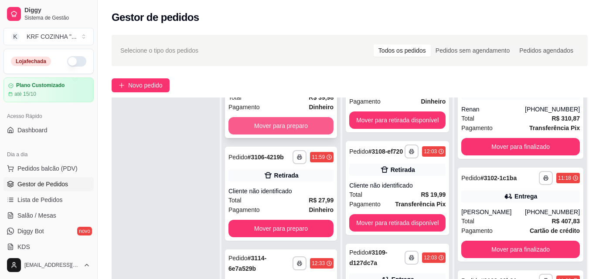
click at [262, 135] on button "Mover para preparo" at bounding box center [280, 125] width 105 height 17
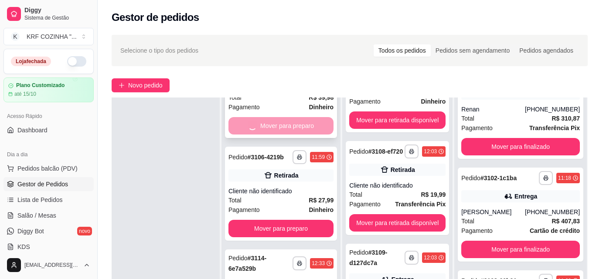
scroll to position [277, 0]
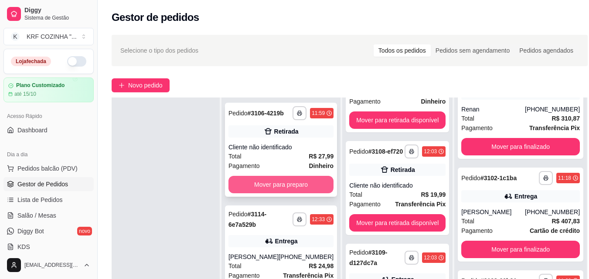
click at [288, 193] on button "Mover para preparo" at bounding box center [280, 184] width 105 height 17
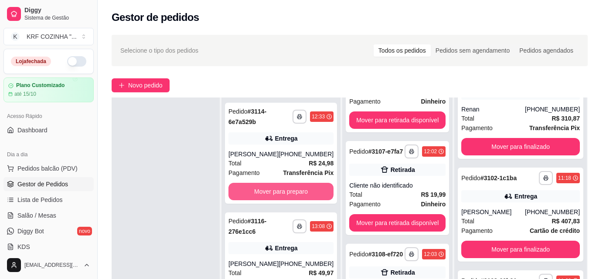
scroll to position [380, 0]
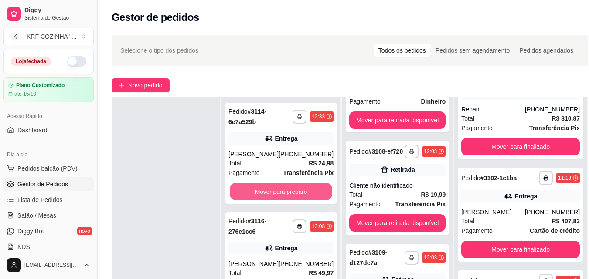
click at [288, 195] on button "Mover para preparo" at bounding box center [281, 191] width 102 height 17
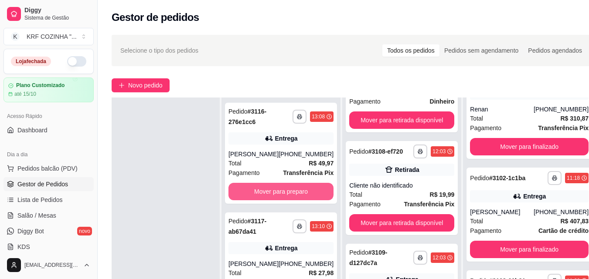
click at [288, 195] on button "Mover para preparo" at bounding box center [280, 191] width 105 height 17
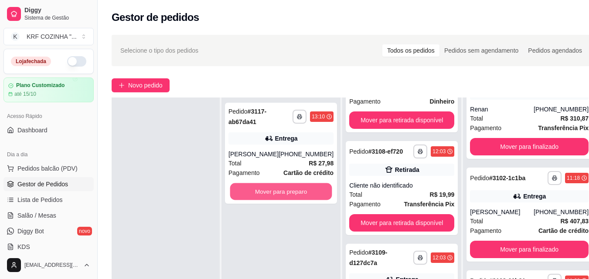
click at [288, 195] on button "Mover para preparo" at bounding box center [281, 191] width 102 height 17
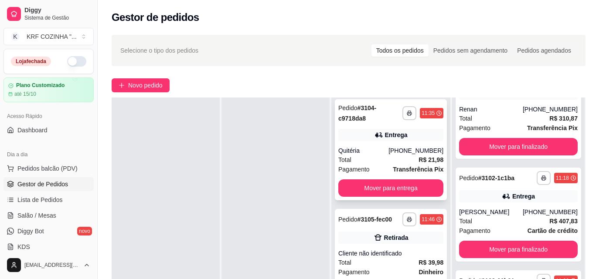
scroll to position [0, 0]
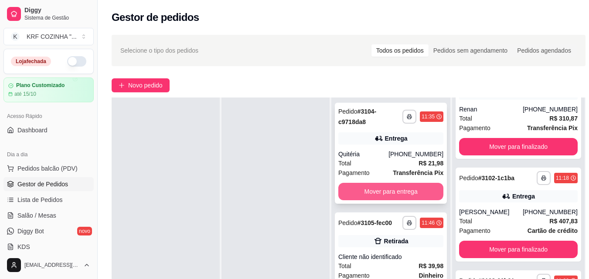
click at [383, 188] on button "Mover para entrega" at bounding box center [390, 191] width 105 height 17
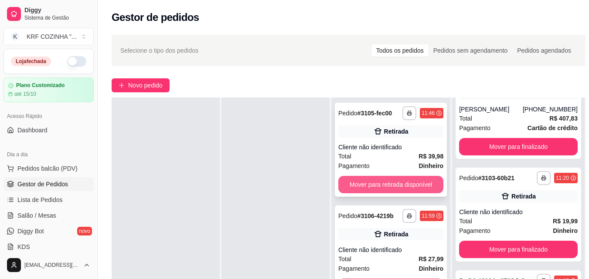
click at [384, 185] on button "Mover para retirada disponível" at bounding box center [390, 184] width 105 height 17
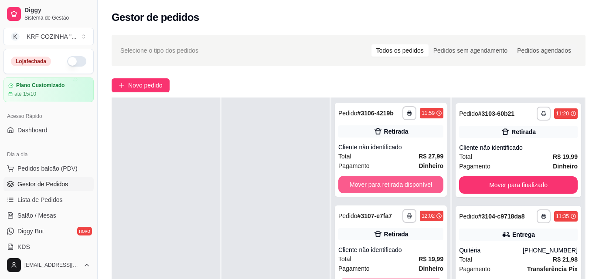
click at [384, 185] on button "Mover para retirada disponível" at bounding box center [390, 184] width 105 height 17
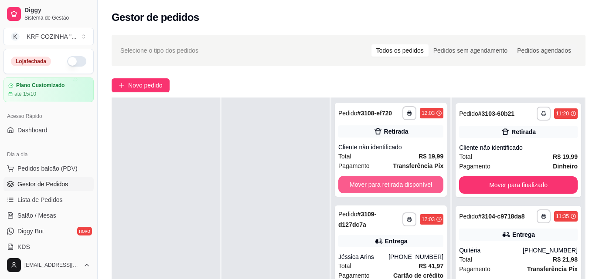
click at [384, 185] on button "Mover para retirada disponível" at bounding box center [390, 184] width 105 height 17
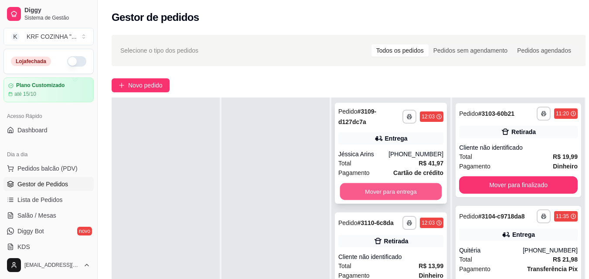
click at [384, 189] on button "Mover para entrega" at bounding box center [391, 191] width 102 height 17
